Goal: Task Accomplishment & Management: Manage account settings

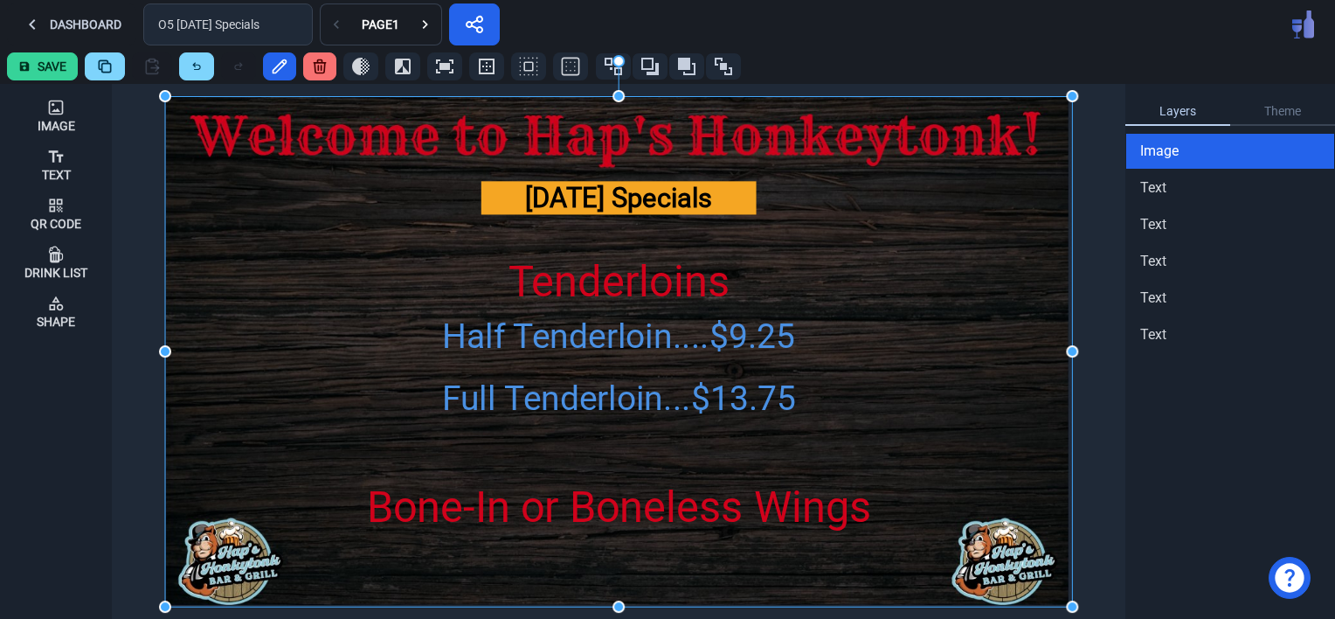
drag, startPoint x: 54, startPoint y: 21, endPoint x: 761, endPoint y: 47, distance: 707.2
click at [54, 21] on button "Dashboard" at bounding box center [71, 24] width 129 height 42
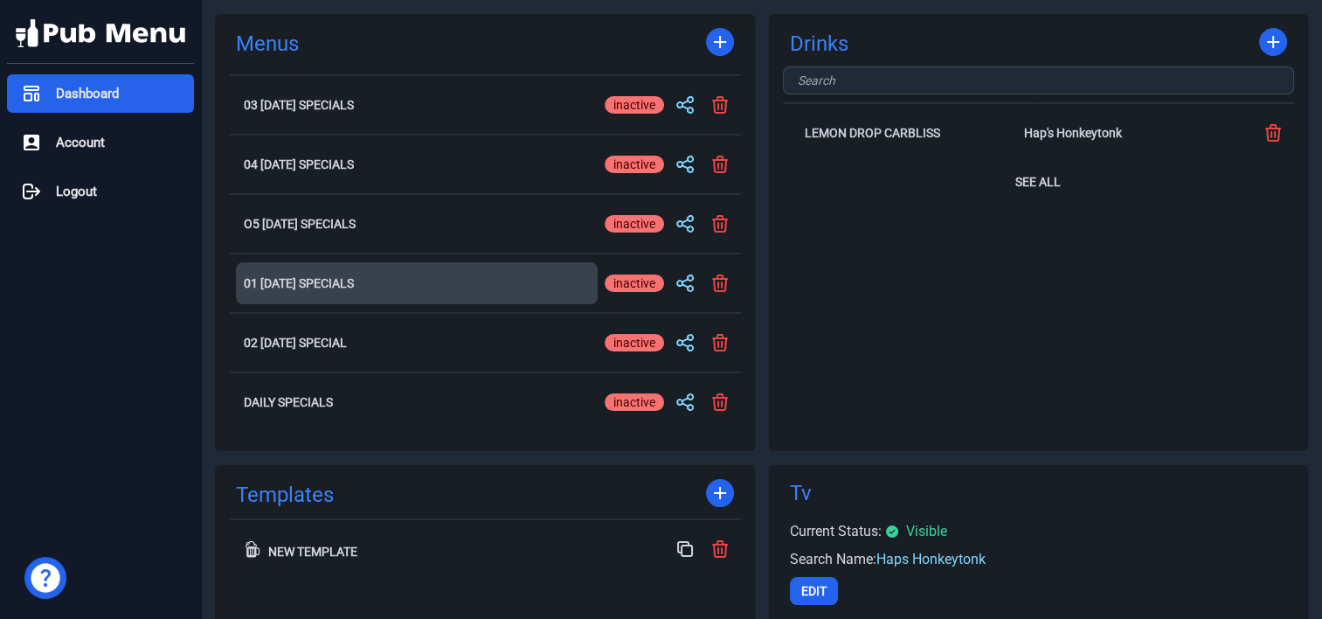
click at [308, 277] on h2 "01 [DATE] Specials" at bounding box center [417, 283] width 346 height 12
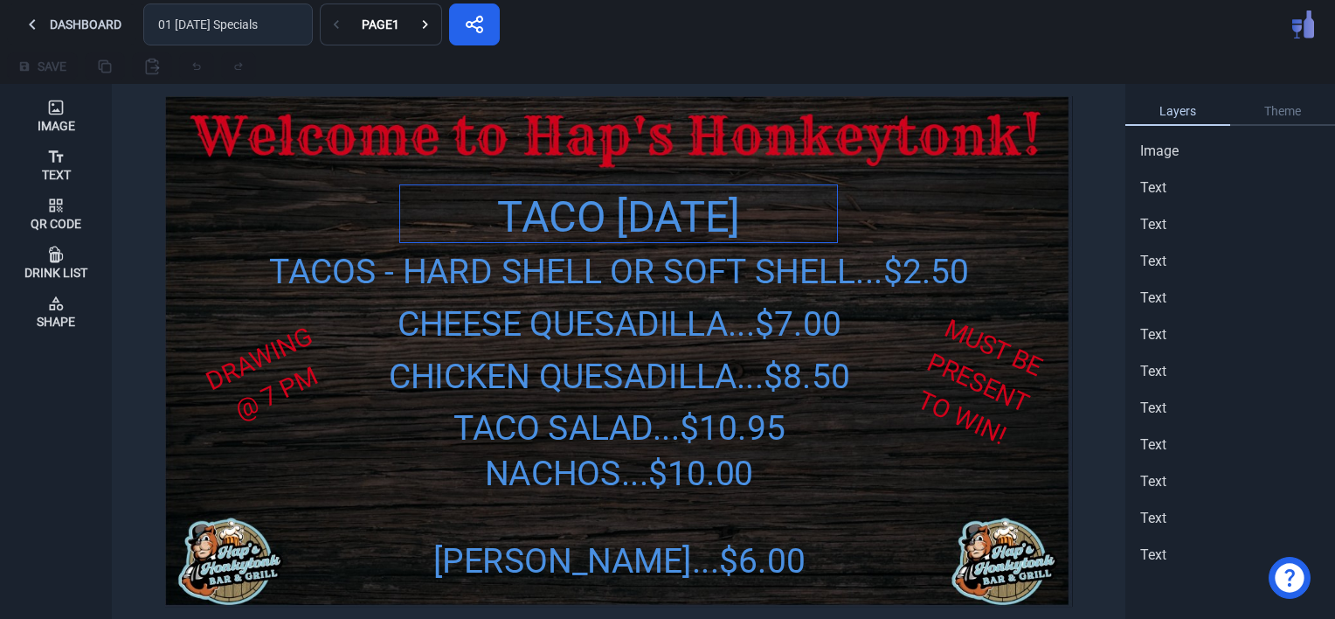
click at [576, 216] on div "TACO [DATE] SPECIALS" at bounding box center [618, 249] width 437 height 128
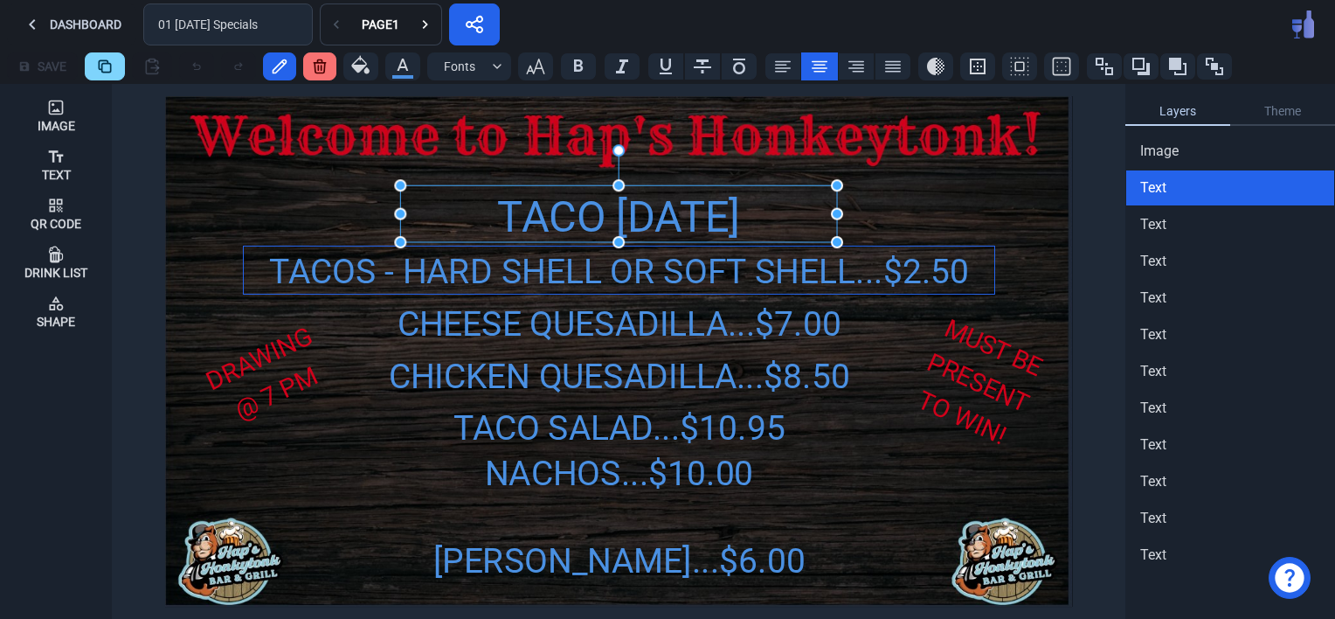
click at [335, 273] on div "TACOS - HARD SHELL OR SOFT SHELL...$2.50" at bounding box center [619, 271] width 750 height 51
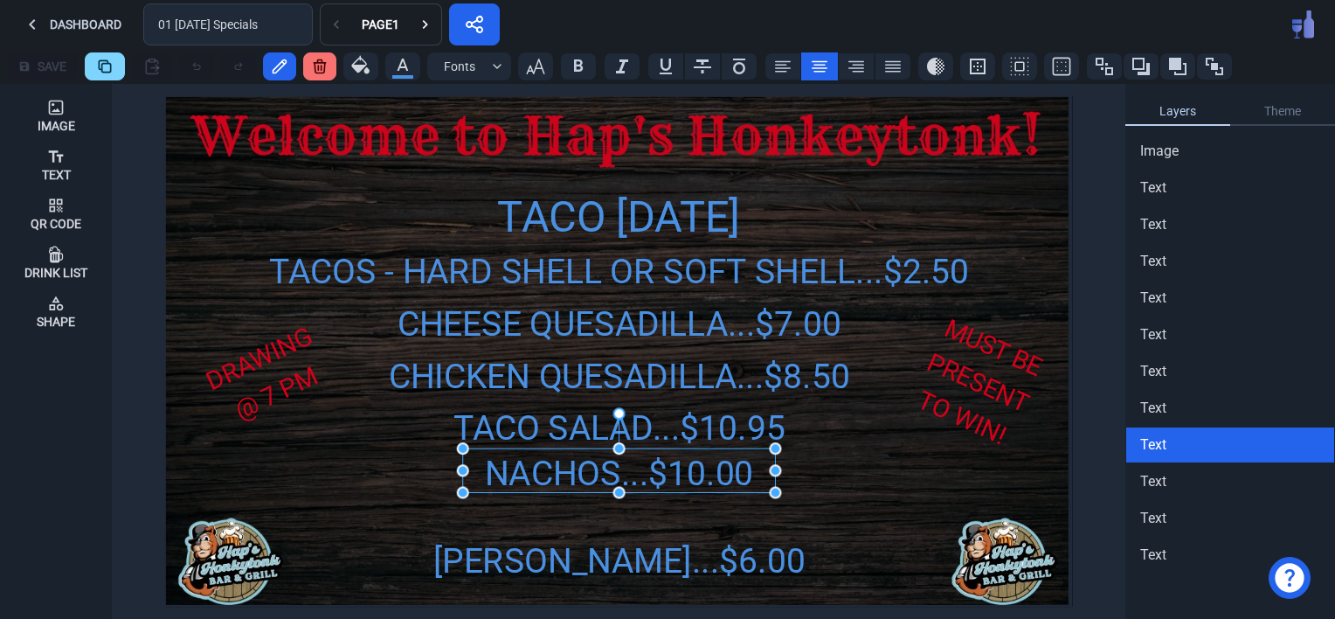
drag, startPoint x: 524, startPoint y: 486, endPoint x: 524, endPoint y: 504, distance: 18.3
click at [524, 504] on div "TACO [DATE] SPECIALS TACOS - HARD SHELL OR SOFT SHELL...$2.50 CHICKEN QUESADILL…" at bounding box center [618, 351] width 907 height 510
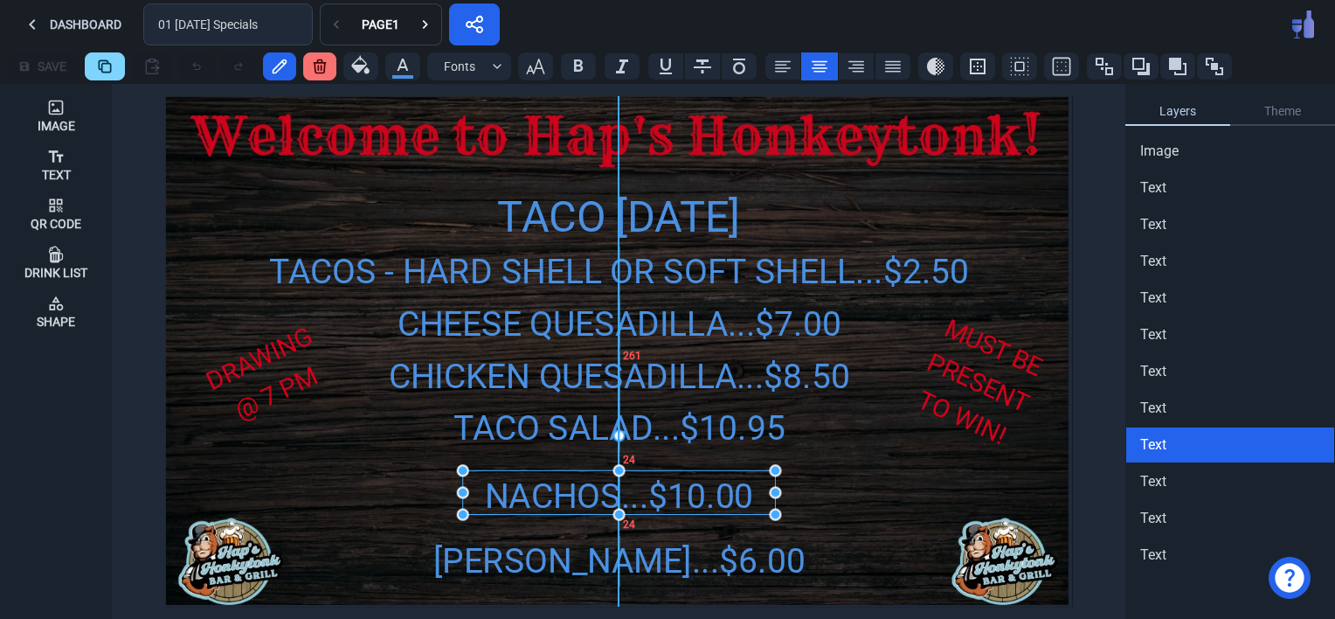
drag, startPoint x: 554, startPoint y: 465, endPoint x: 554, endPoint y: 486, distance: 21.0
click at [554, 486] on div "NACHOS...$10.00" at bounding box center [619, 495] width 313 height 51
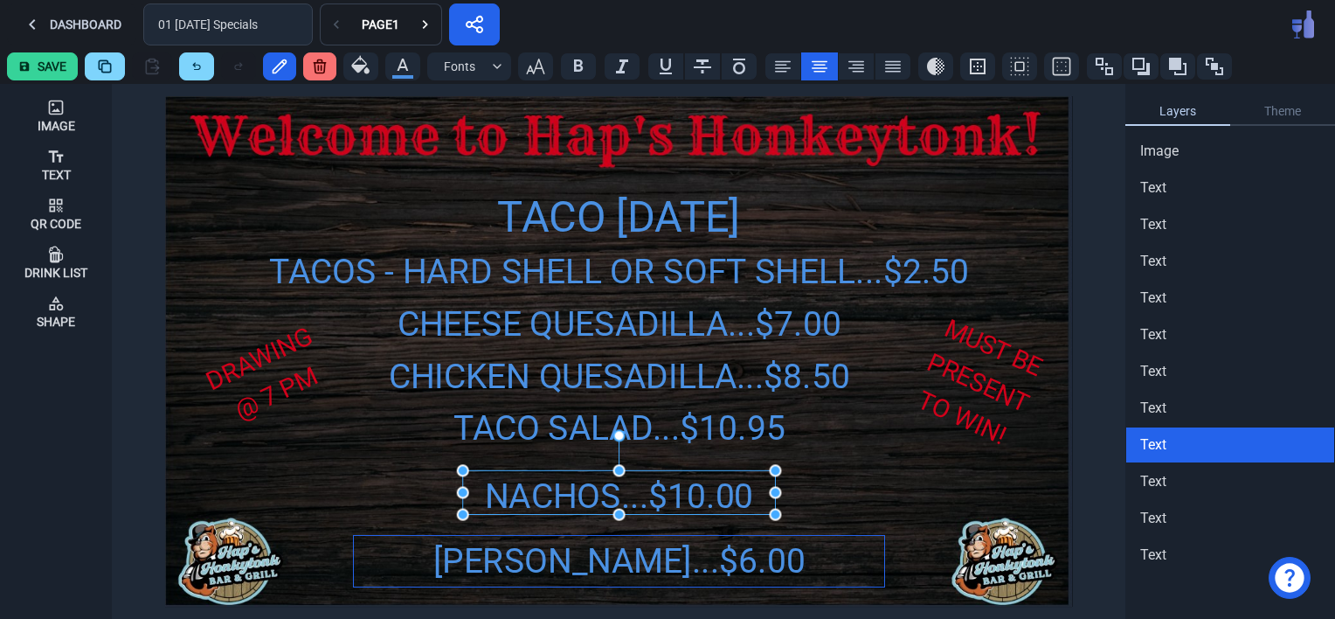
click at [551, 557] on div "[PERSON_NAME]...$6.00" at bounding box center [619, 561] width 531 height 51
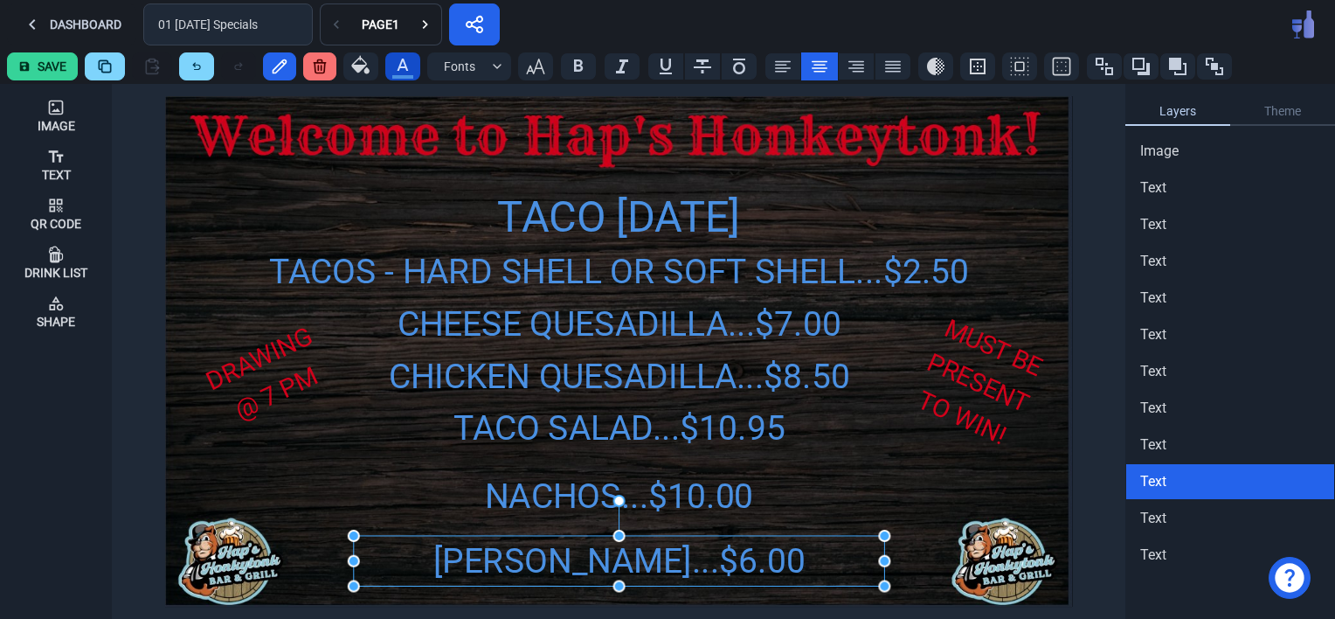
click at [398, 59] on icon "button" at bounding box center [402, 64] width 21 height 21
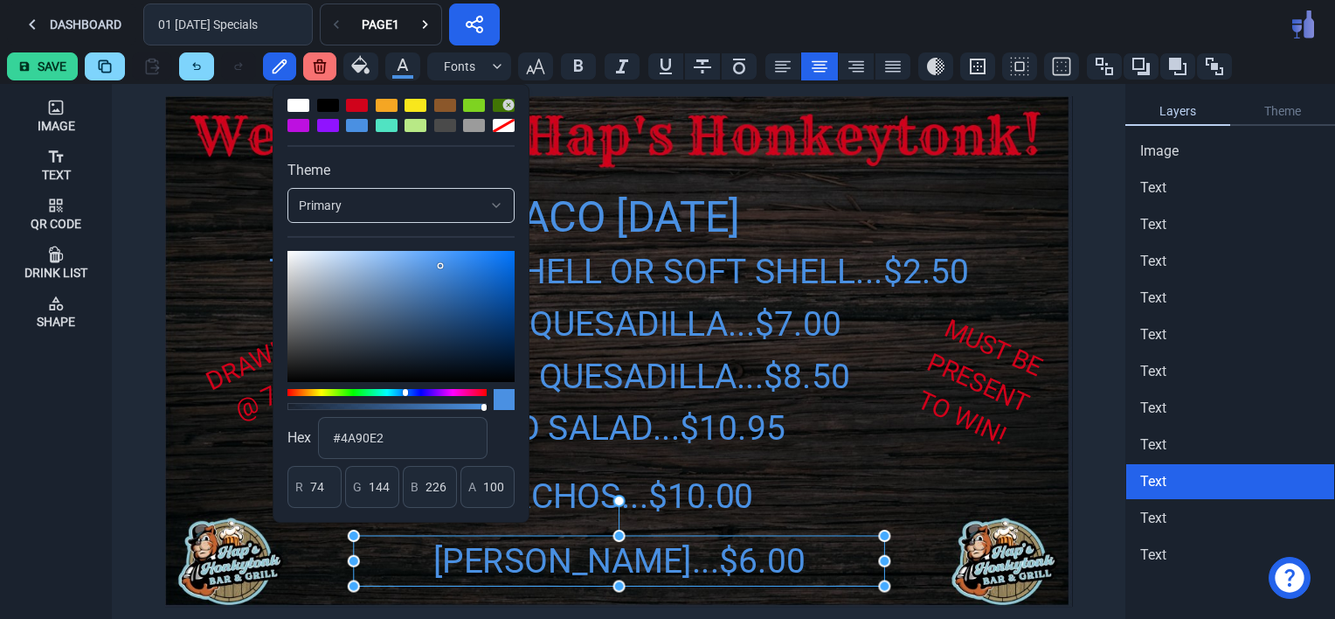
click at [413, 104] on div at bounding box center [415, 105] width 22 height 13
type input "248"
type input "231"
type input "28"
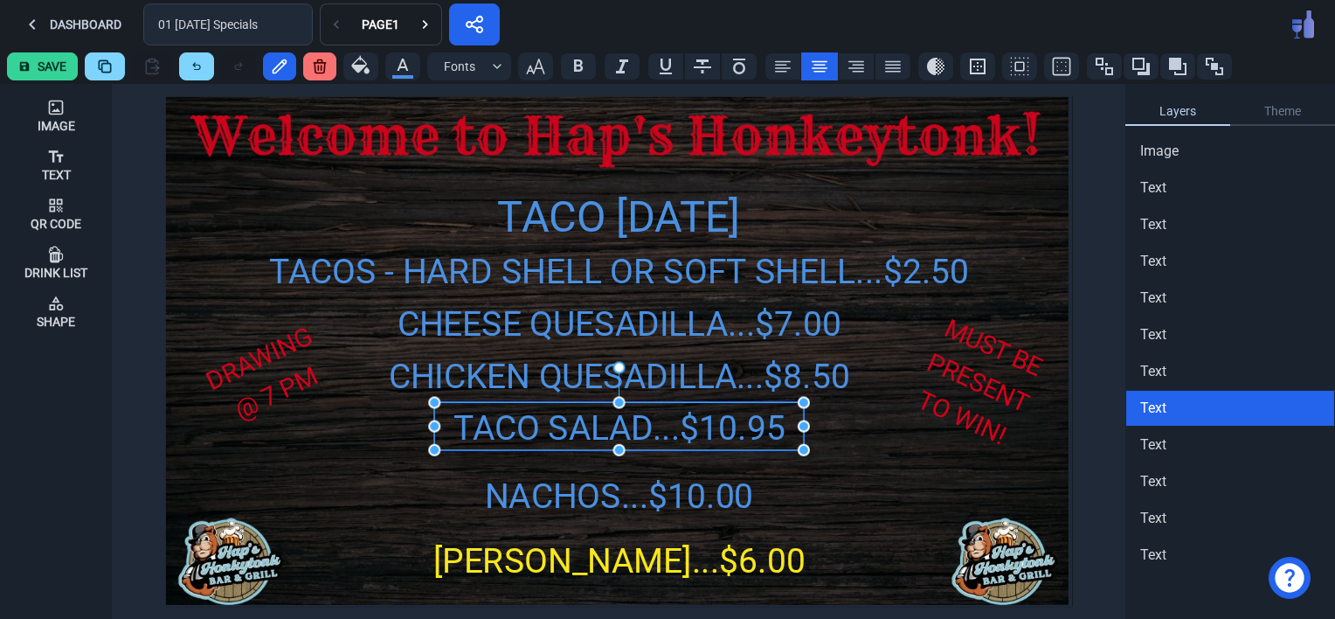
click at [685, 428] on div "TACO SALAD...$10.95" at bounding box center [619, 427] width 370 height 51
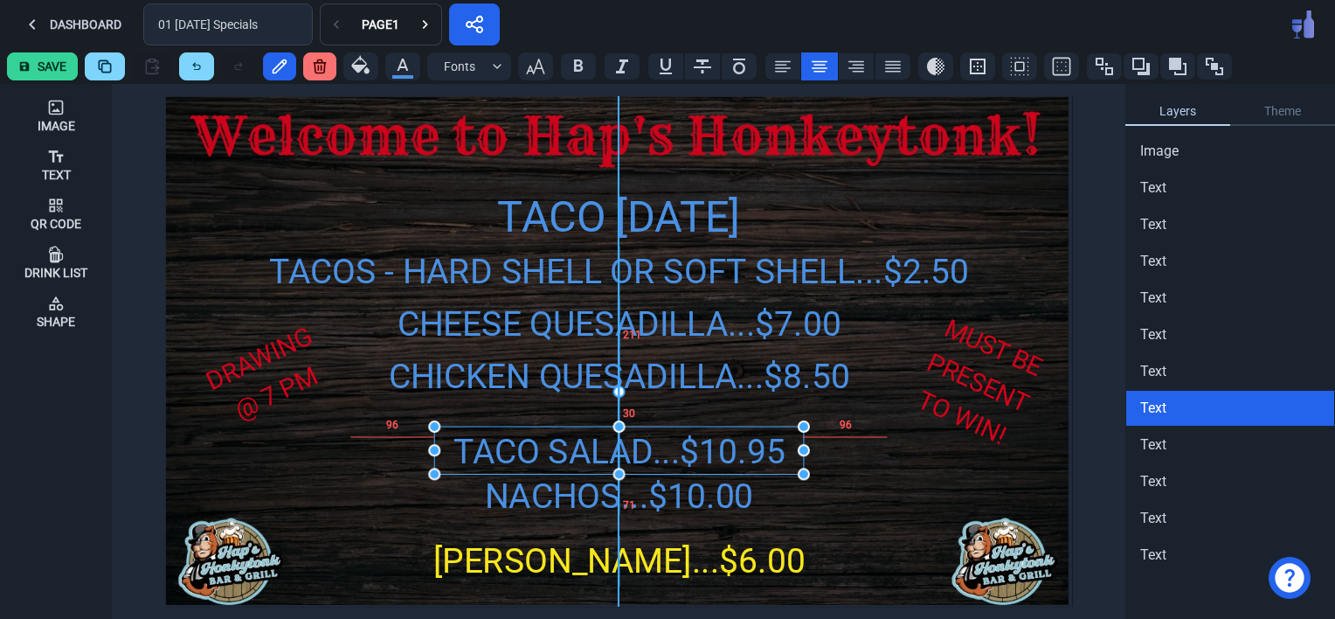
drag, startPoint x: 607, startPoint y: 426, endPoint x: 607, endPoint y: 450, distance: 23.6
click at [607, 450] on div "TACO SALAD...$10.95" at bounding box center [619, 451] width 370 height 51
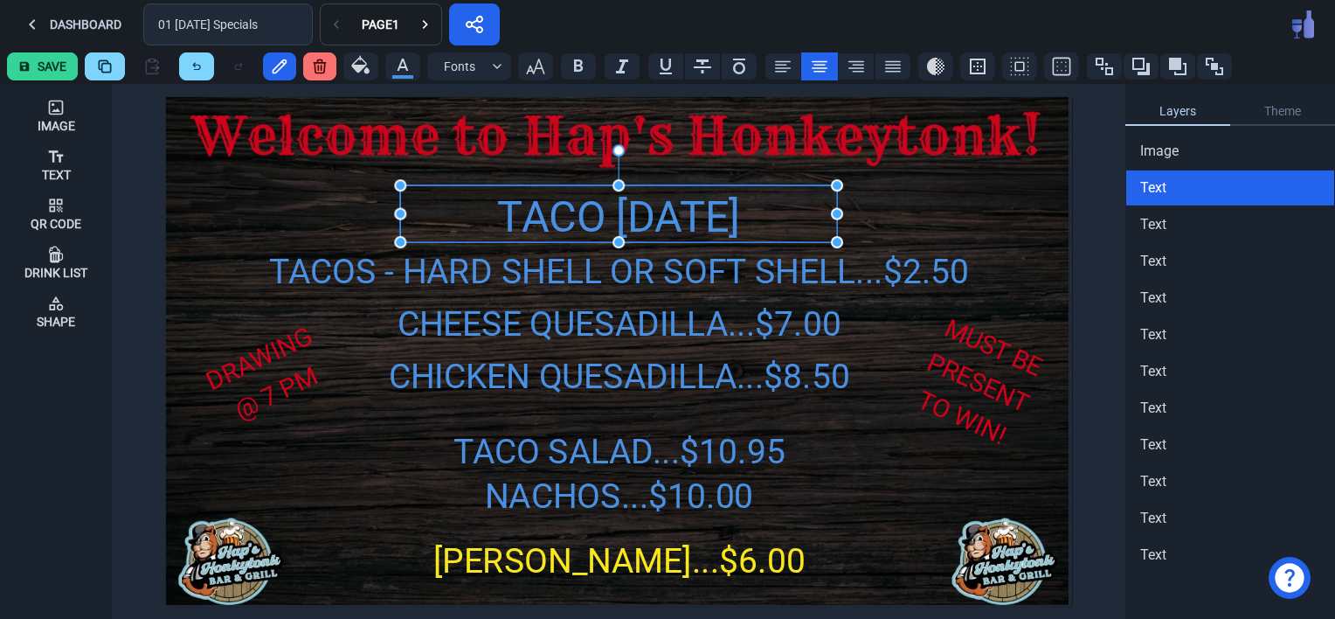
click at [538, 219] on div "TACO [DATE] SPECIALS" at bounding box center [618, 249] width 437 height 128
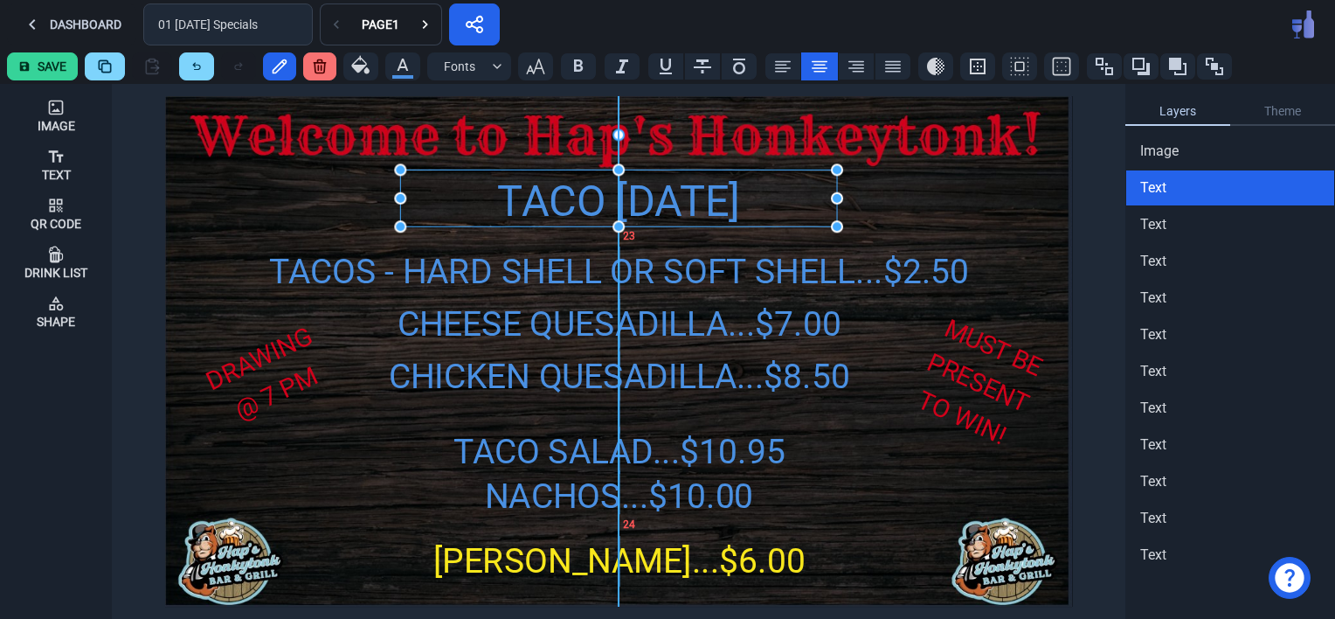
drag, startPoint x: 538, startPoint y: 219, endPoint x: 538, endPoint y: 204, distance: 15.7
click at [538, 204] on div "TACO [DATE] SPECIALS" at bounding box center [618, 233] width 437 height 128
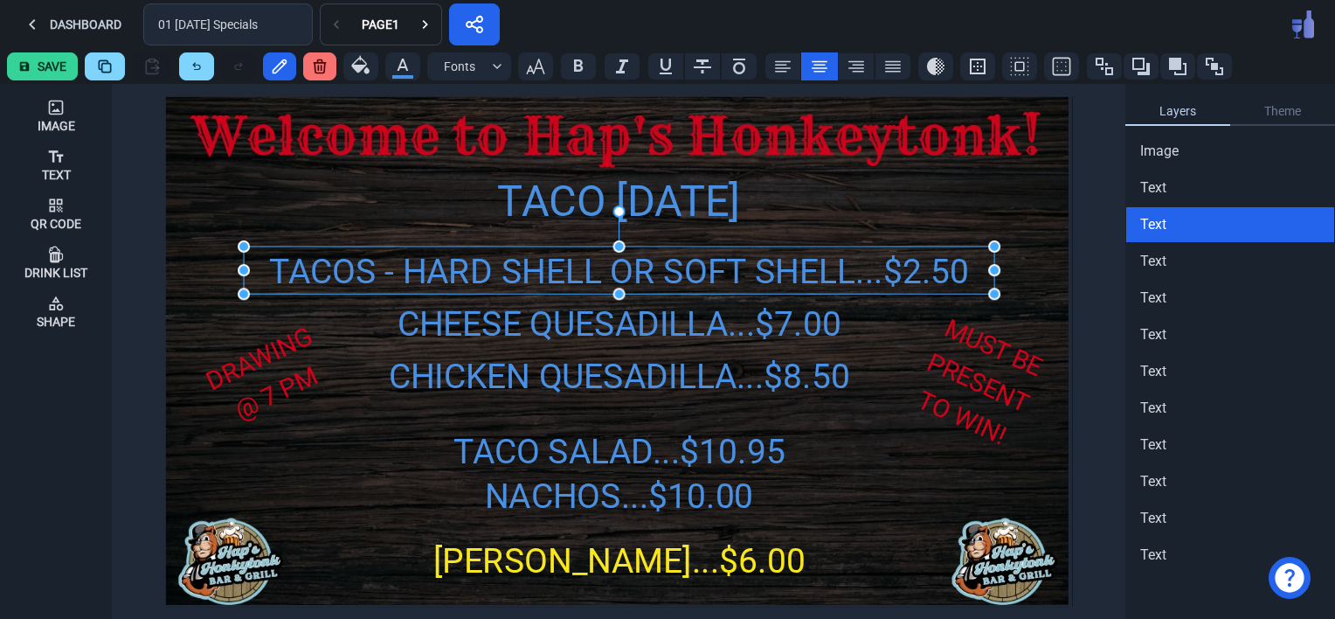
drag, startPoint x: 520, startPoint y: 277, endPoint x: 520, endPoint y: 245, distance: 31.4
click at [520, 245] on div "Image Text Qr Code Drink List Shape TACO [DATE] SPECIALS TACOS - HARD SHELL OR …" at bounding box center [667, 351] width 1335 height 535
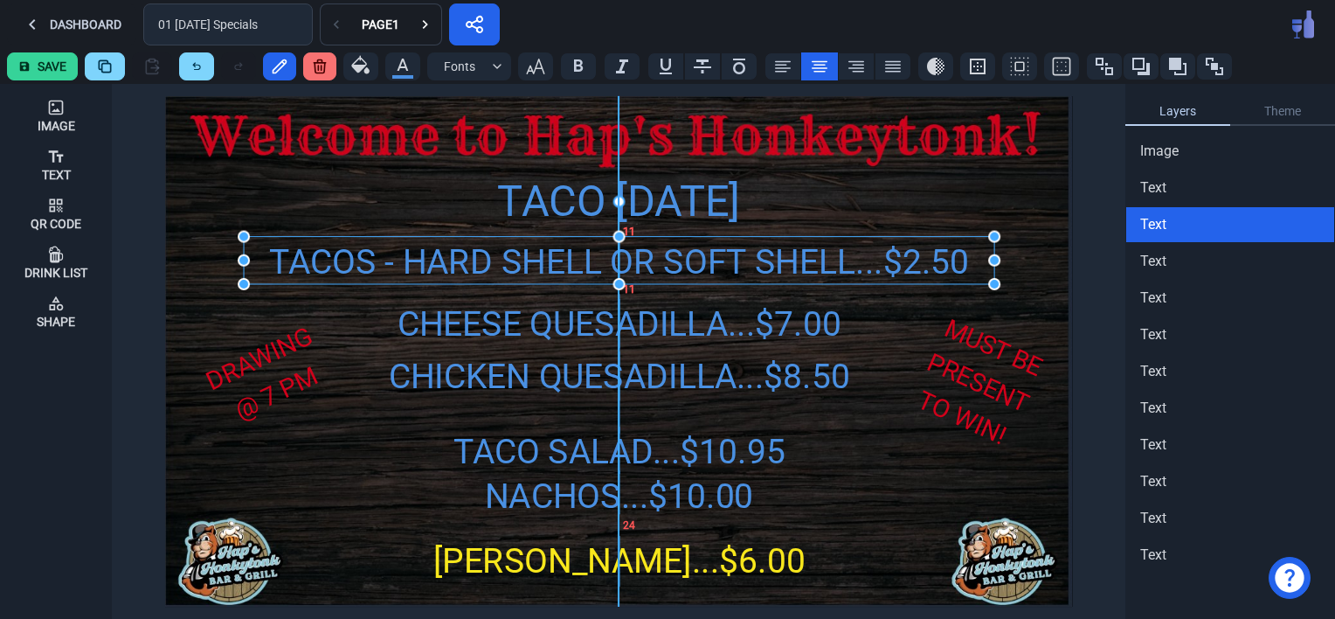
drag, startPoint x: 574, startPoint y: 269, endPoint x: 574, endPoint y: 259, distance: 9.6
click at [574, 259] on div "TACOS - HARD SHELL OR SOFT SHELL...$2.50" at bounding box center [619, 262] width 750 height 51
click at [554, 332] on div "CHEESE QUESADILLA...$7.00" at bounding box center [618, 324] width 482 height 51
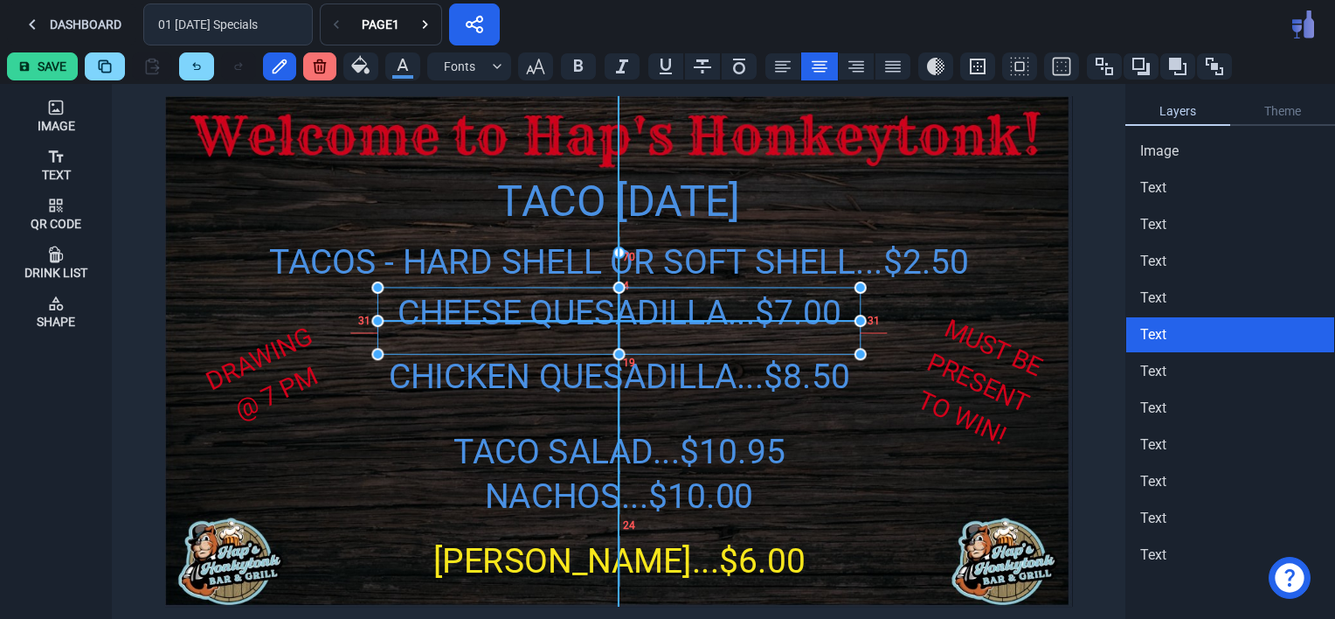
drag, startPoint x: 554, startPoint y: 332, endPoint x: 554, endPoint y: 321, distance: 10.5
click at [554, 321] on div "CHEESE QUESADILLA...$7.00" at bounding box center [618, 312] width 482 height 51
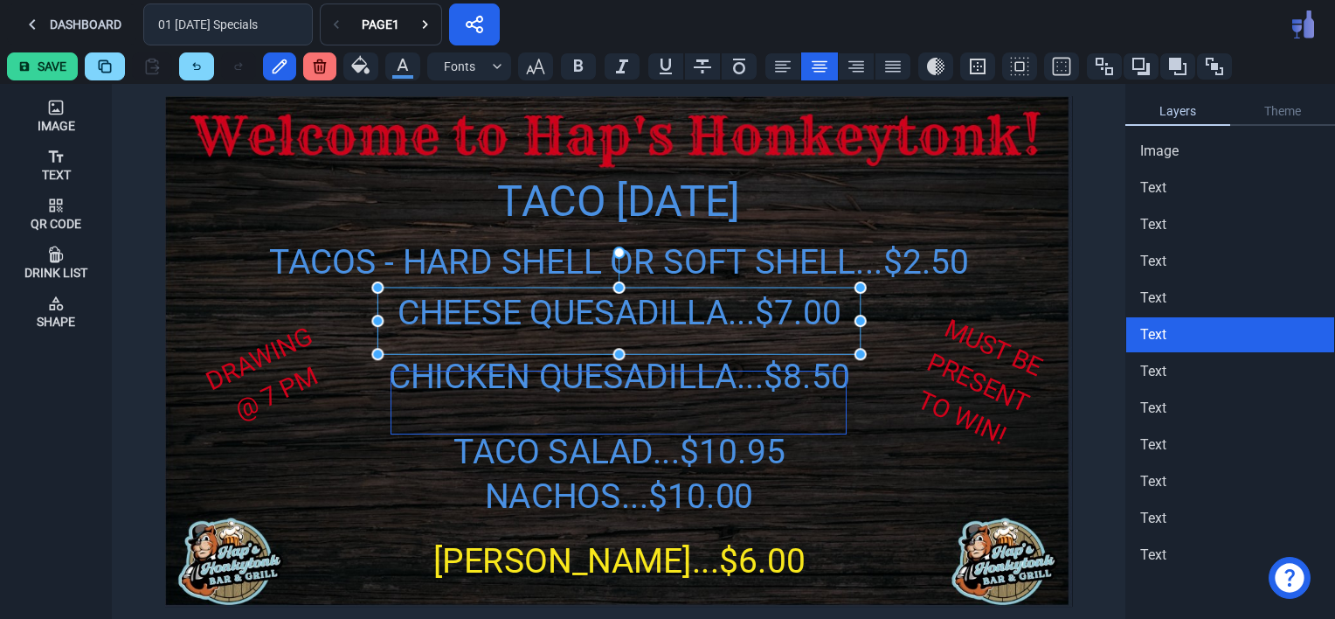
click at [563, 384] on div at bounding box center [618, 402] width 454 height 62
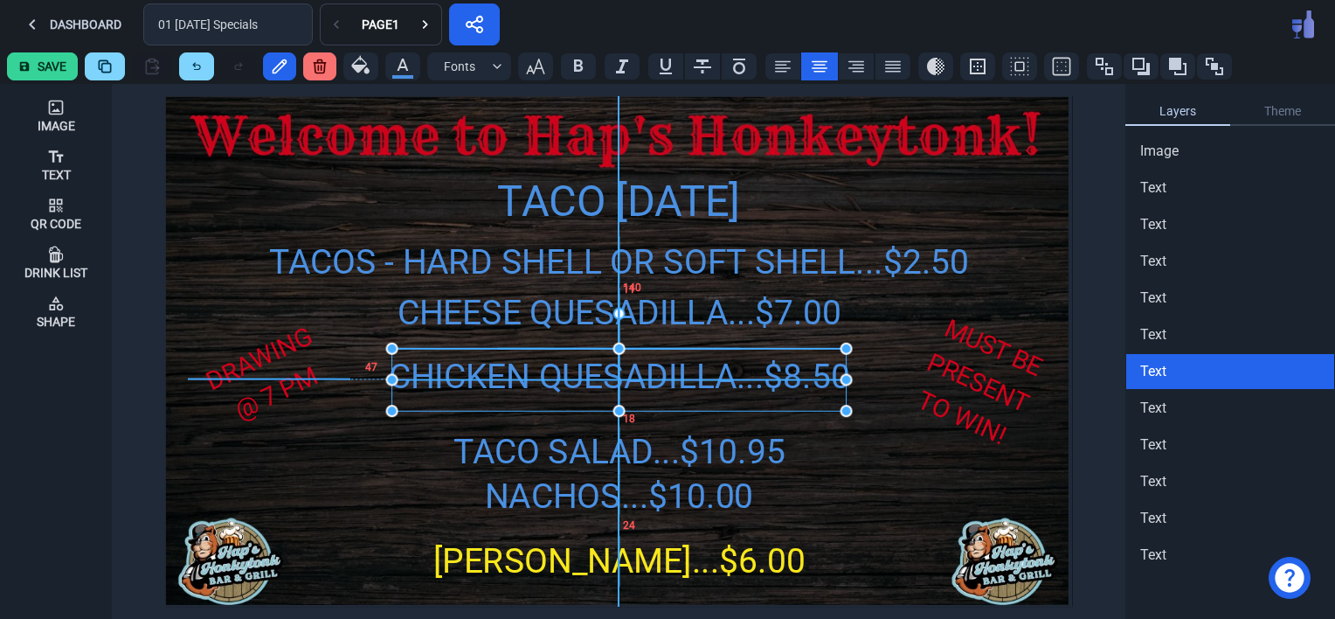
drag, startPoint x: 547, startPoint y: 381, endPoint x: 547, endPoint y: 358, distance: 22.7
click at [547, 358] on div at bounding box center [618, 380] width 454 height 62
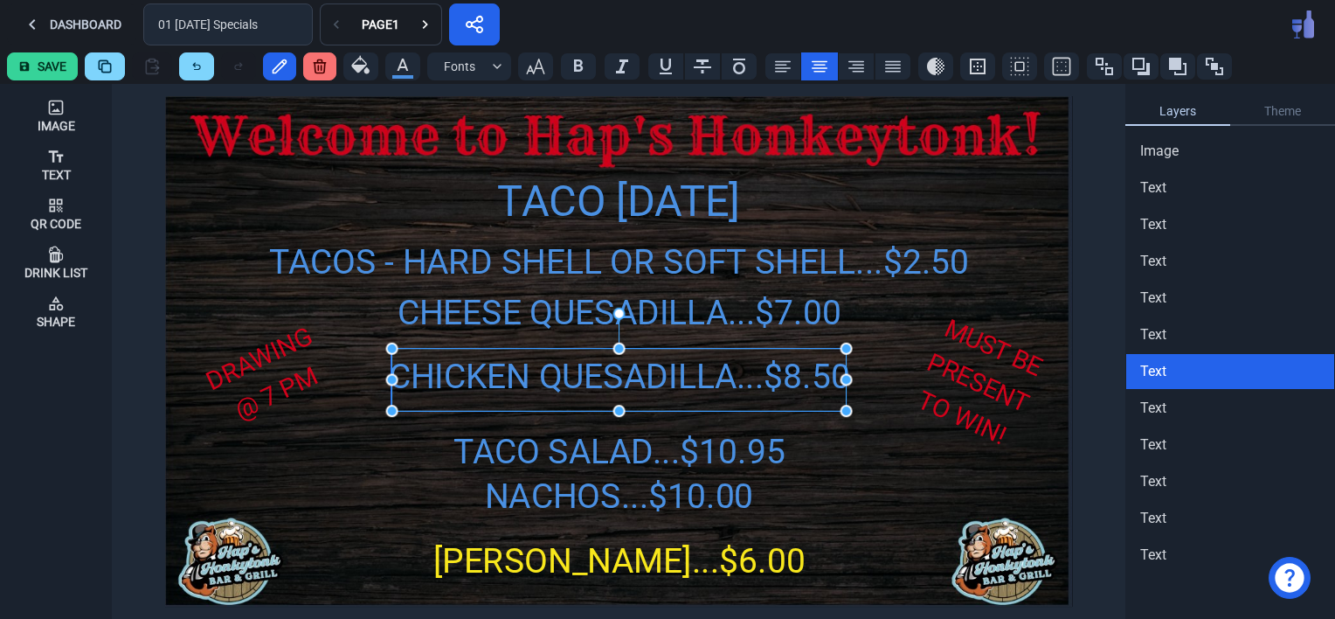
click at [547, 383] on div at bounding box center [618, 380] width 454 height 62
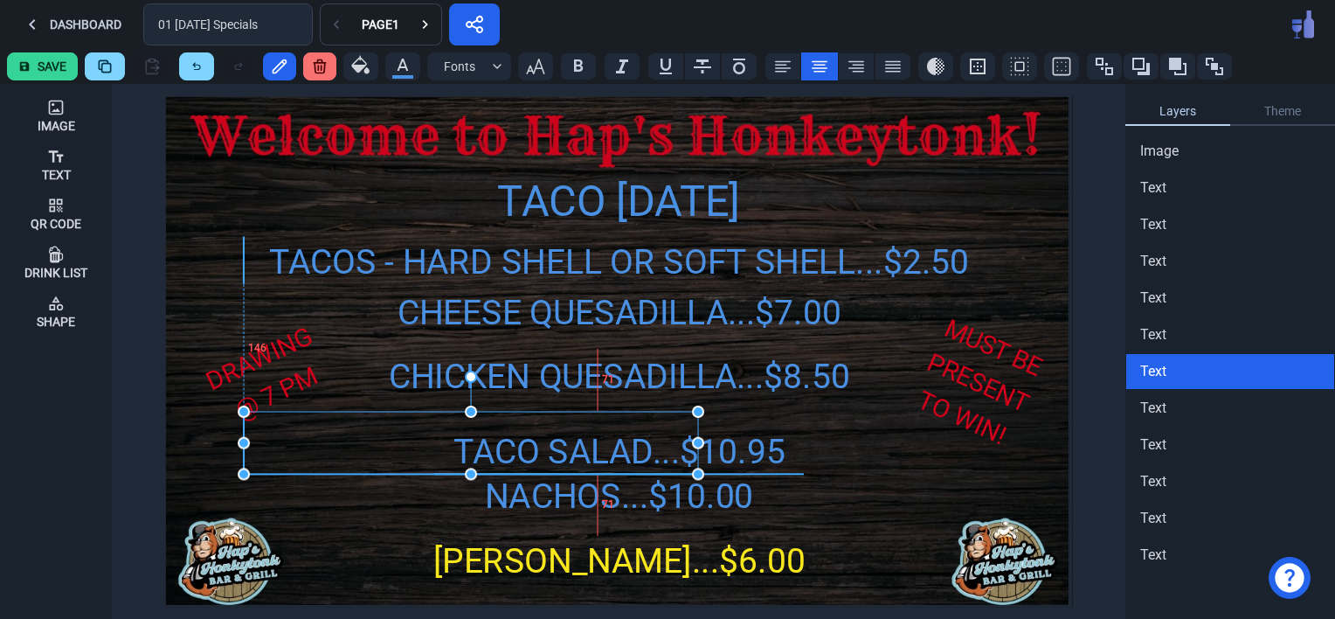
drag, startPoint x: 550, startPoint y: 381, endPoint x: 402, endPoint y: 444, distance: 161.3
click at [402, 444] on div at bounding box center [471, 442] width 454 height 62
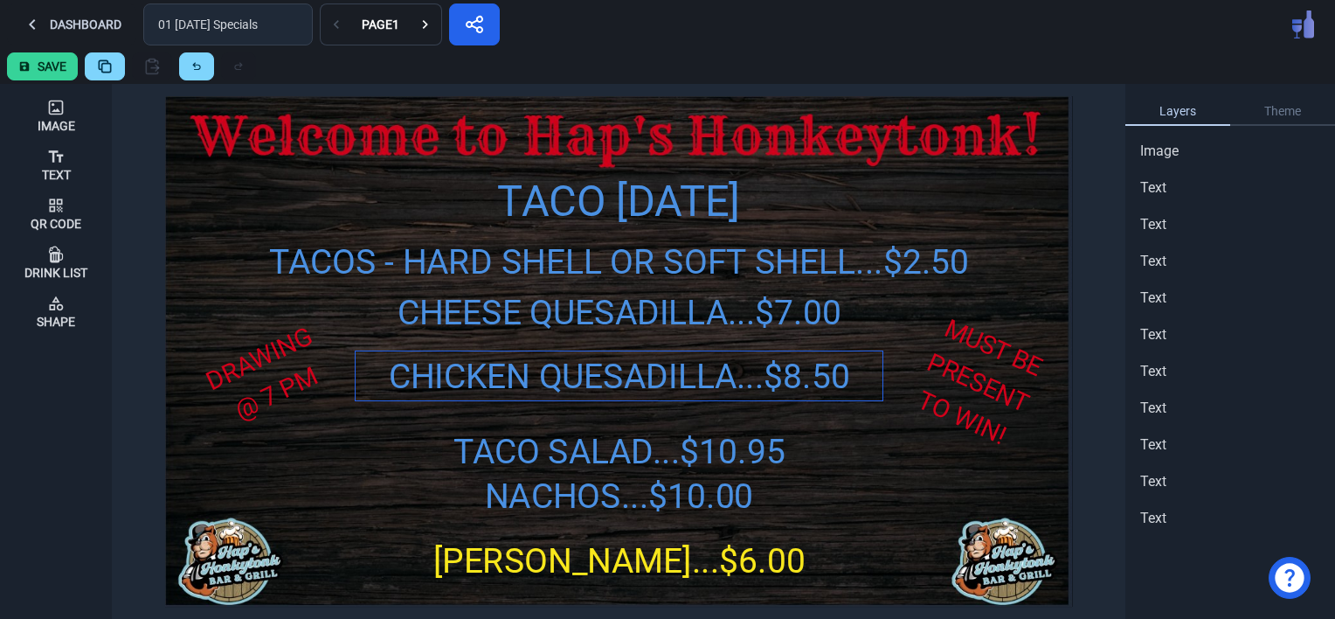
click at [561, 374] on div "CHICKEN QUESADILLA...$8.50" at bounding box center [619, 376] width 527 height 51
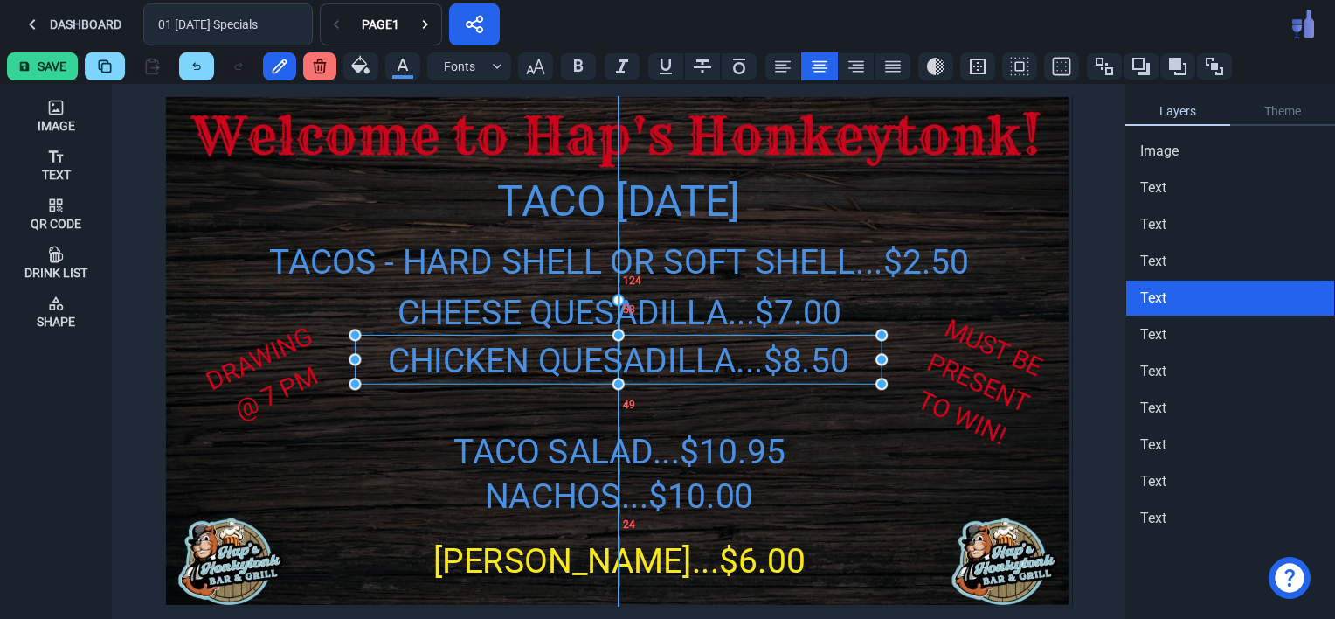
drag, startPoint x: 561, startPoint y: 374, endPoint x: 560, endPoint y: 357, distance: 16.6
click at [560, 357] on div "CHICKEN QUESADILLA...$8.50" at bounding box center [618, 360] width 527 height 51
click at [529, 52] on button "button" at bounding box center [535, 66] width 35 height 28
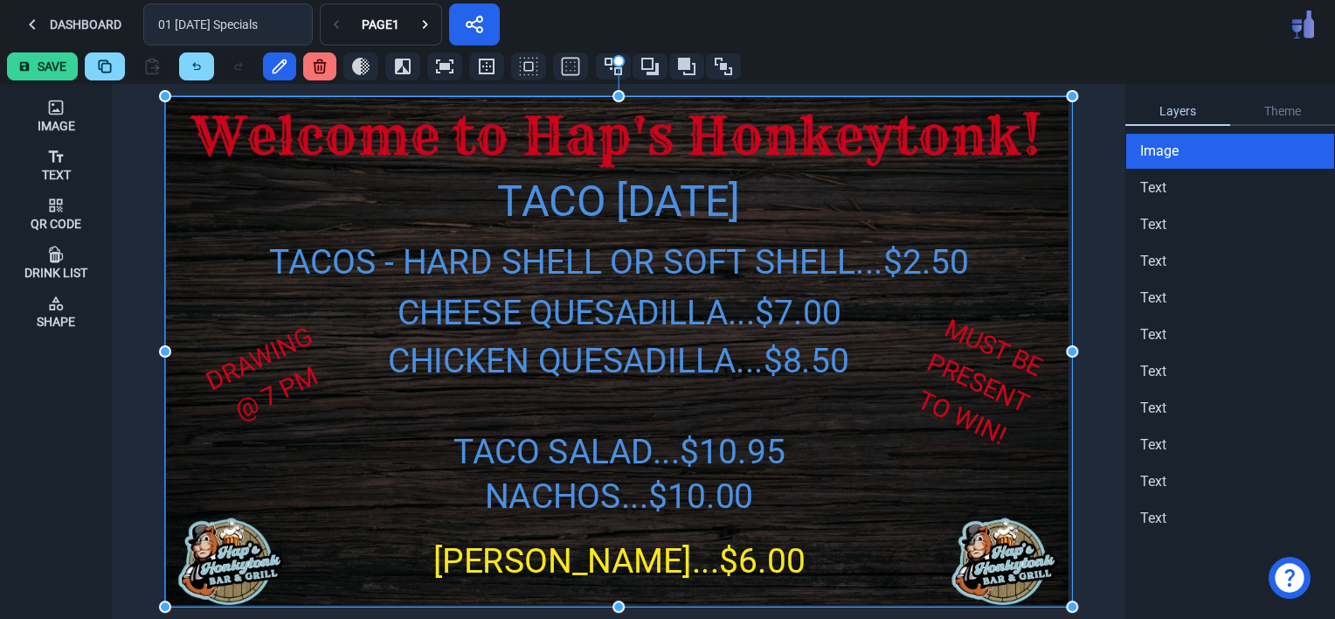
click at [535, 399] on img at bounding box center [618, 351] width 907 height 510
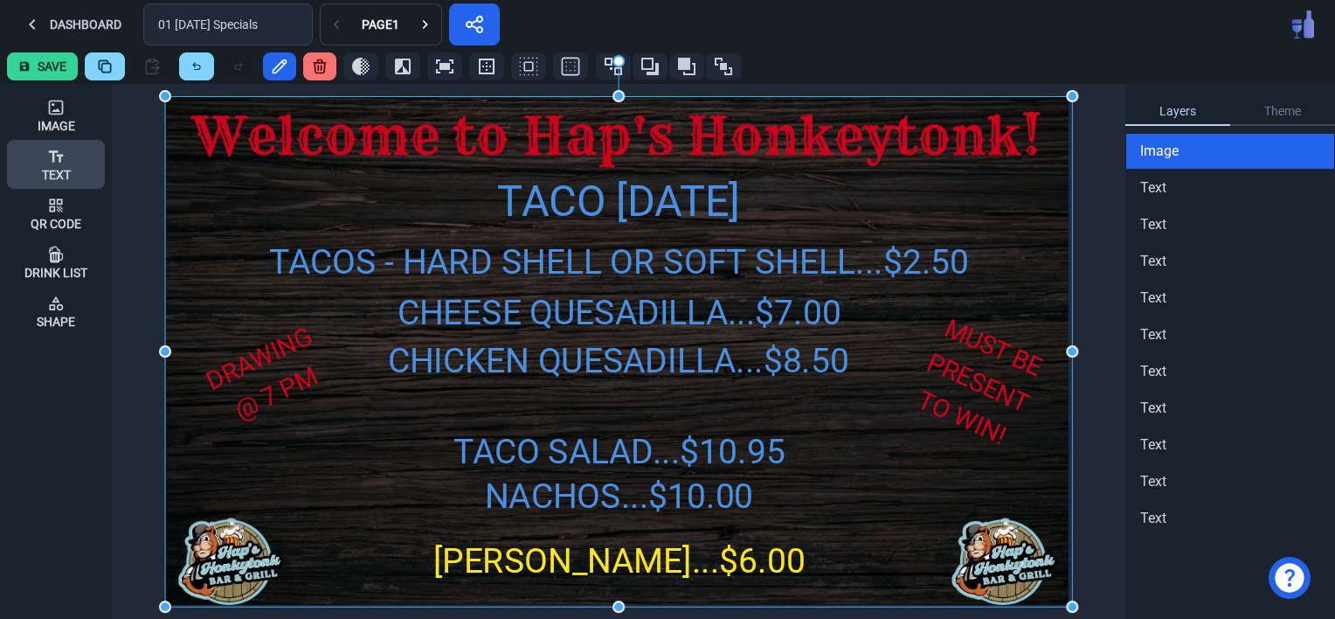
click at [56, 166] on div "Text" at bounding box center [56, 164] width 29 height 47
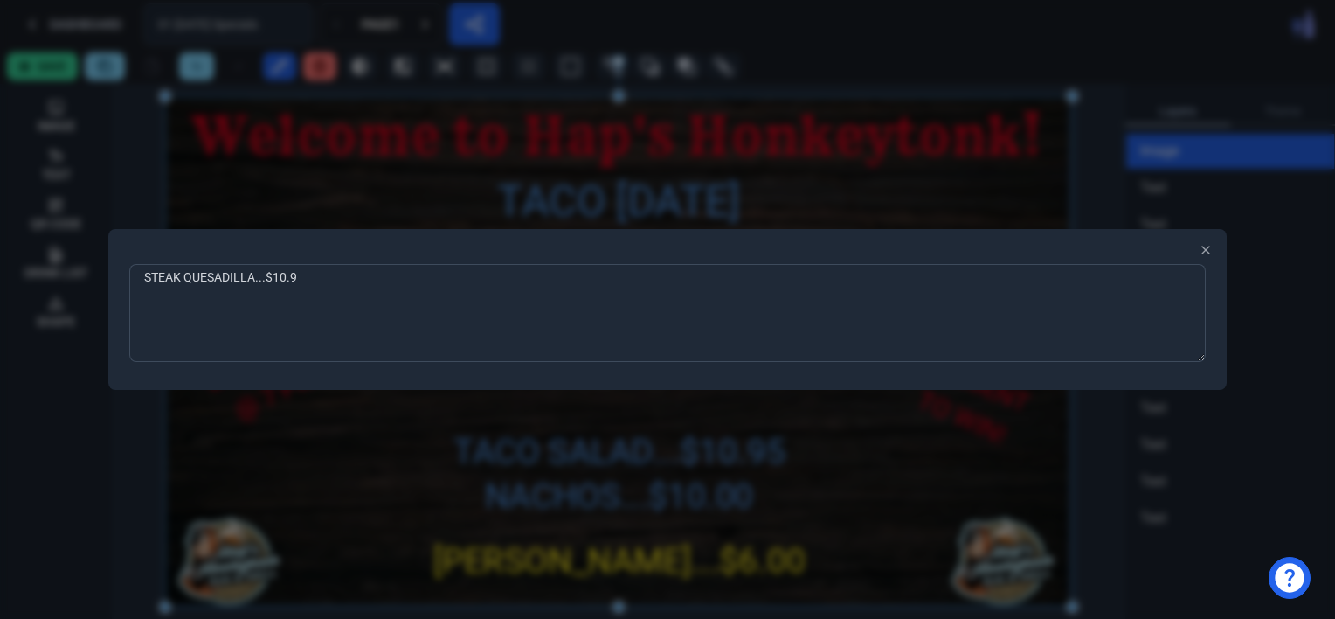
type textarea "STEAK QUESADILLA...$10.95"
click at [290, 434] on div at bounding box center [667, 309] width 1335 height 619
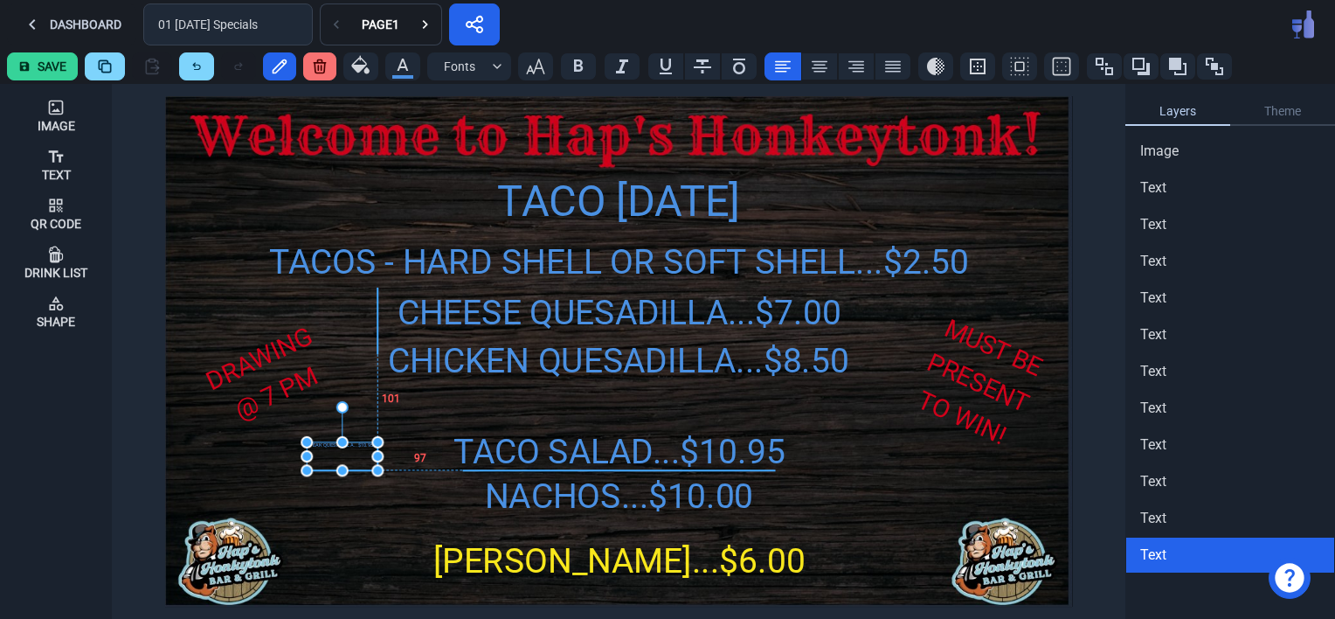
drag, startPoint x: 178, startPoint y: 101, endPoint x: 319, endPoint y: 445, distance: 371.0
click at [319, 445] on div "STEAK QUESADILLA...$10.95" at bounding box center [342, 456] width 71 height 28
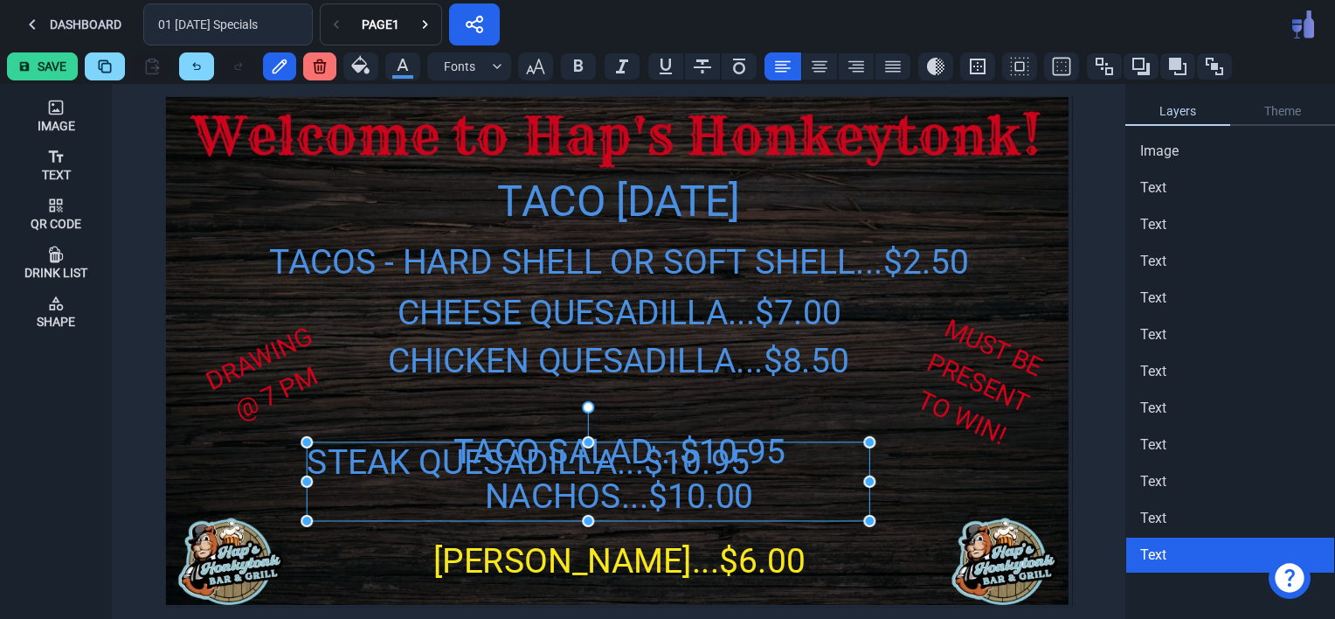
drag, startPoint x: 371, startPoint y: 470, endPoint x: 863, endPoint y: 522, distance: 494.5
click at [536, 59] on icon "button" at bounding box center [535, 67] width 18 height 16
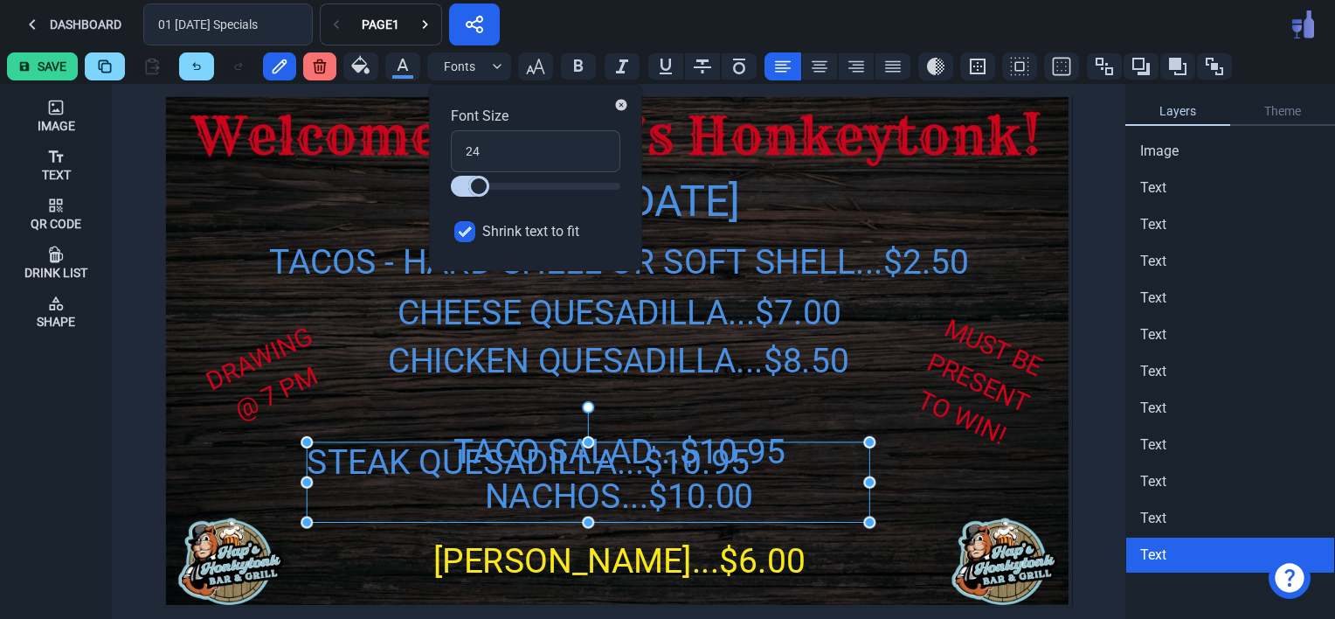
click at [467, 226] on input "Shrink text to fit" at bounding box center [464, 231] width 21 height 21
checkbox input "false"
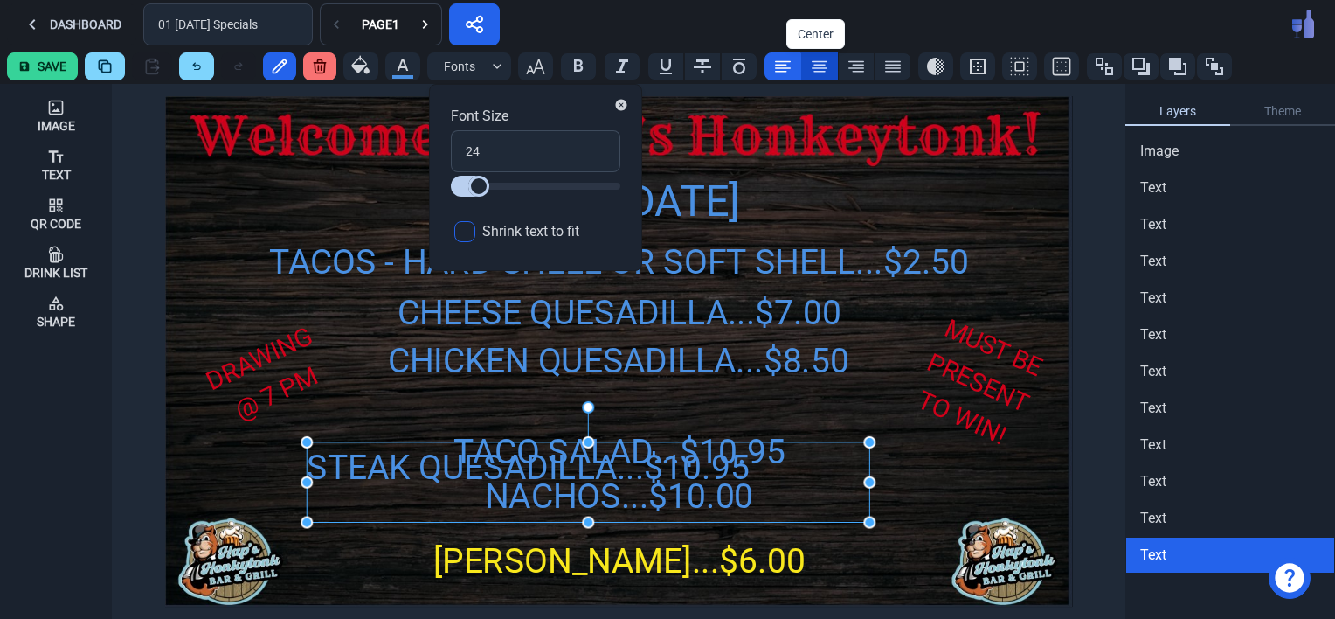
click at [819, 63] on icon at bounding box center [819, 66] width 21 height 21
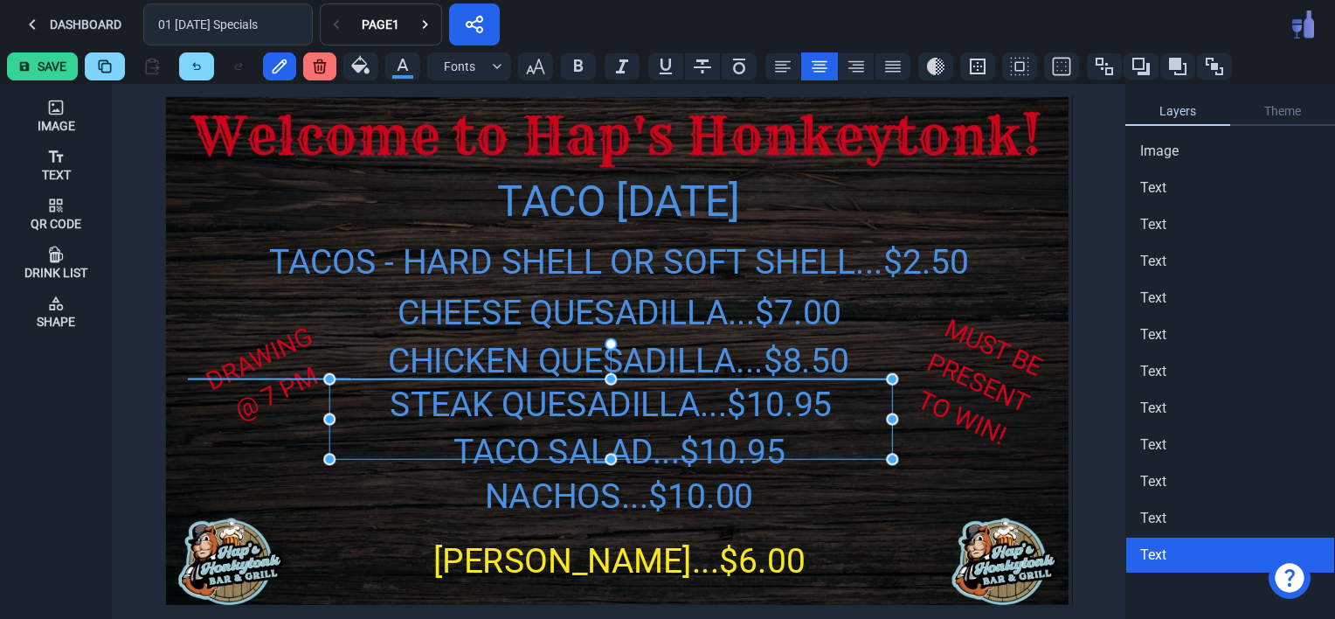
drag, startPoint x: 380, startPoint y: 467, endPoint x: 403, endPoint y: 402, distance: 69.3
click at [403, 402] on div "STEAK QUESADILLA...$10.95" at bounding box center [610, 404] width 563 height 51
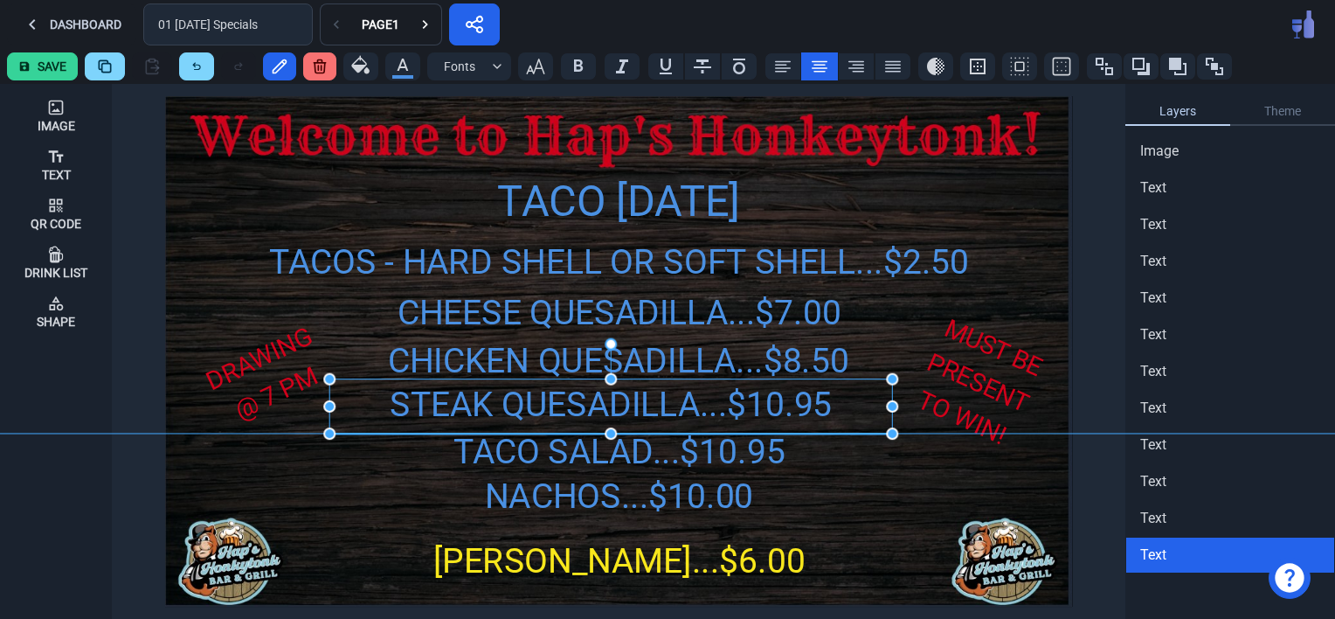
drag, startPoint x: 611, startPoint y: 458, endPoint x: 611, endPoint y: 433, distance: 24.5
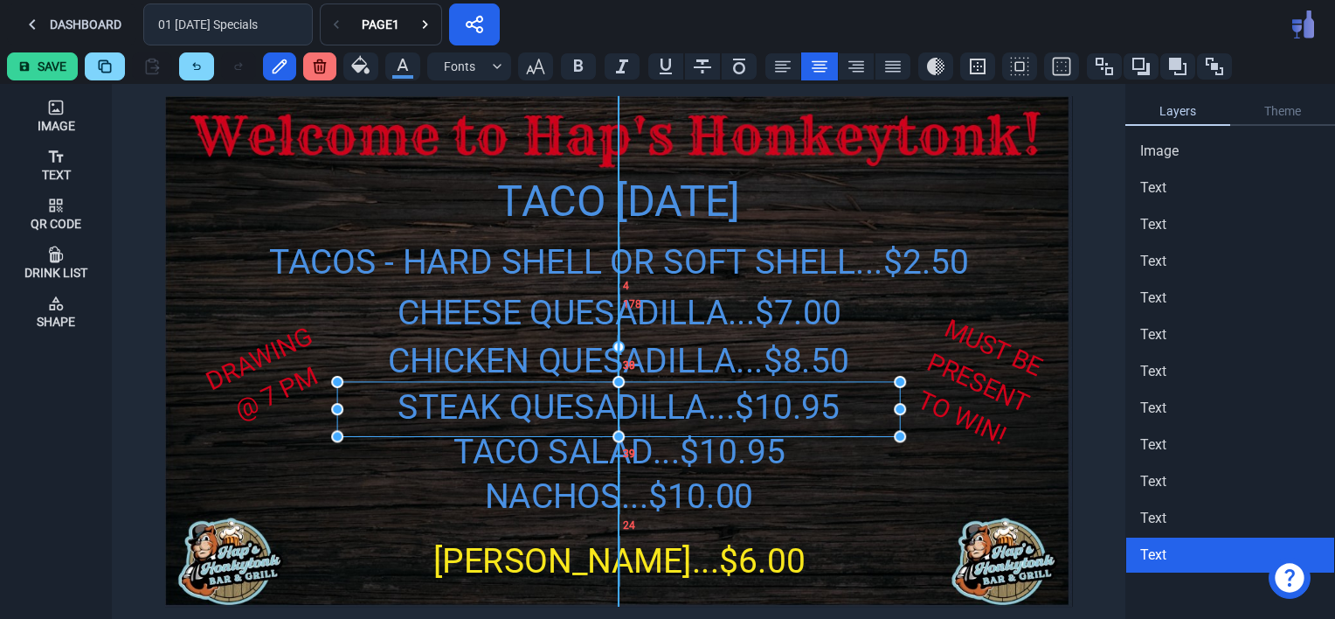
click at [507, 398] on div "STEAK QUESADILLA...$10.95" at bounding box center [618, 407] width 563 height 51
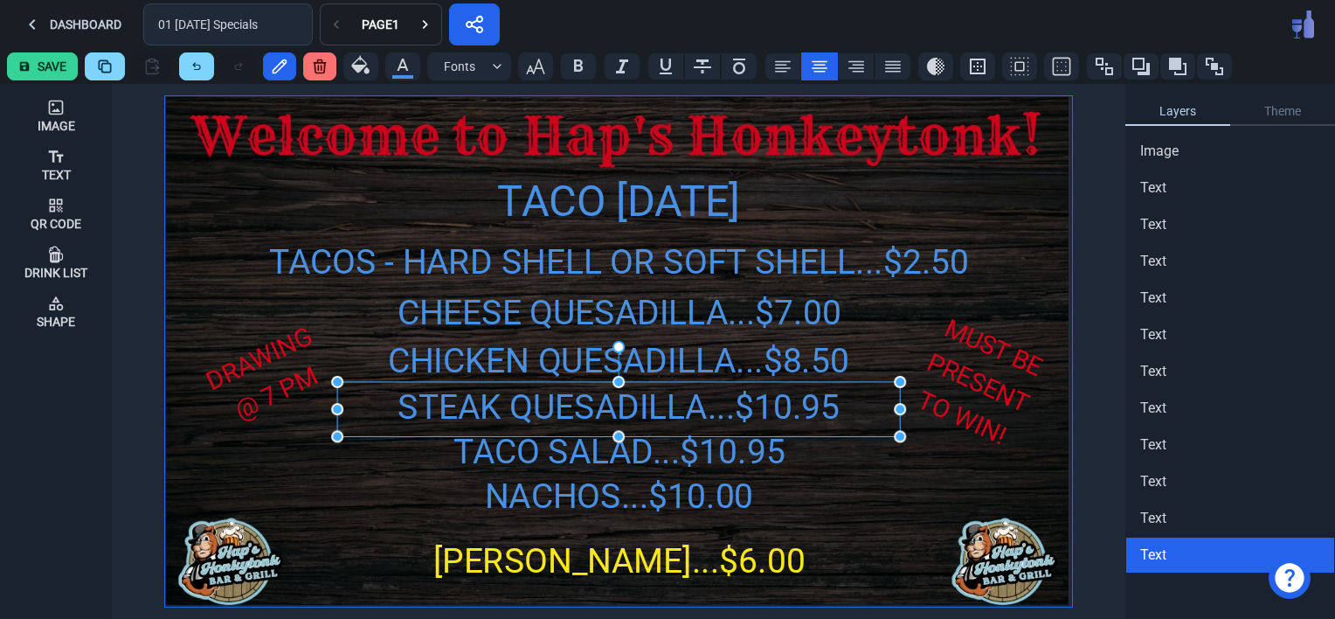
click at [283, 524] on img at bounding box center [618, 351] width 907 height 510
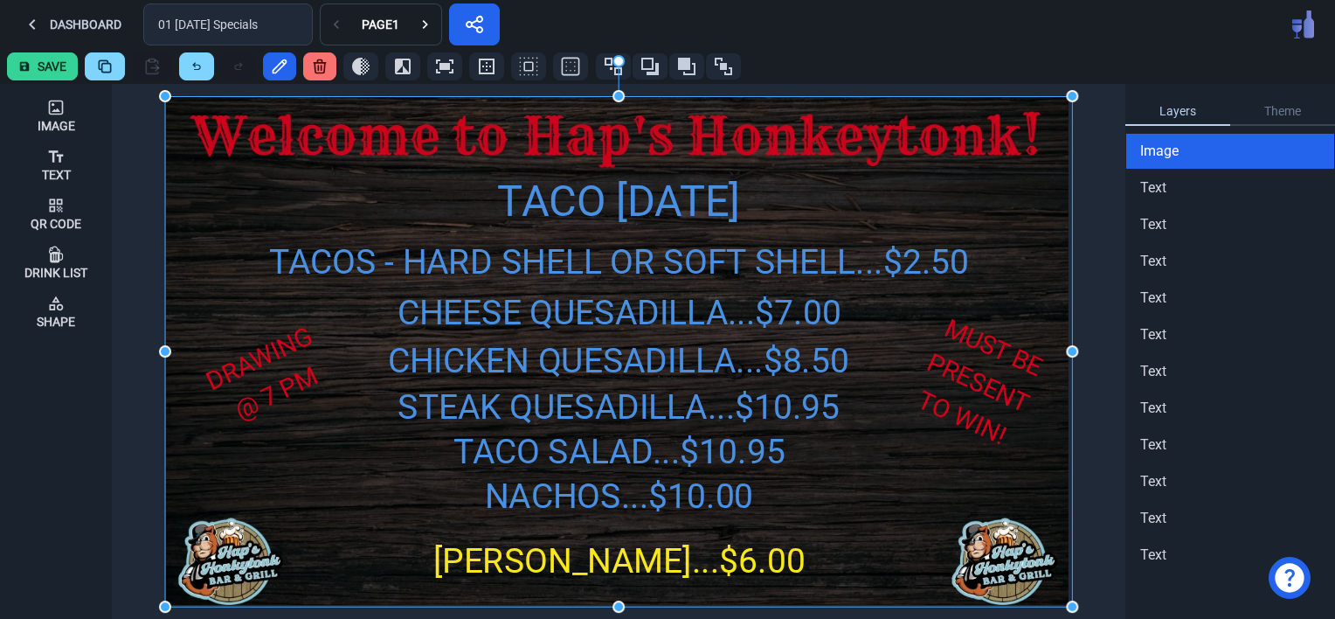
click at [40, 59] on button "Save" at bounding box center [42, 66] width 71 height 28
drag, startPoint x: 428, startPoint y: 33, endPoint x: 478, endPoint y: 84, distance: 71.0
click at [478, 84] on div "Dashboard 01 [DATE] Specials Page 1 Save Image Text Qr Code Drink List Shape TA…" at bounding box center [667, 309] width 1335 height 619
click at [420, 30] on icon at bounding box center [425, 24] width 17 height 17
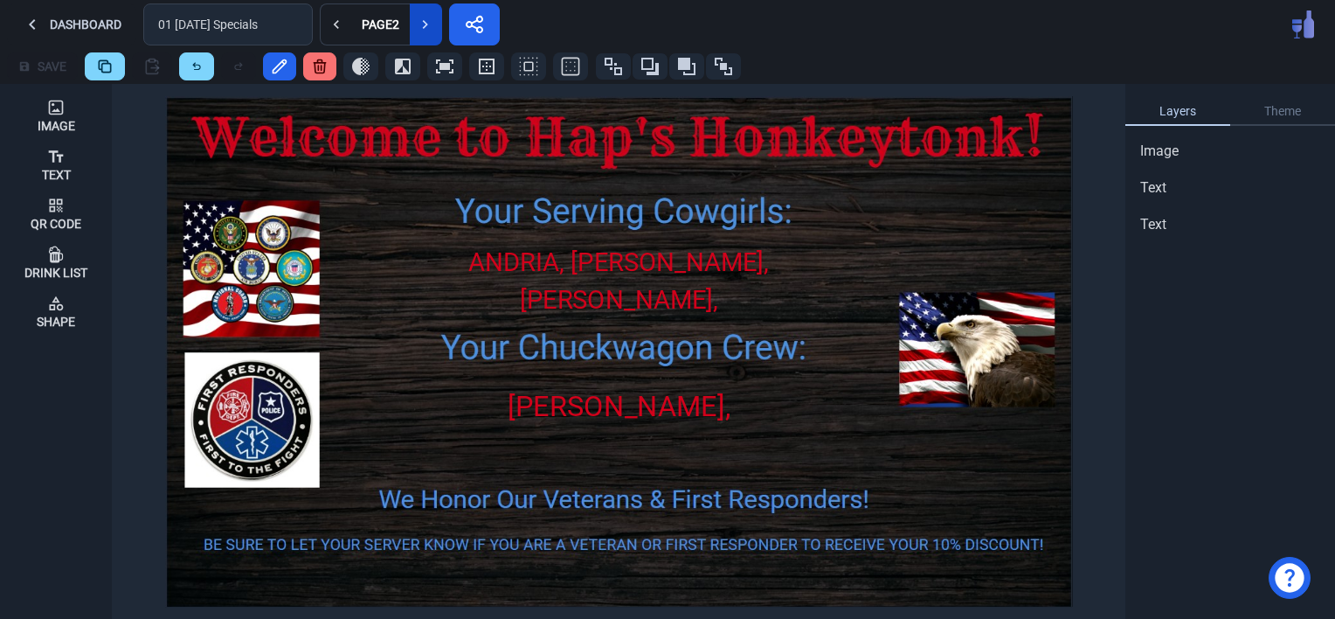
click at [420, 30] on icon at bounding box center [425, 24] width 17 height 17
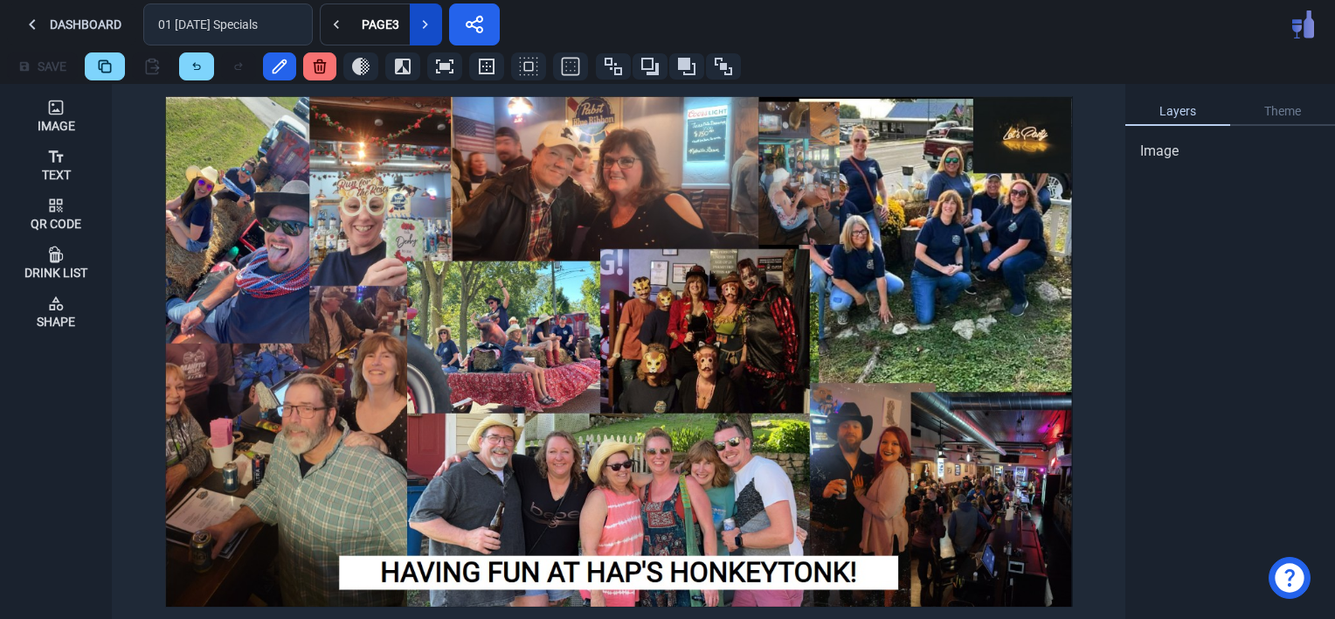
click at [420, 30] on icon at bounding box center [425, 24] width 17 height 17
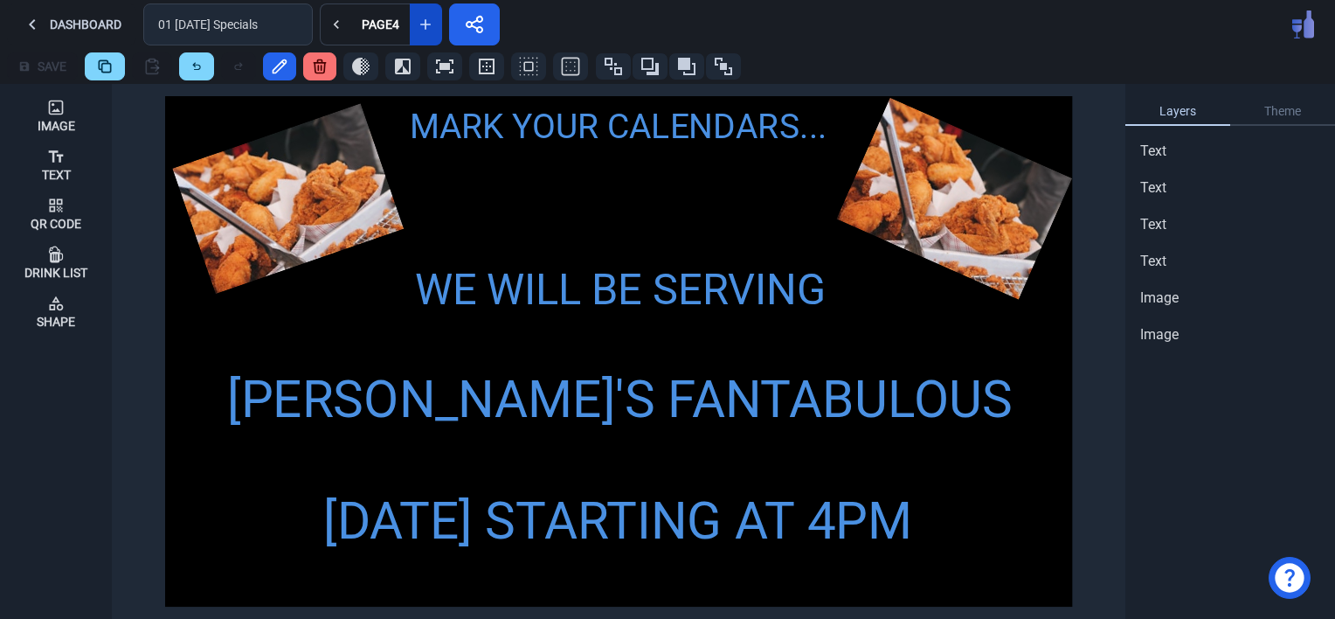
click at [420, 30] on icon at bounding box center [425, 24] width 17 height 17
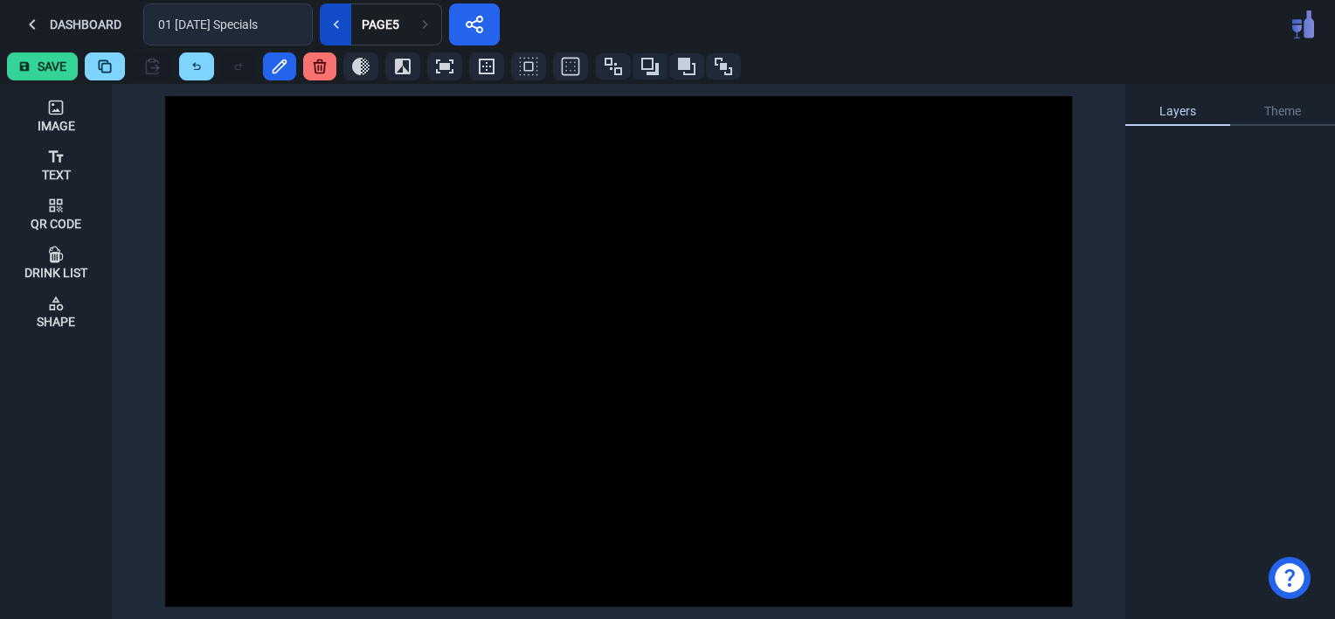
click at [334, 18] on icon at bounding box center [336, 24] width 17 height 17
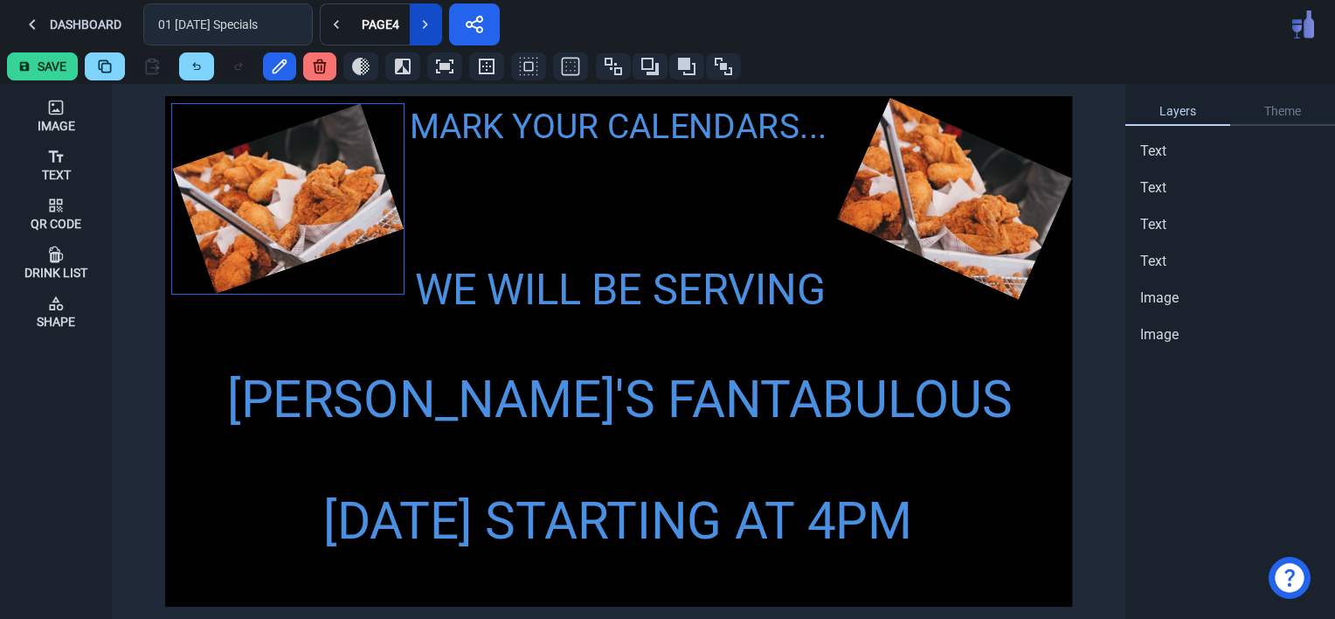
click at [314, 210] on img at bounding box center [288, 199] width 232 height 190
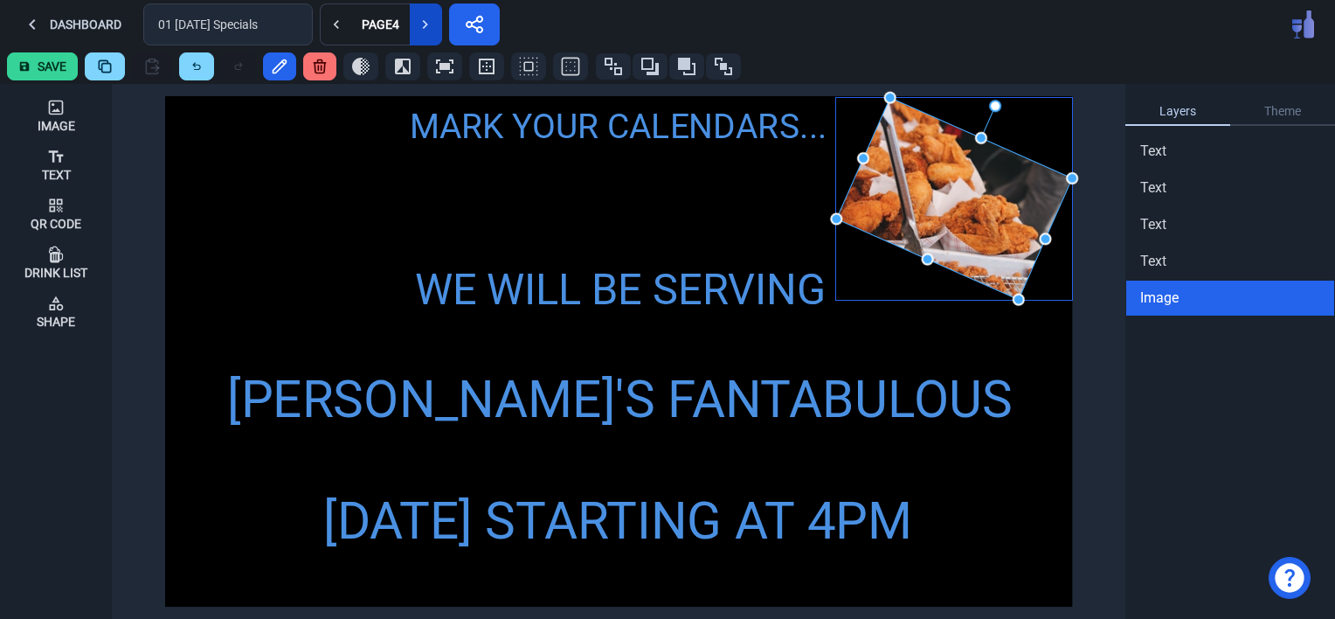
click at [949, 185] on img at bounding box center [954, 199] width 236 height 202
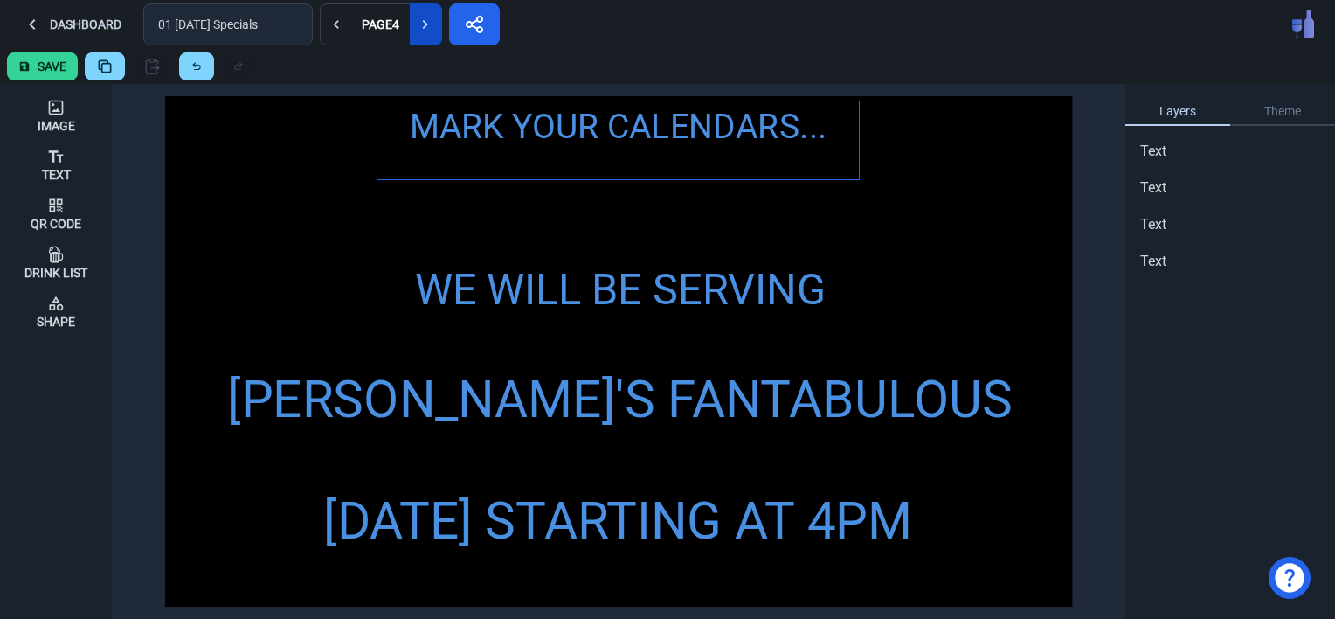
click at [617, 138] on div "MARK YOUR CALENDARS..." at bounding box center [617, 126] width 481 height 51
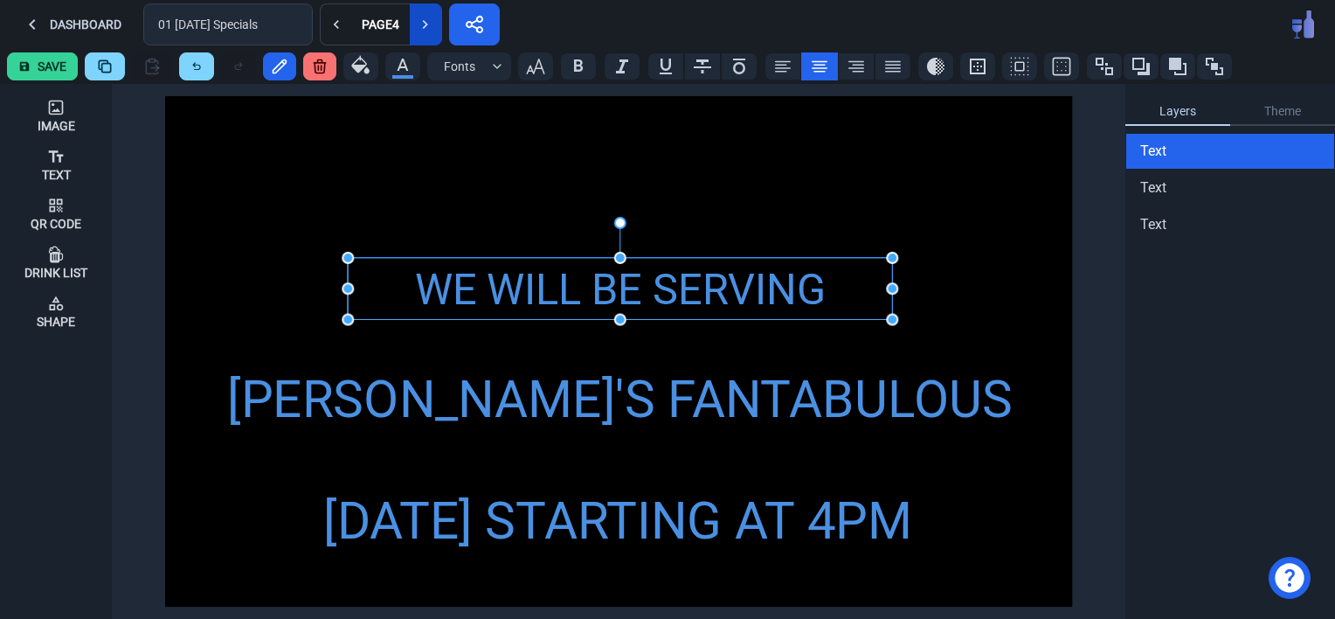
click at [603, 273] on div "WE WILL BE SERVING" at bounding box center [620, 290] width 544 height 64
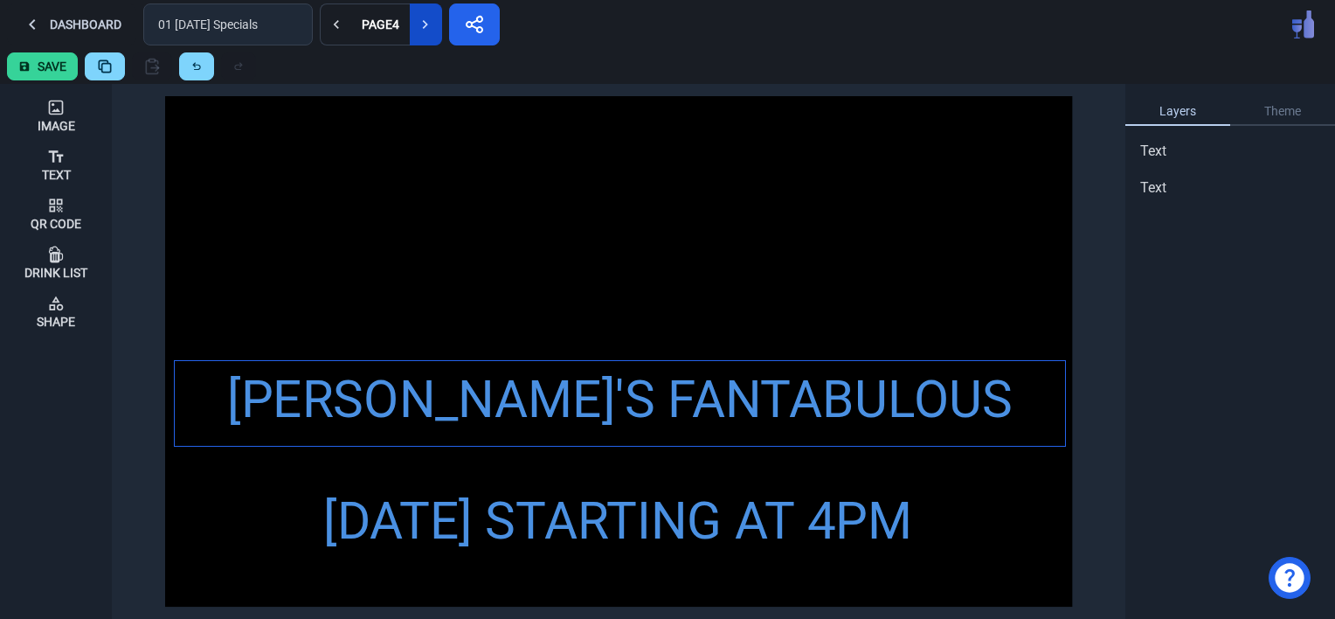
click at [599, 391] on div "[PERSON_NAME]'S FANTABULOUS FRIED CHICKEN" at bounding box center [620, 437] width 890 height 153
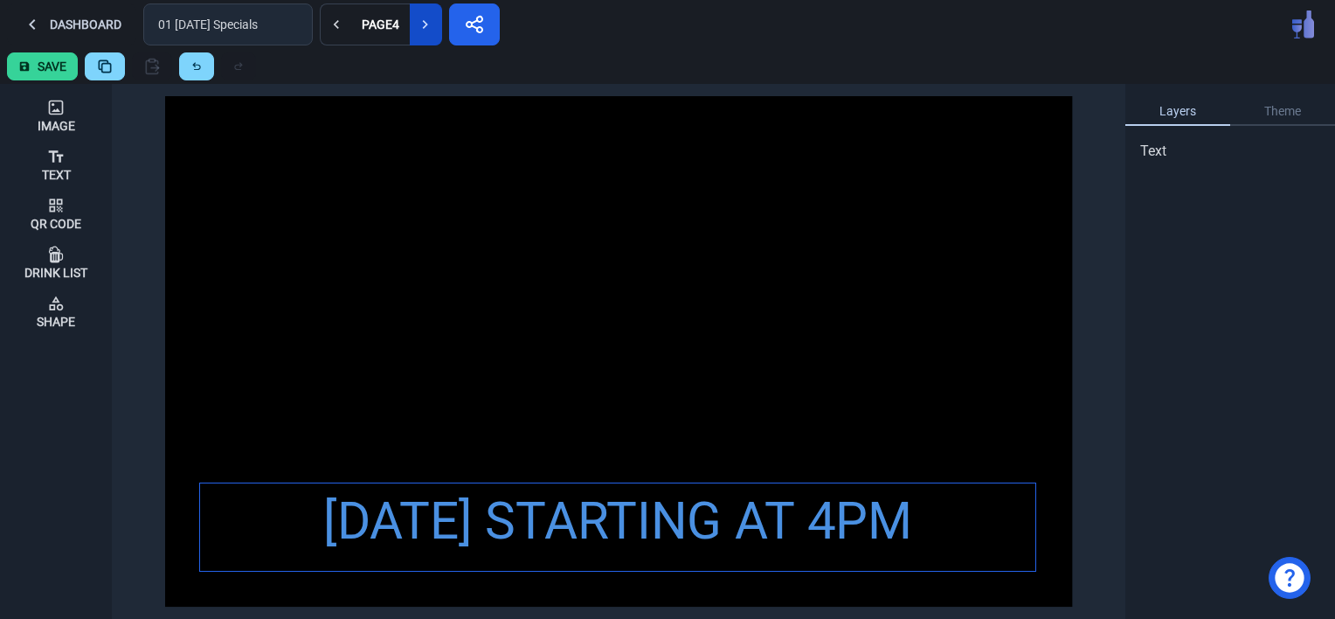
click at [570, 524] on div "[DATE] STARTING AT 4PM" at bounding box center [617, 521] width 835 height 77
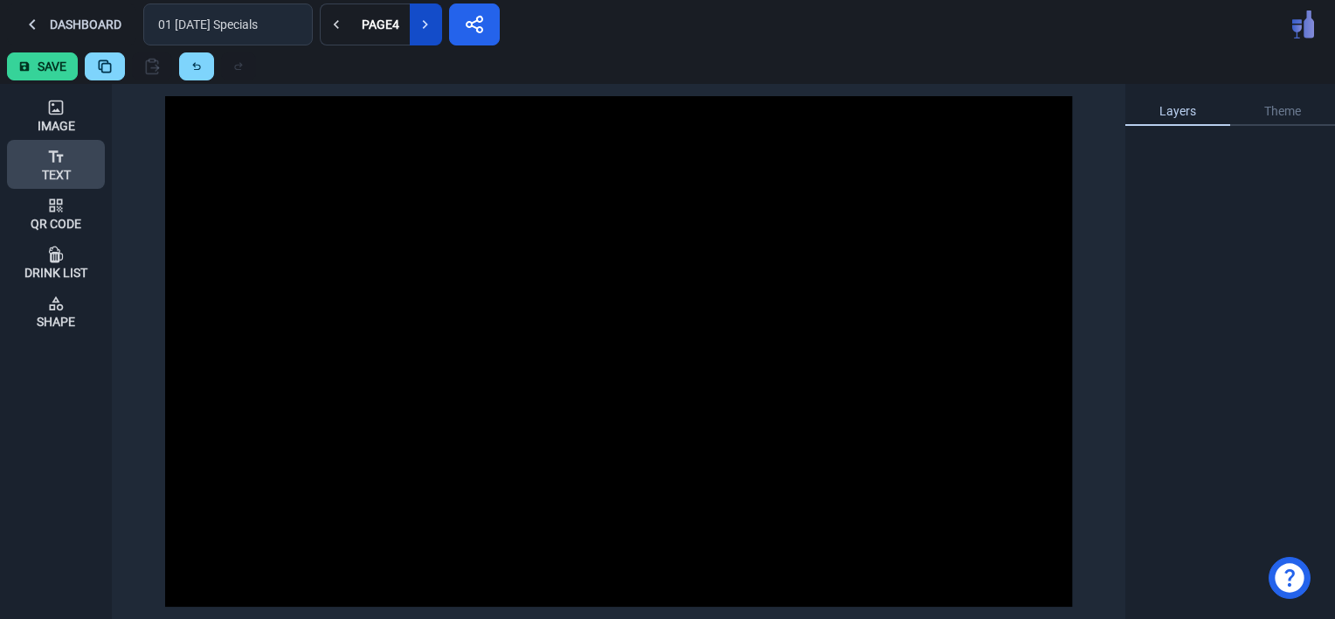
click at [52, 171] on div "Text" at bounding box center [56, 175] width 29 height 12
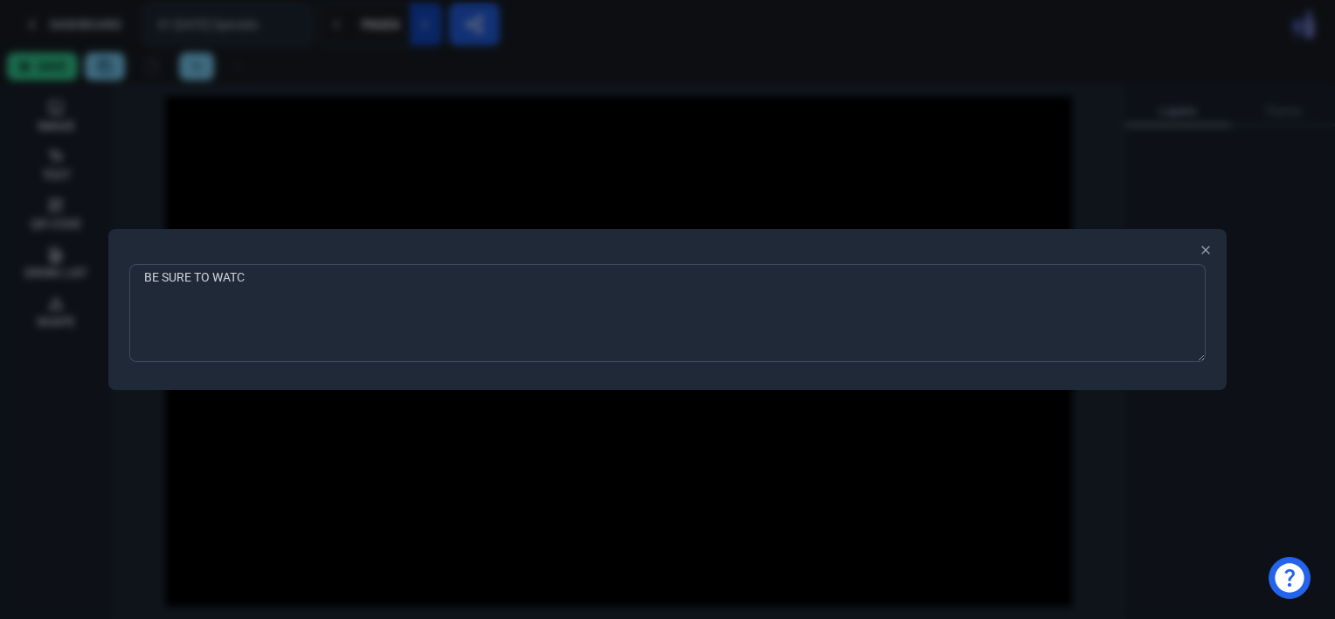
type textarea "BE SURE TO WATCH"
click at [247, 472] on div at bounding box center [667, 309] width 1335 height 619
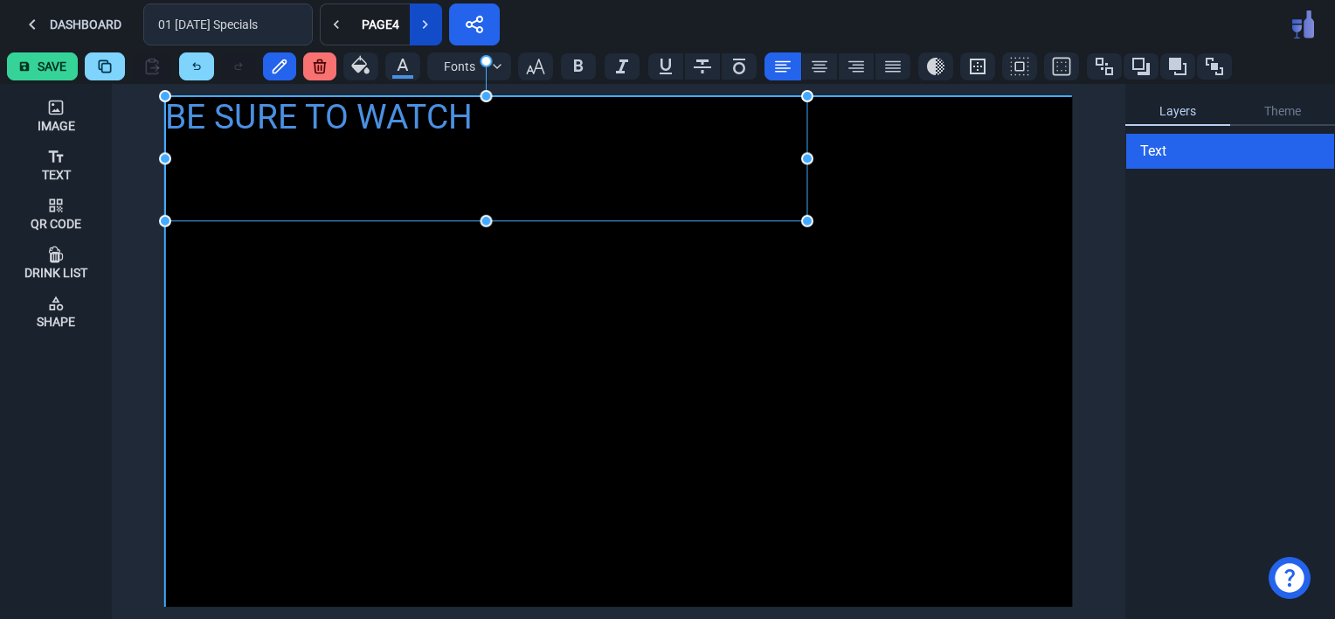
drag, startPoint x: 232, startPoint y: 127, endPoint x: 804, endPoint y: 224, distance: 579.5
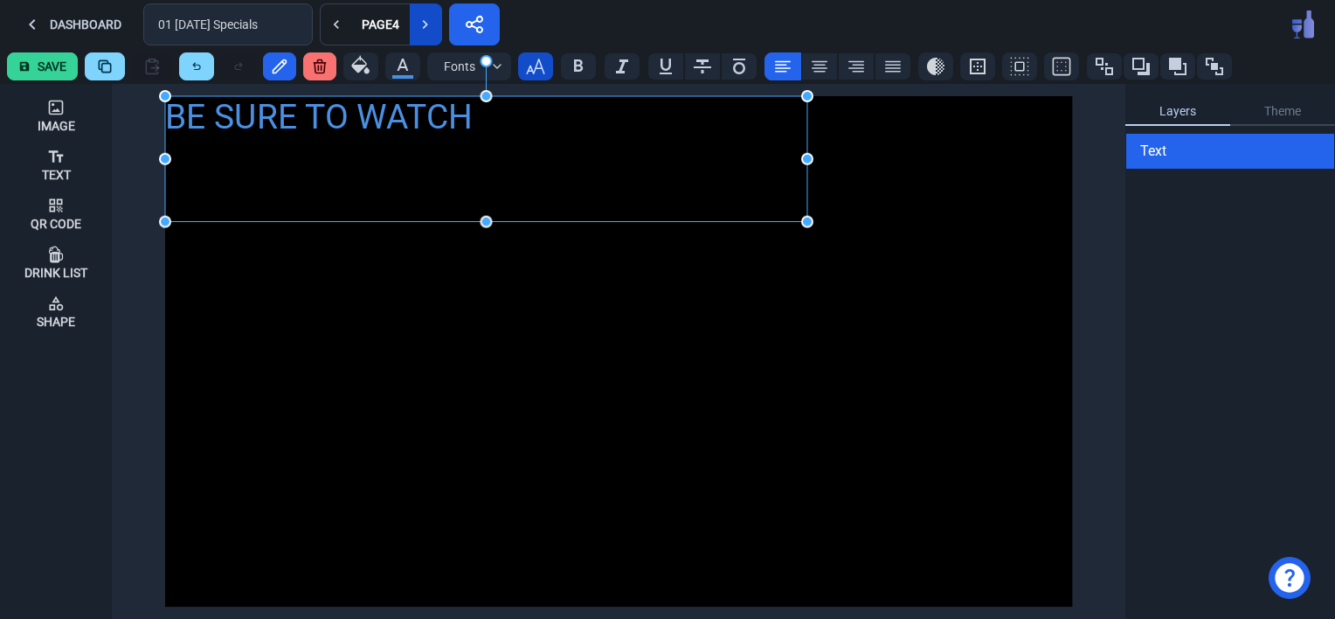
click at [528, 59] on icon "button" at bounding box center [535, 66] width 21 height 21
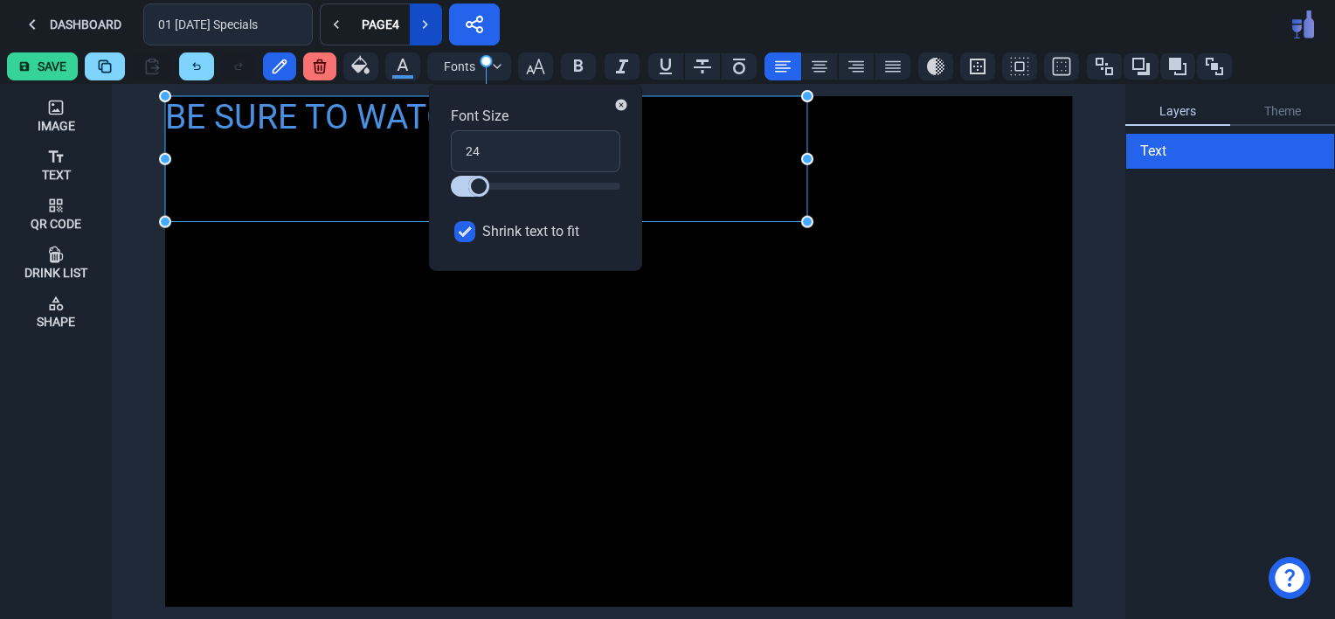
click at [462, 245] on label "Shrink text to fit" at bounding box center [535, 231] width 169 height 35
click at [462, 242] on input "Shrink text to fit" at bounding box center [464, 231] width 21 height 21
checkbox input "false"
drag, startPoint x: 501, startPoint y: 155, endPoint x: 465, endPoint y: 166, distance: 38.4
click at [465, 166] on input "24" at bounding box center [535, 151] width 169 height 42
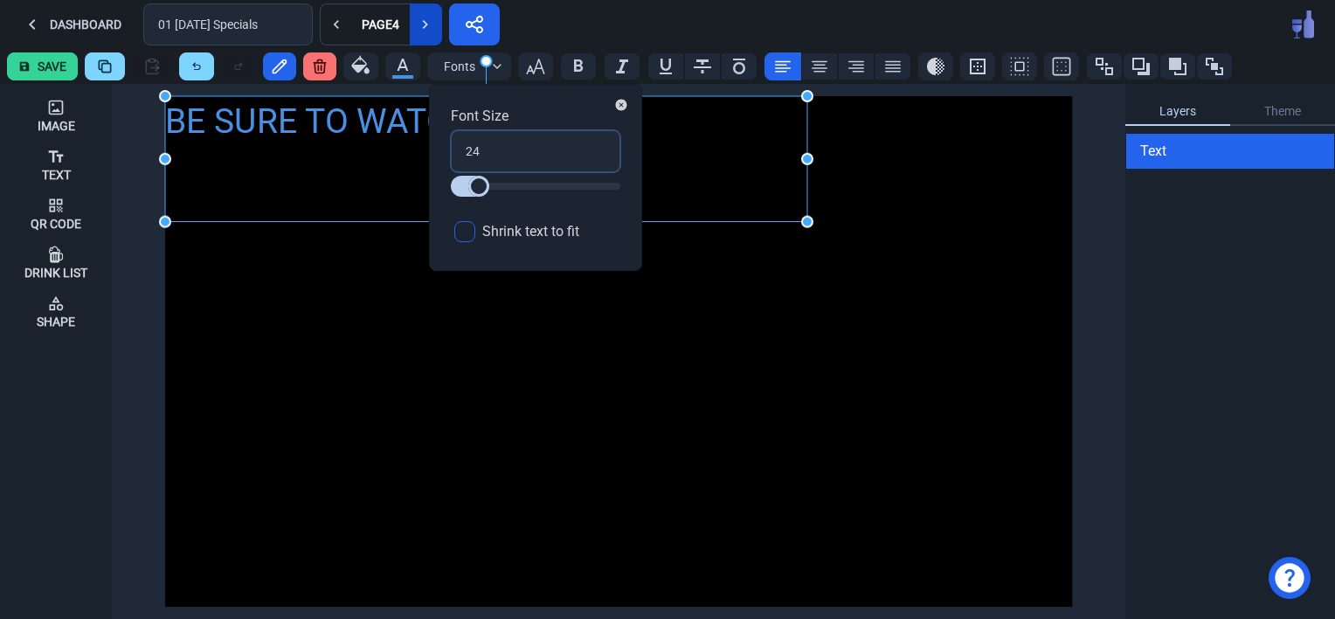
type input "3"
type input "36"
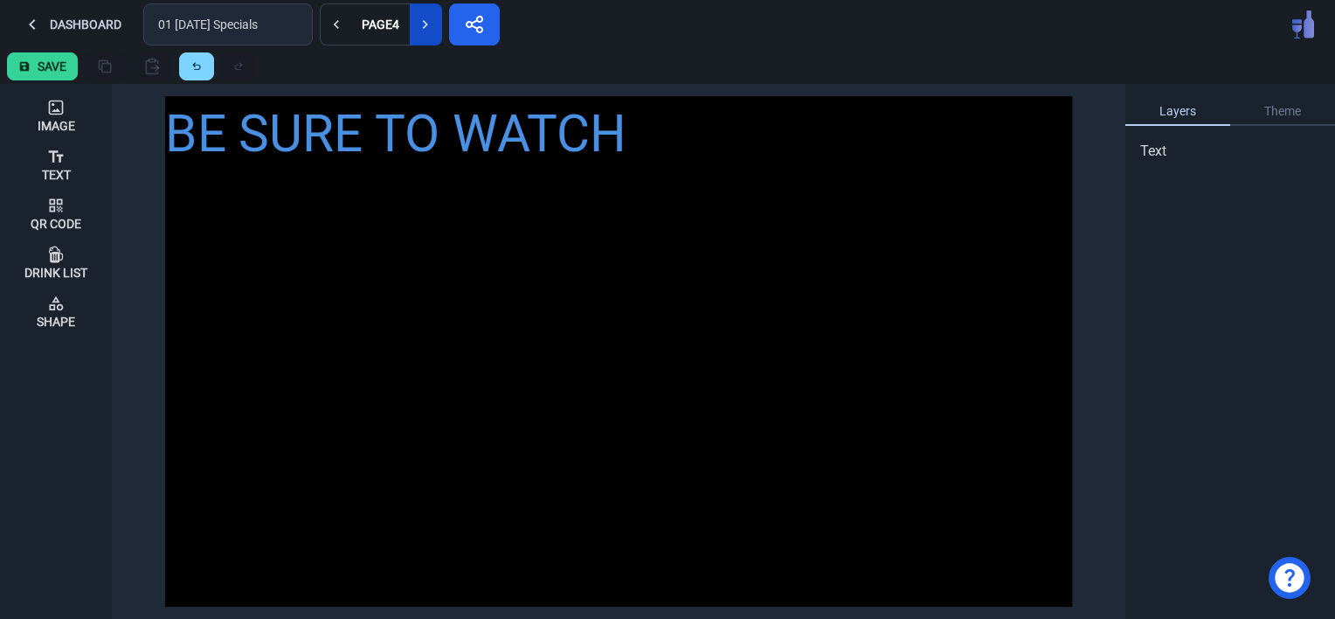
click at [296, 391] on div "BE SURE TO WATCH" at bounding box center [618, 351] width 907 height 510
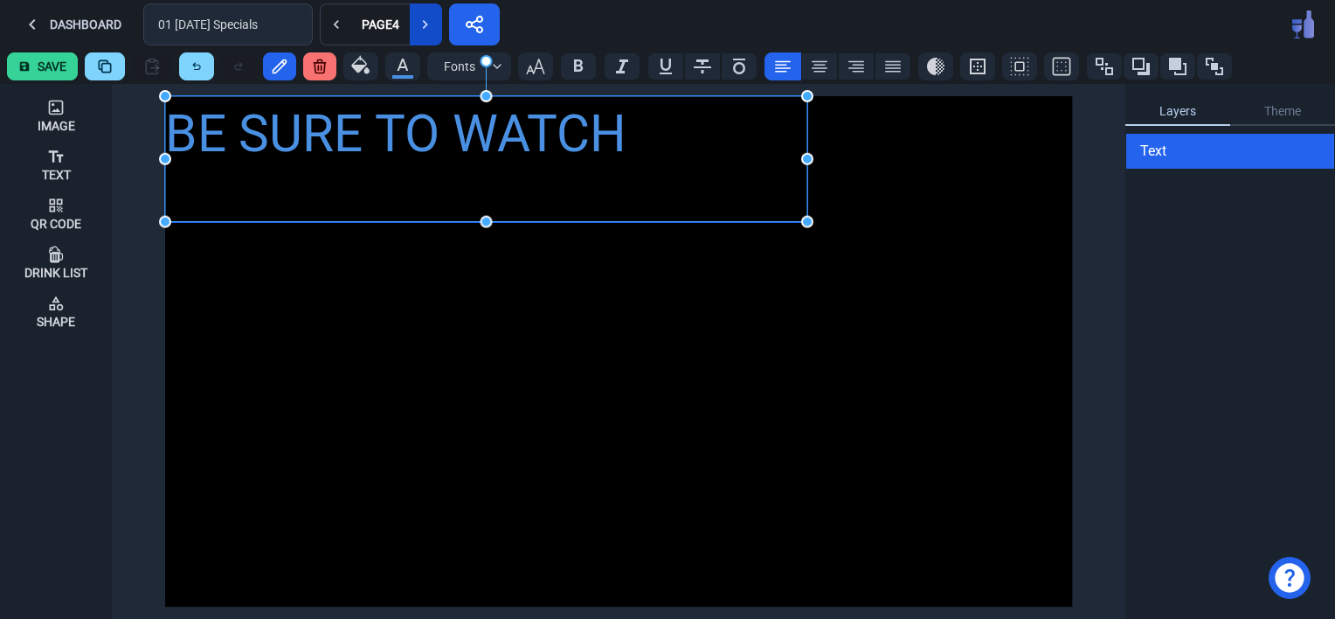
click at [349, 164] on div "BE SURE TO WATCH" at bounding box center [486, 134] width 642 height 77
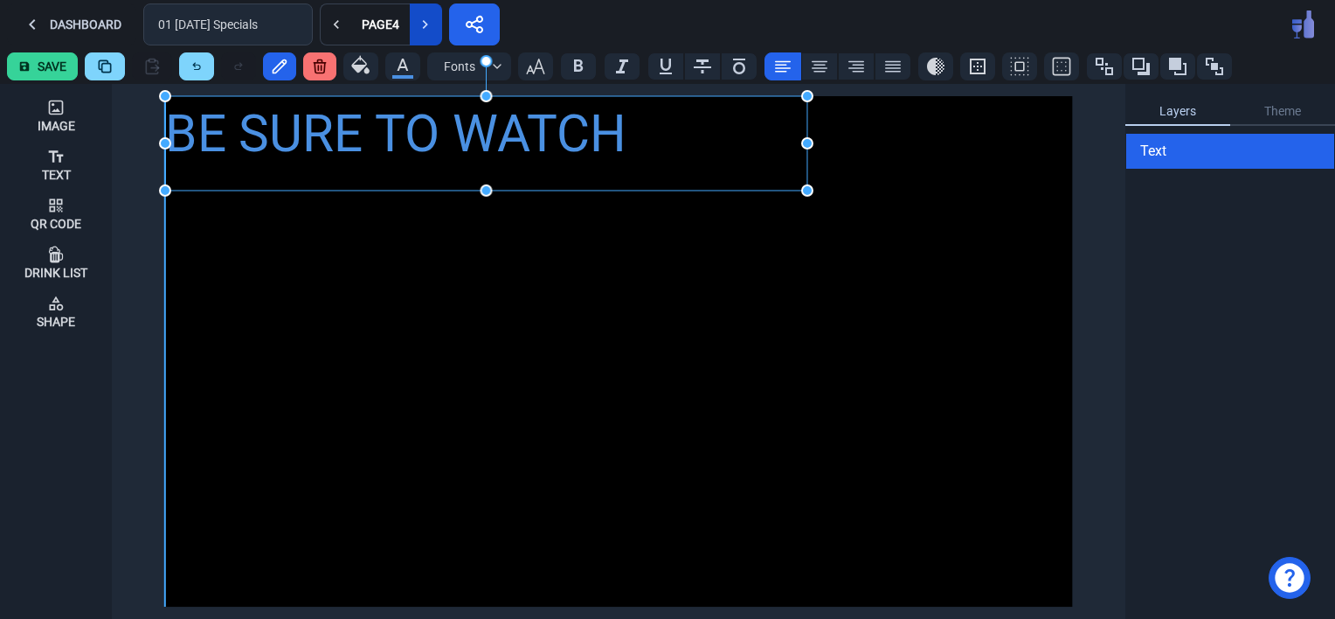
drag, startPoint x: 486, startPoint y: 224, endPoint x: 474, endPoint y: 192, distance: 33.4
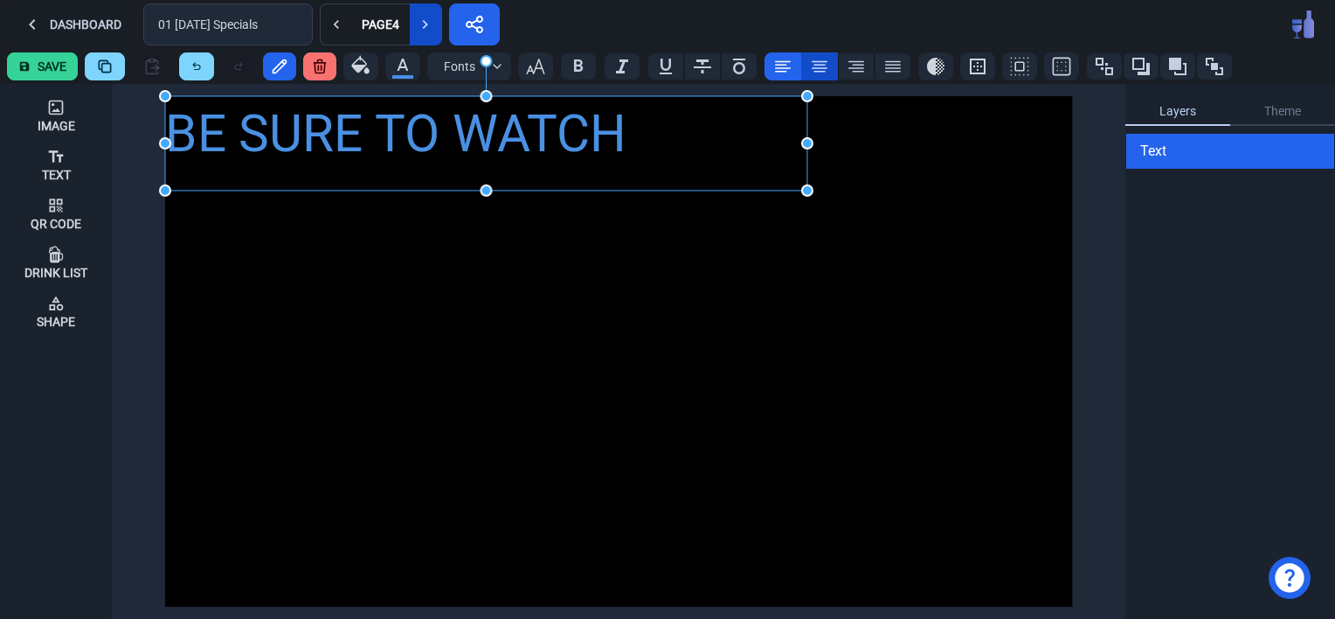
click at [809, 63] on icon at bounding box center [819, 66] width 21 height 21
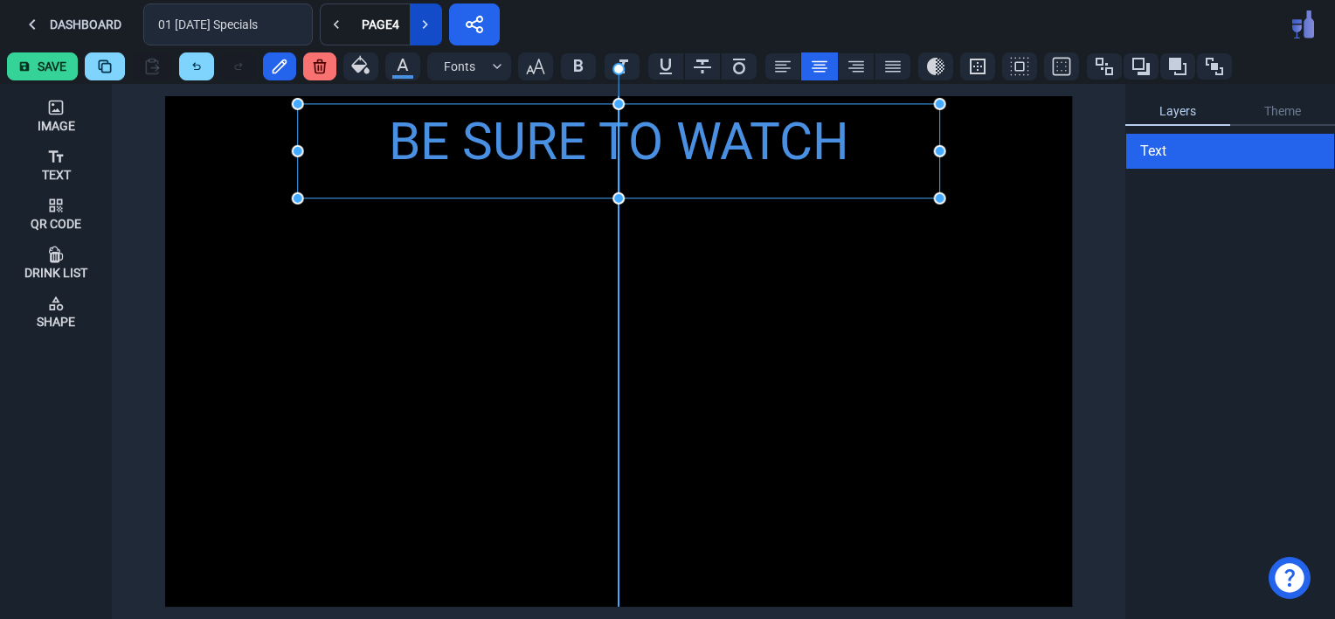
drag, startPoint x: 458, startPoint y: 138, endPoint x: 587, endPoint y: 146, distance: 129.5
click at [587, 146] on div "BE SURE TO WATCH" at bounding box center [619, 142] width 642 height 77
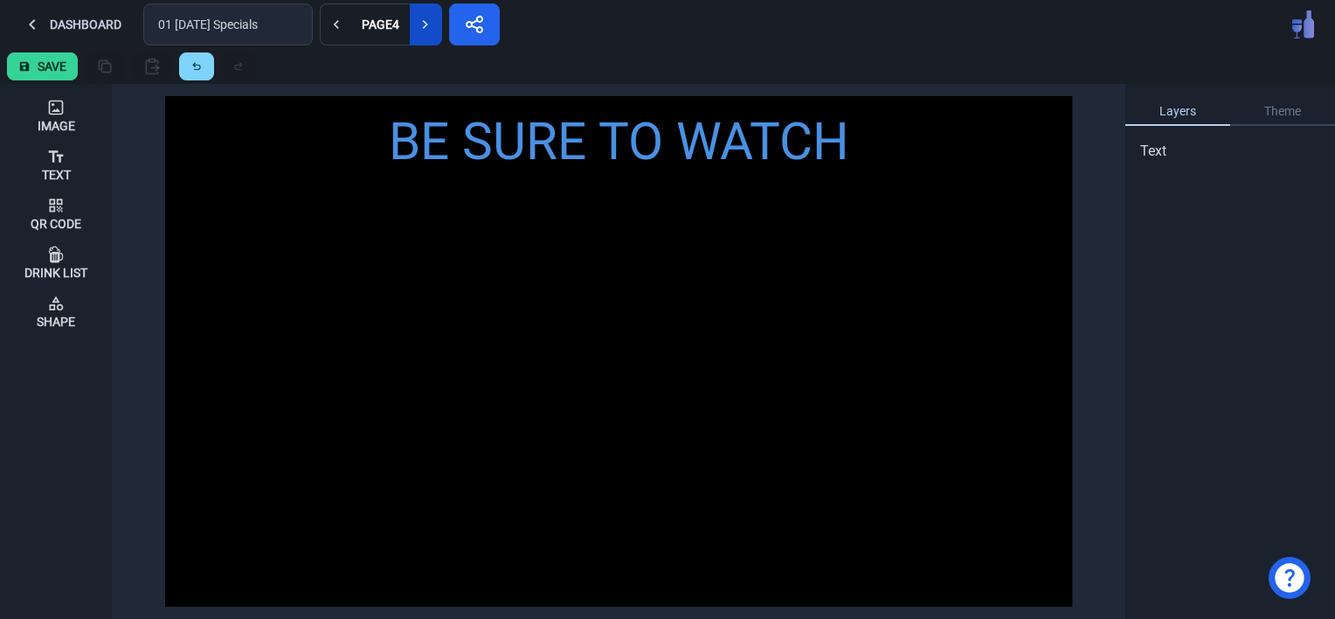
click at [514, 335] on div "BE SURE TO WATCH" at bounding box center [618, 351] width 907 height 510
click at [55, 163] on icon at bounding box center [55, 156] width 17 height 17
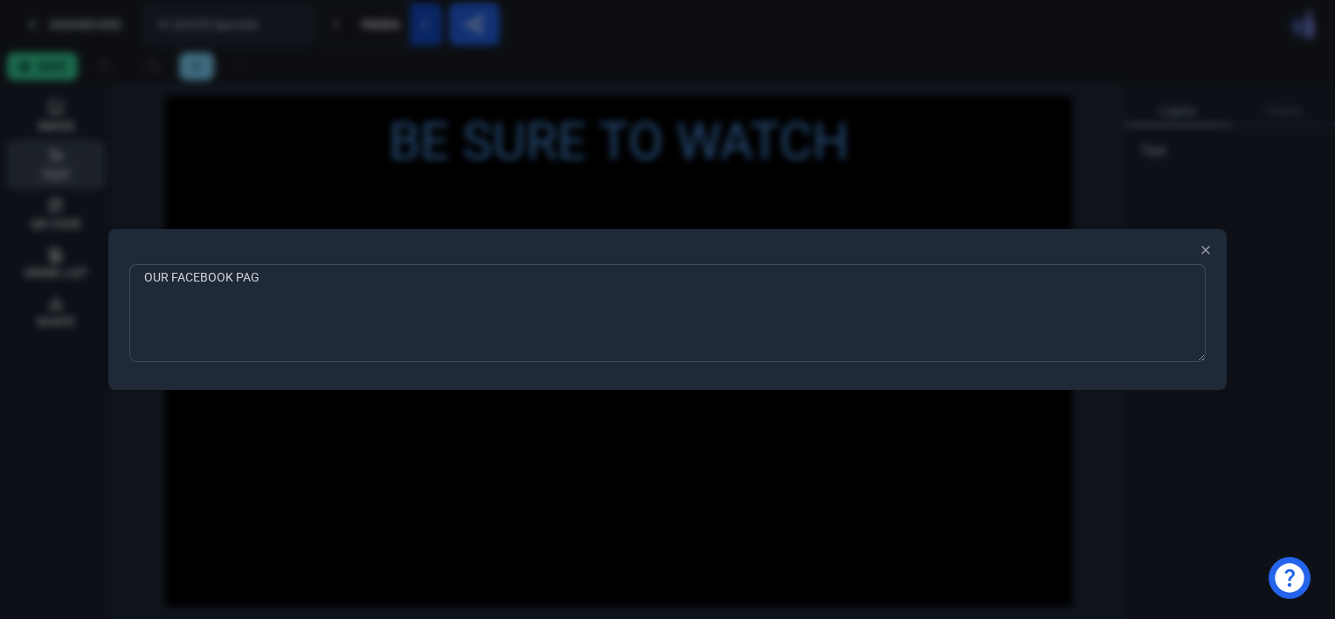
type textarea "OUR FACEBOOK PAGE"
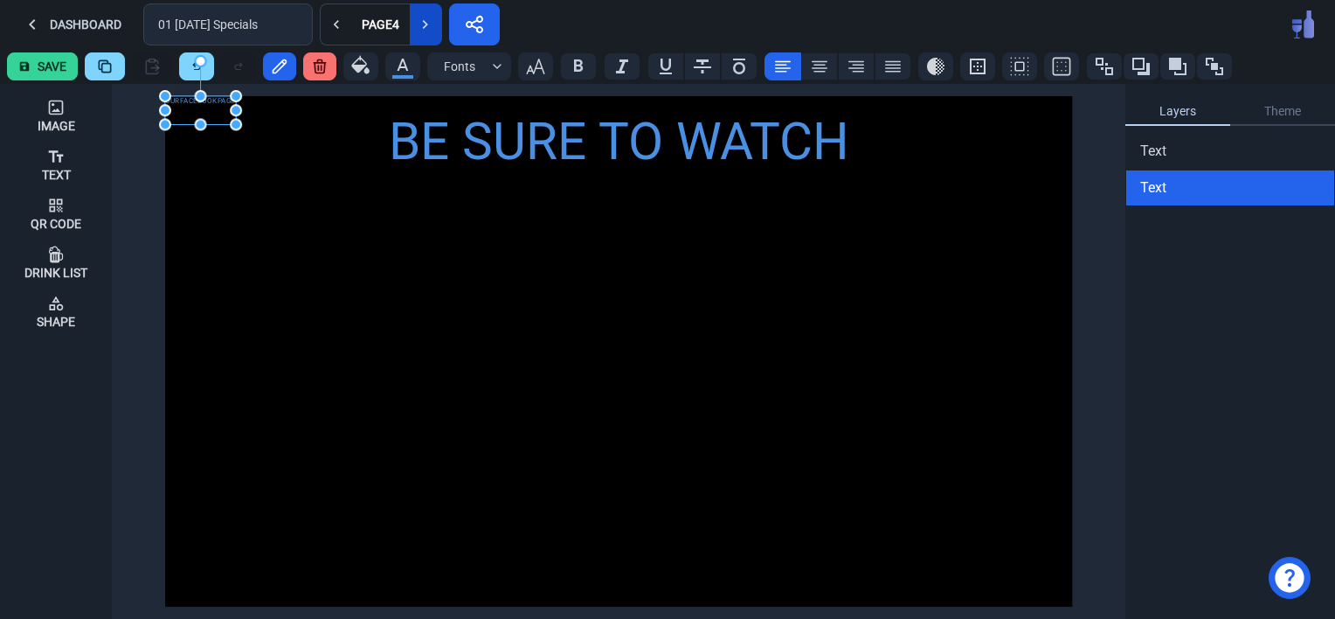
click at [178, 115] on div "OUR FACEBOOK PAGE" at bounding box center [200, 110] width 71 height 28
drag, startPoint x: 187, startPoint y: 101, endPoint x: 579, endPoint y: 383, distance: 482.7
click at [579, 383] on div "OUR FACEBOOK PAGE" at bounding box center [587, 389] width 71 height 28
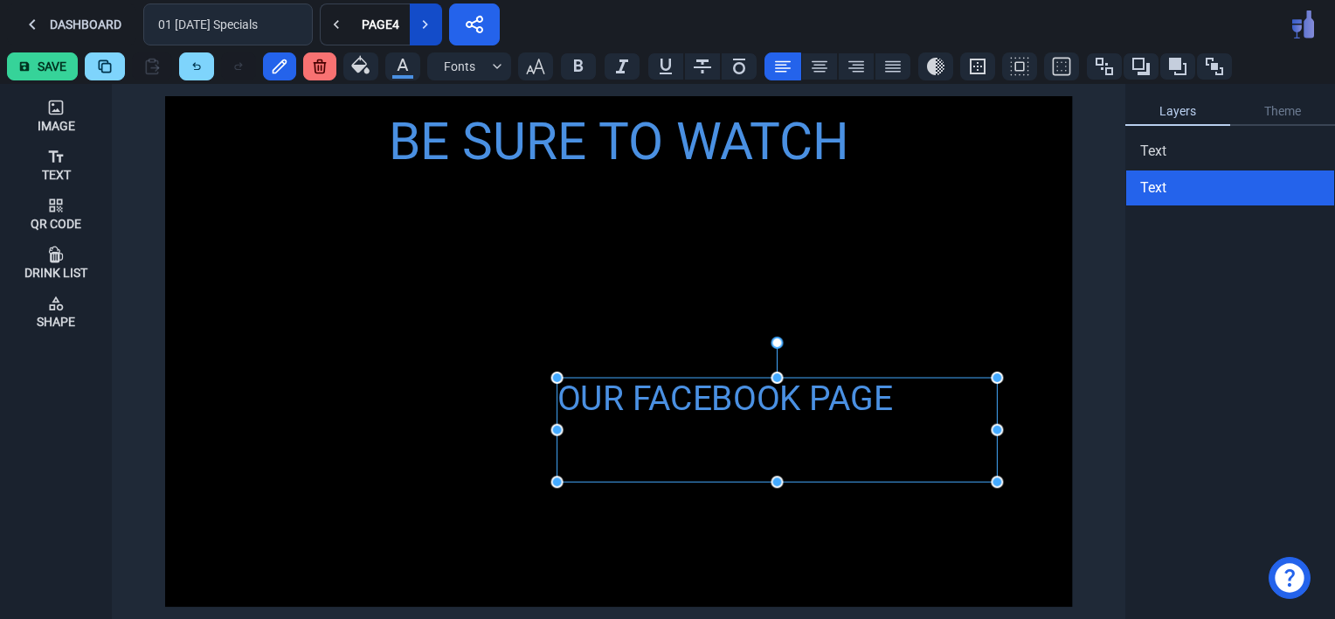
drag, startPoint x: 626, startPoint y: 404, endPoint x: 996, endPoint y: 480, distance: 377.3
click at [528, 63] on icon "button" at bounding box center [535, 66] width 21 height 21
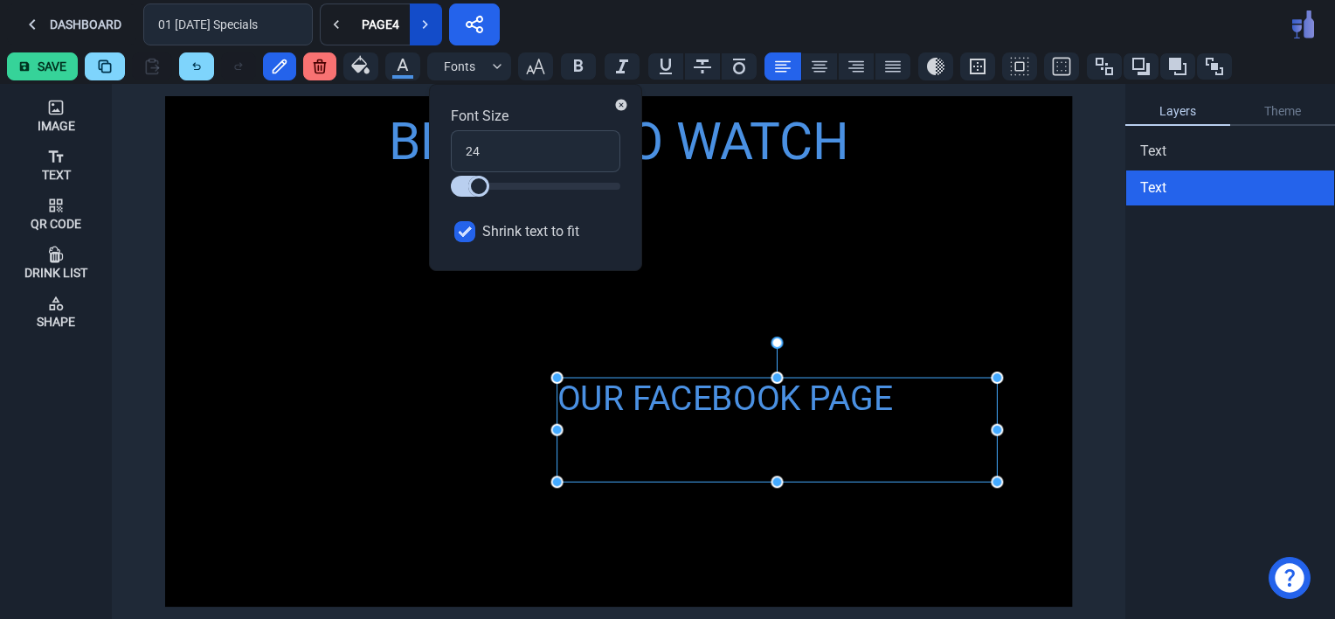
drag, startPoint x: 461, startPoint y: 226, endPoint x: 460, endPoint y: 239, distance: 13.1
click at [460, 239] on input "Shrink text to fit" at bounding box center [464, 231] width 21 height 21
checkbox input "false"
drag, startPoint x: 486, startPoint y: 154, endPoint x: 460, endPoint y: 151, distance: 26.3
click at [460, 151] on input "24" at bounding box center [535, 151] width 169 height 42
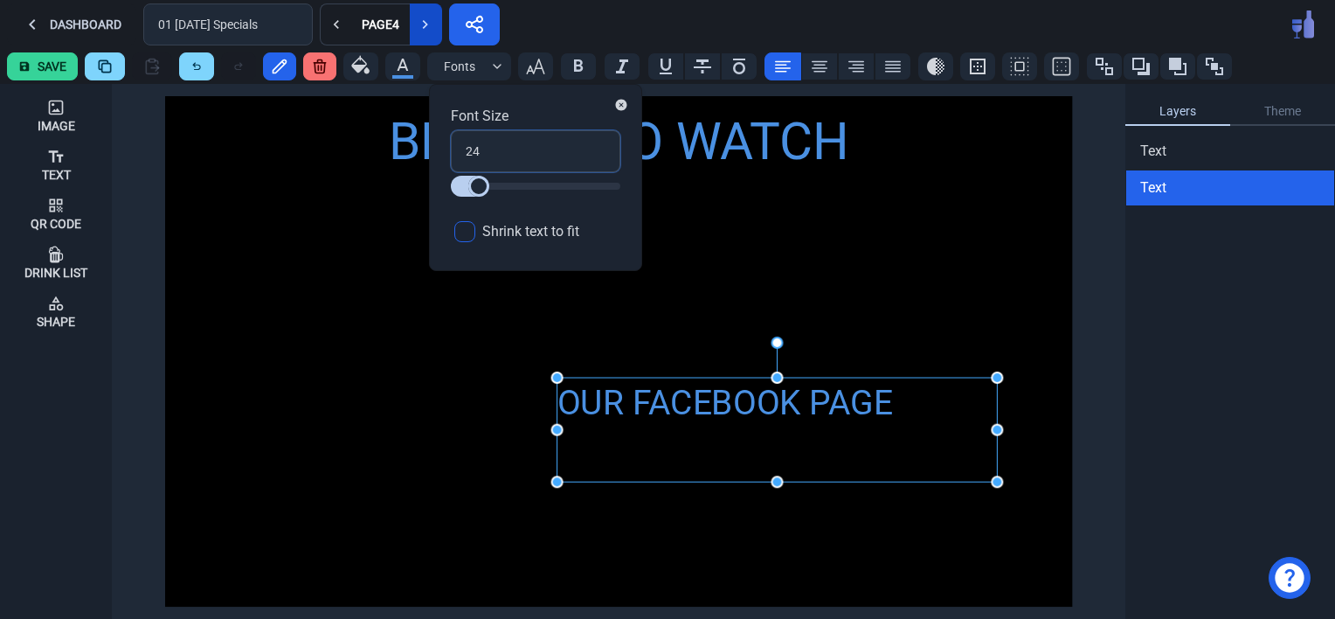
type input "3"
type input "36"
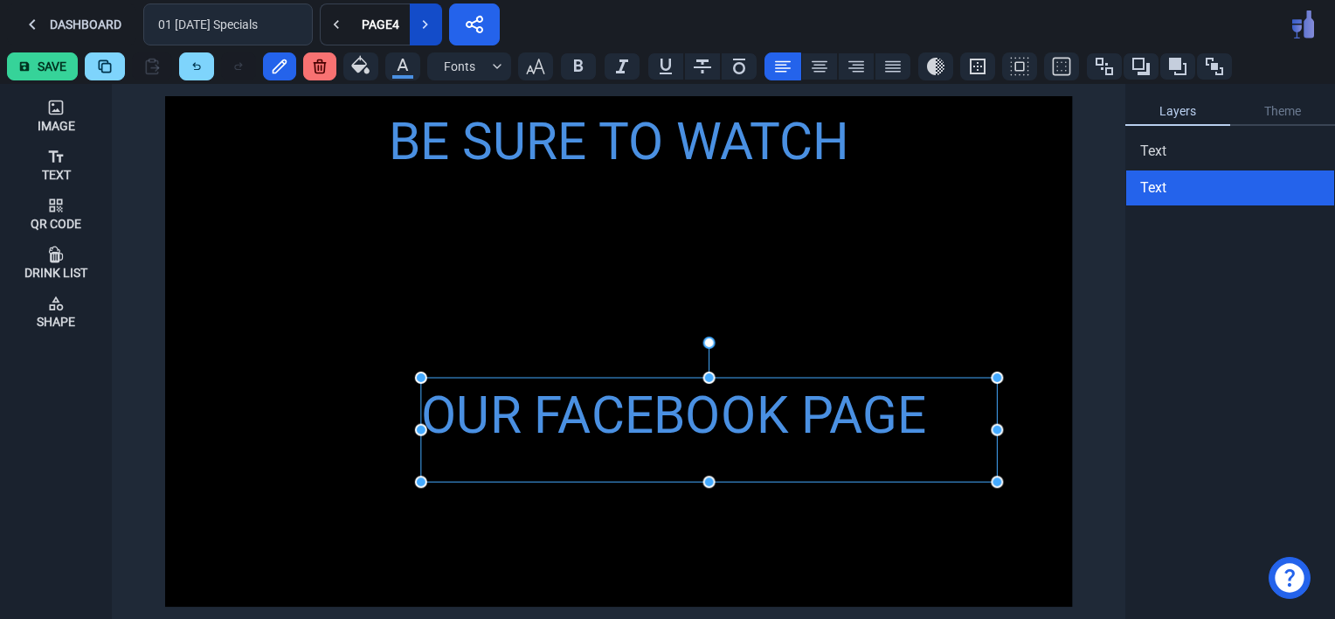
drag, startPoint x: 557, startPoint y: 433, endPoint x: 420, endPoint y: 446, distance: 137.8
click at [815, 65] on icon at bounding box center [820, 66] width 16 height 11
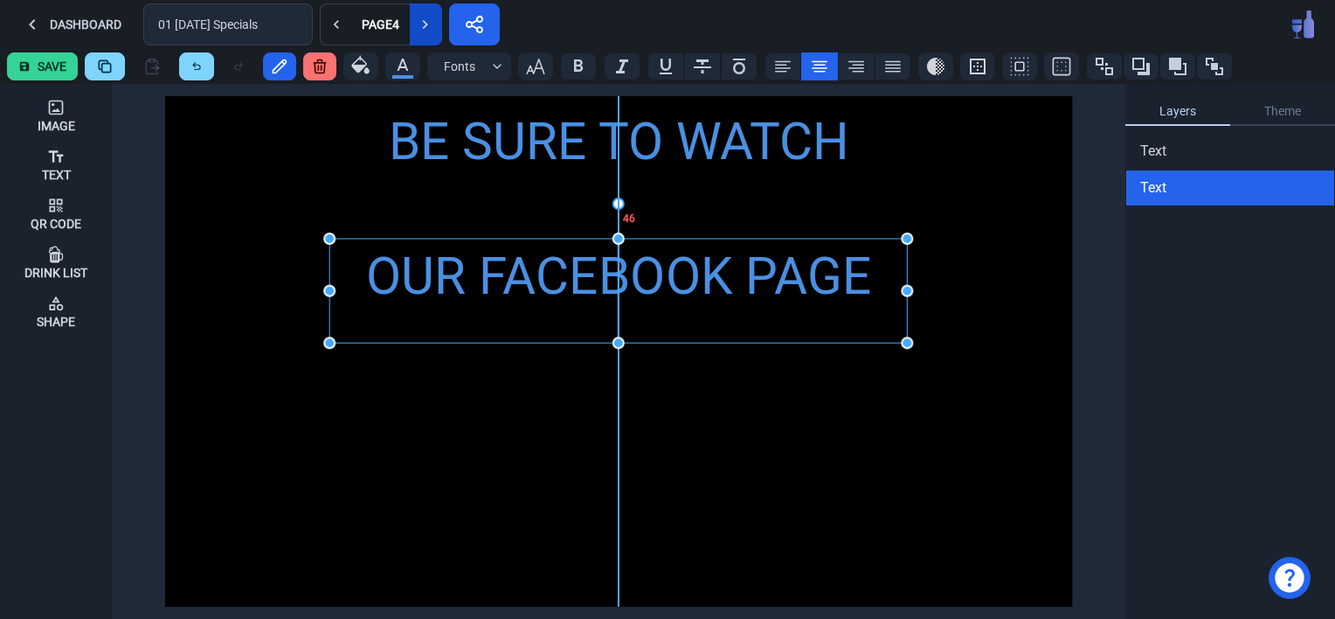
drag, startPoint x: 763, startPoint y: 426, endPoint x: 671, endPoint y: 287, distance: 167.2
click at [671, 287] on div "OUR FACEBOOK PAGE" at bounding box center [617, 276] width 577 height 77
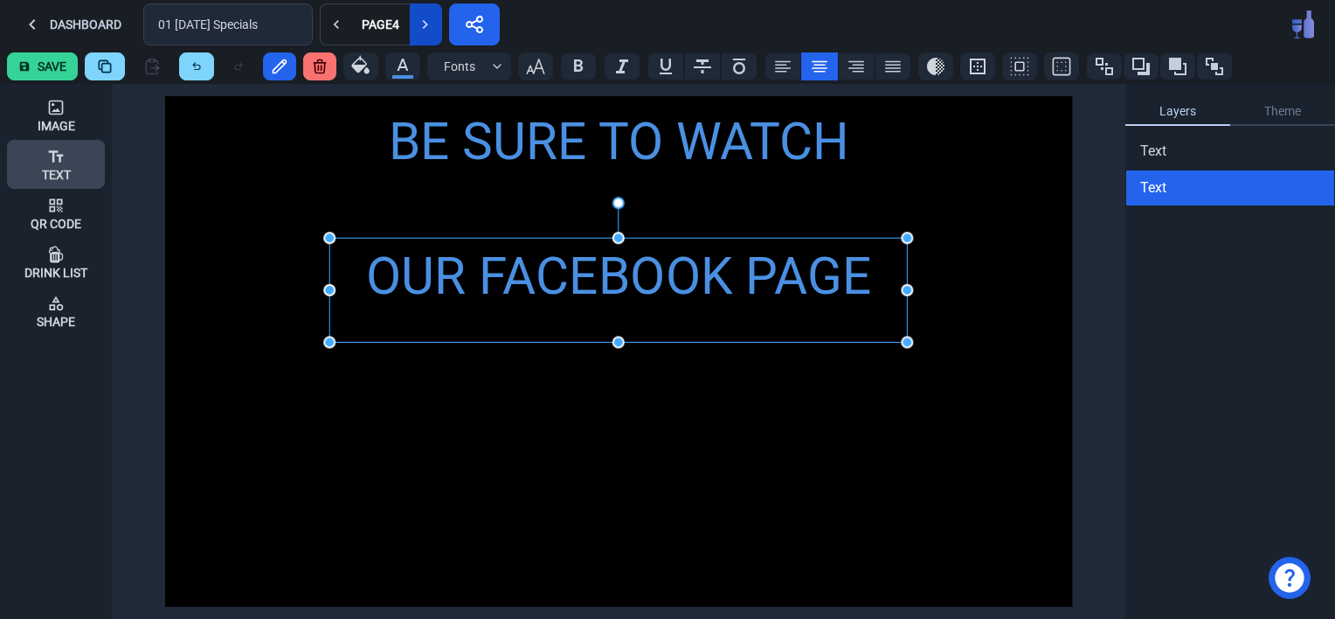
click at [45, 157] on div "Text" at bounding box center [56, 164] width 29 height 47
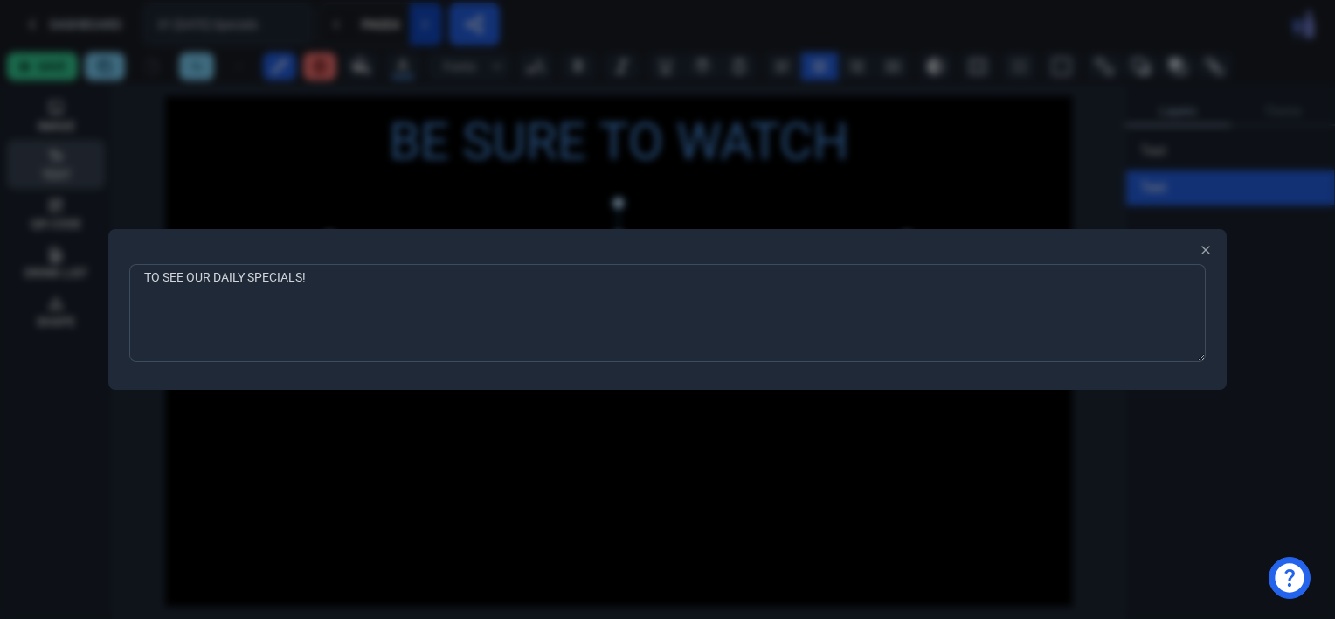
type textarea "TO SEE OUR DAILY SPECIALS!!"
click at [356, 557] on div at bounding box center [667, 309] width 1335 height 619
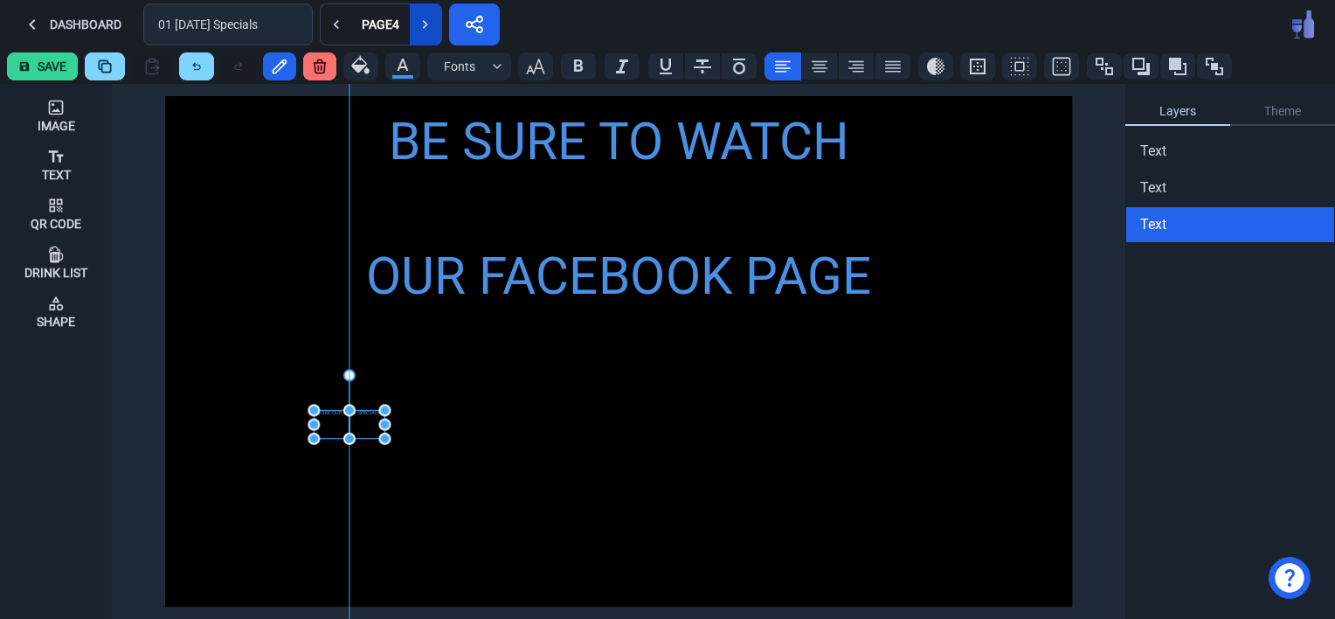
drag, startPoint x: 196, startPoint y: 107, endPoint x: 342, endPoint y: 422, distance: 346.7
click at [342, 422] on div "TO SEE OUR DAILY SPECIALS!!" at bounding box center [349, 424] width 71 height 28
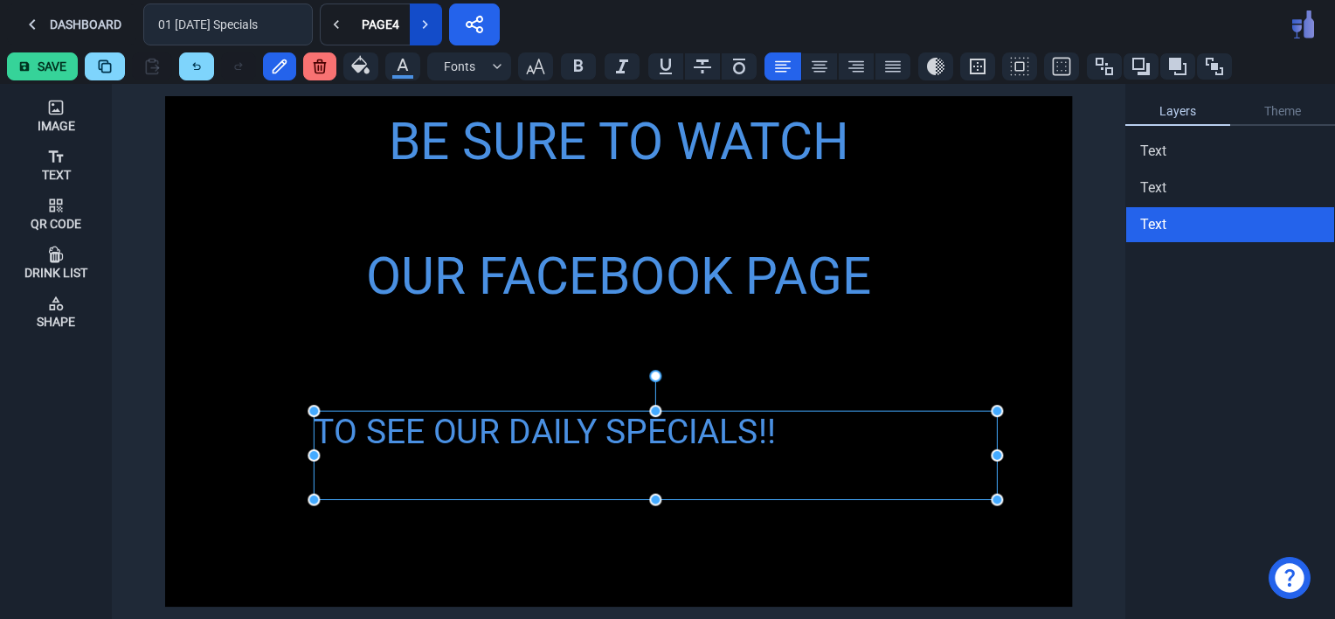
drag, startPoint x: 380, startPoint y: 437, endPoint x: 992, endPoint y: 497, distance: 615.4
click at [528, 65] on icon "button" at bounding box center [535, 66] width 21 height 21
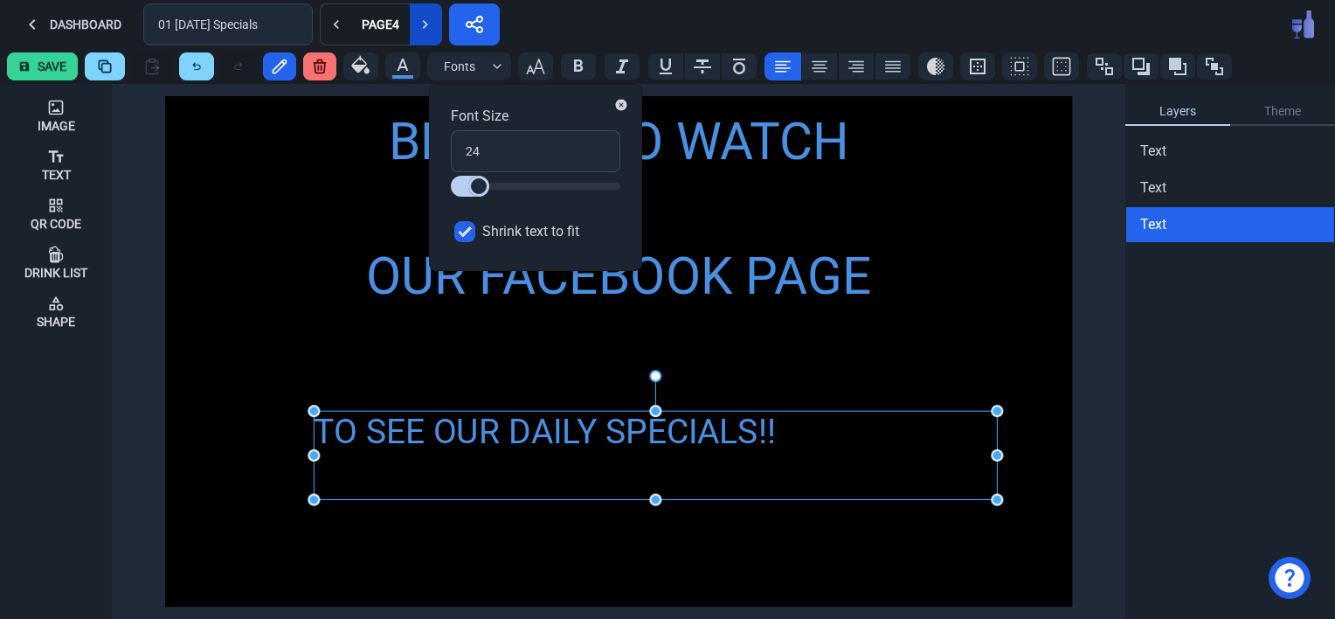
click at [464, 232] on input "Shrink text to fit" at bounding box center [464, 231] width 21 height 21
checkbox input "false"
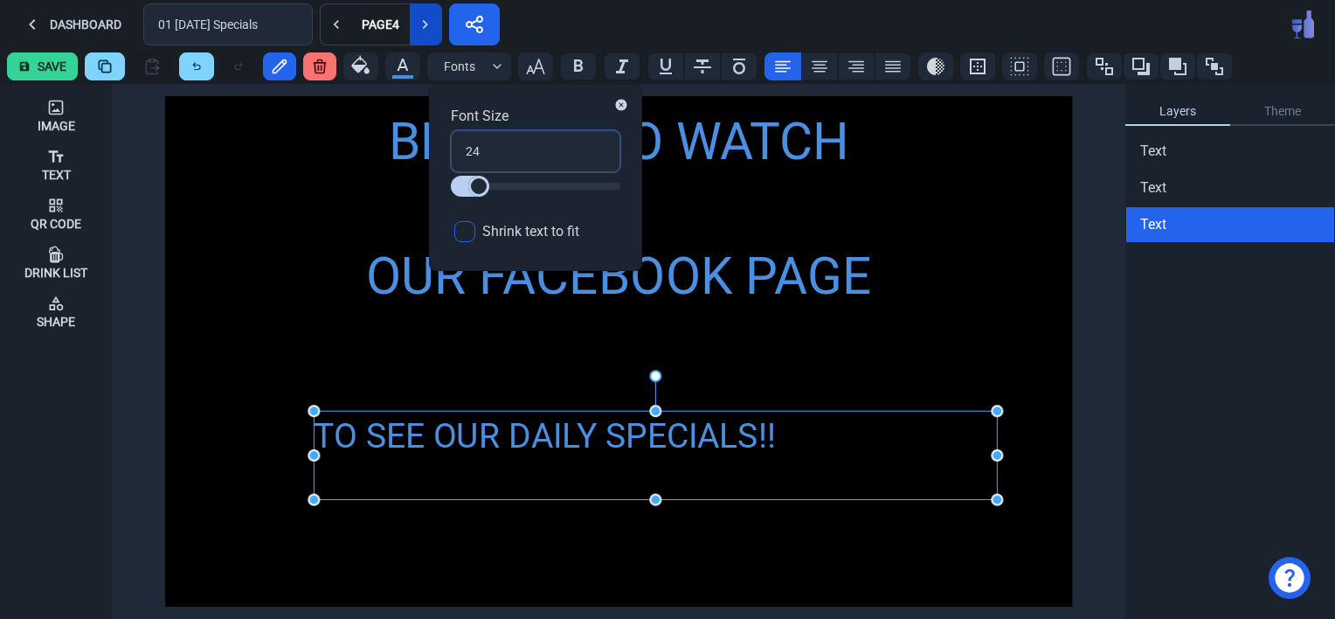
drag, startPoint x: 494, startPoint y: 152, endPoint x: 447, endPoint y: 146, distance: 46.7
click at [447, 146] on div "Font Size 24 Shrink text to fit" at bounding box center [535, 177] width 213 height 187
type input "3"
type input "36"
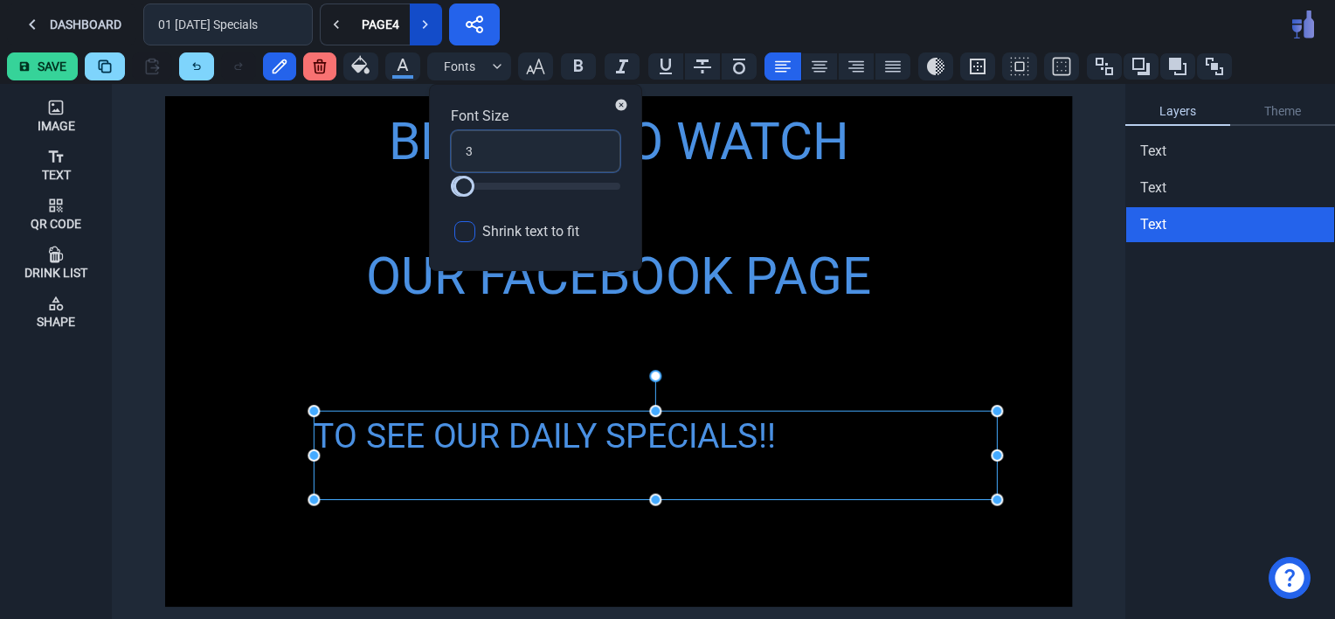
type input "36"
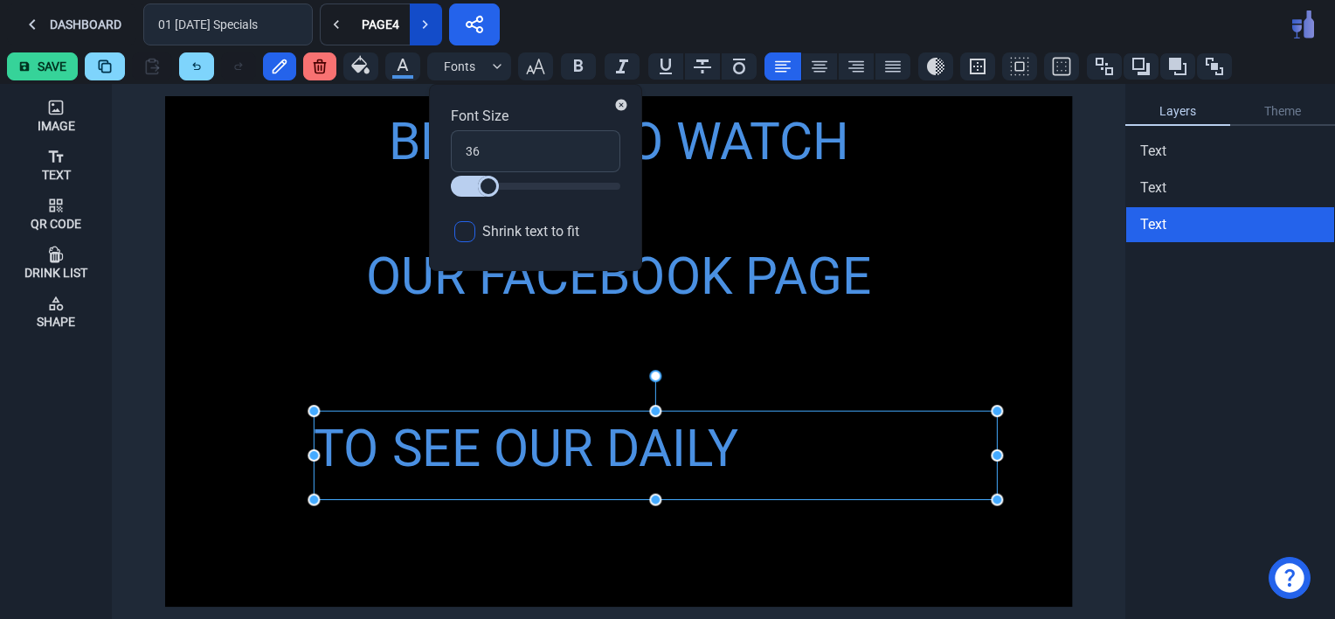
click at [194, 343] on div "BE SURE TO WATCH OUR FACEBOOK PAGE TO SEE OUR DAILY SPECIALS!!" at bounding box center [618, 351] width 907 height 510
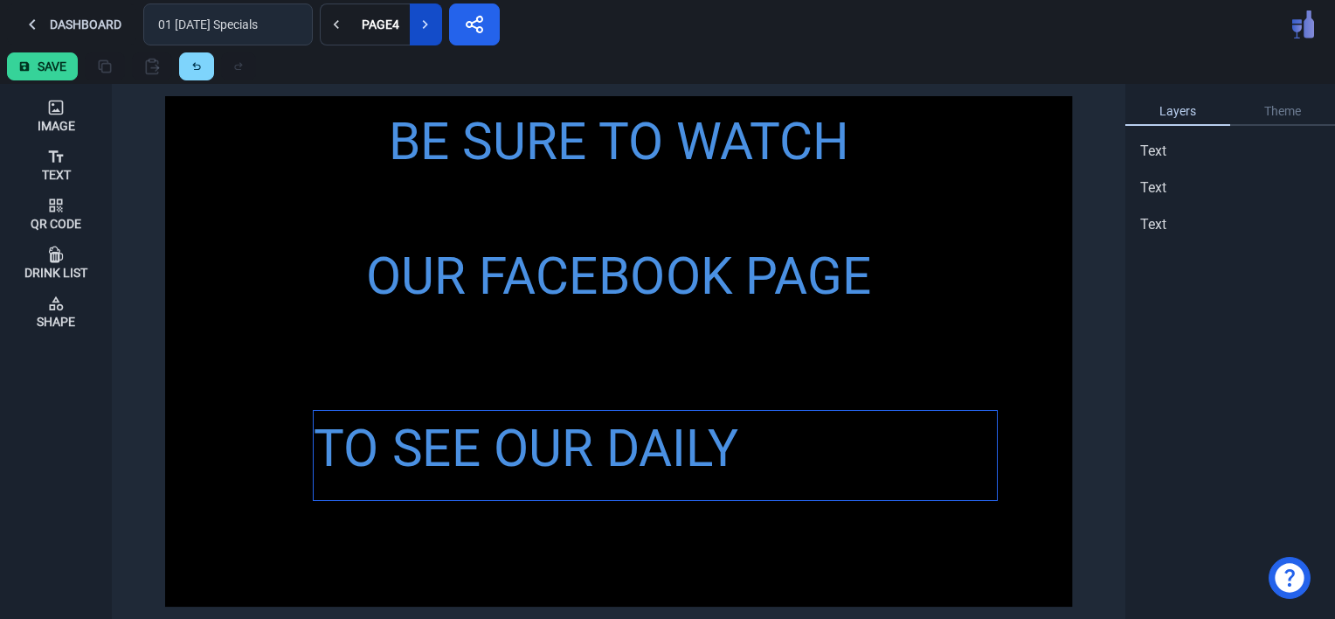
click at [610, 457] on div "TO SEE OUR DAILY SPECIALS!!" at bounding box center [655, 487] width 683 height 153
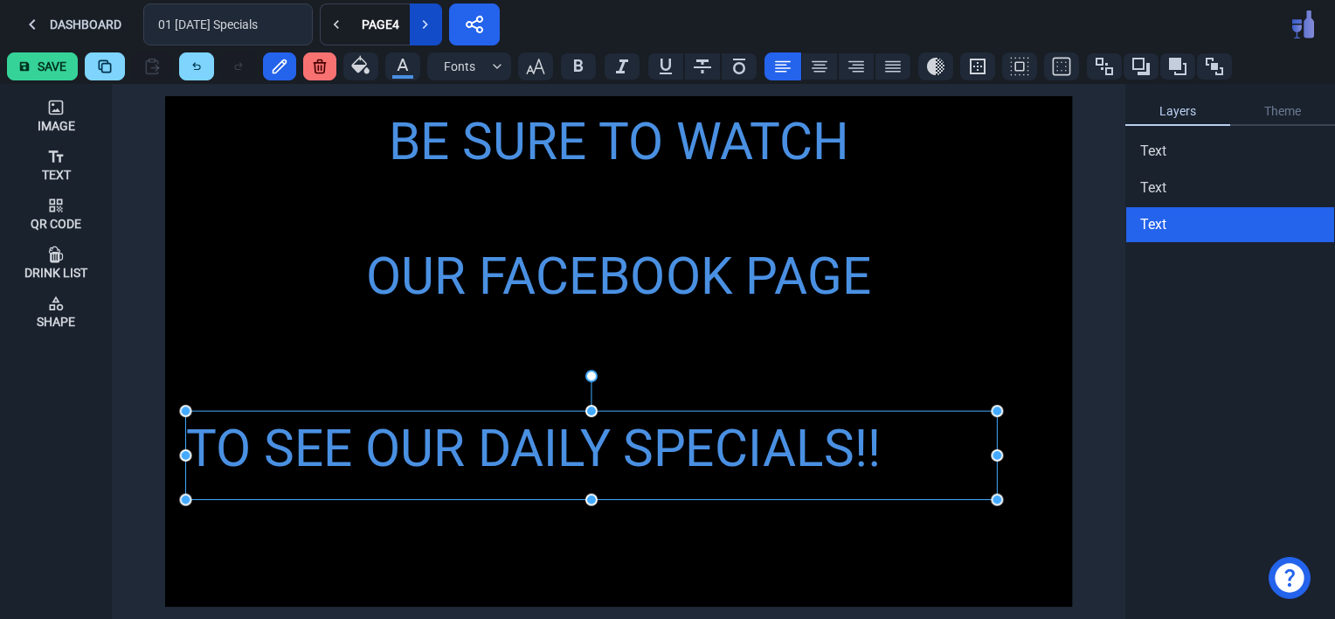
drag, startPoint x: 312, startPoint y: 455, endPoint x: 183, endPoint y: 458, distance: 128.4
click at [812, 73] on icon at bounding box center [819, 66] width 21 height 21
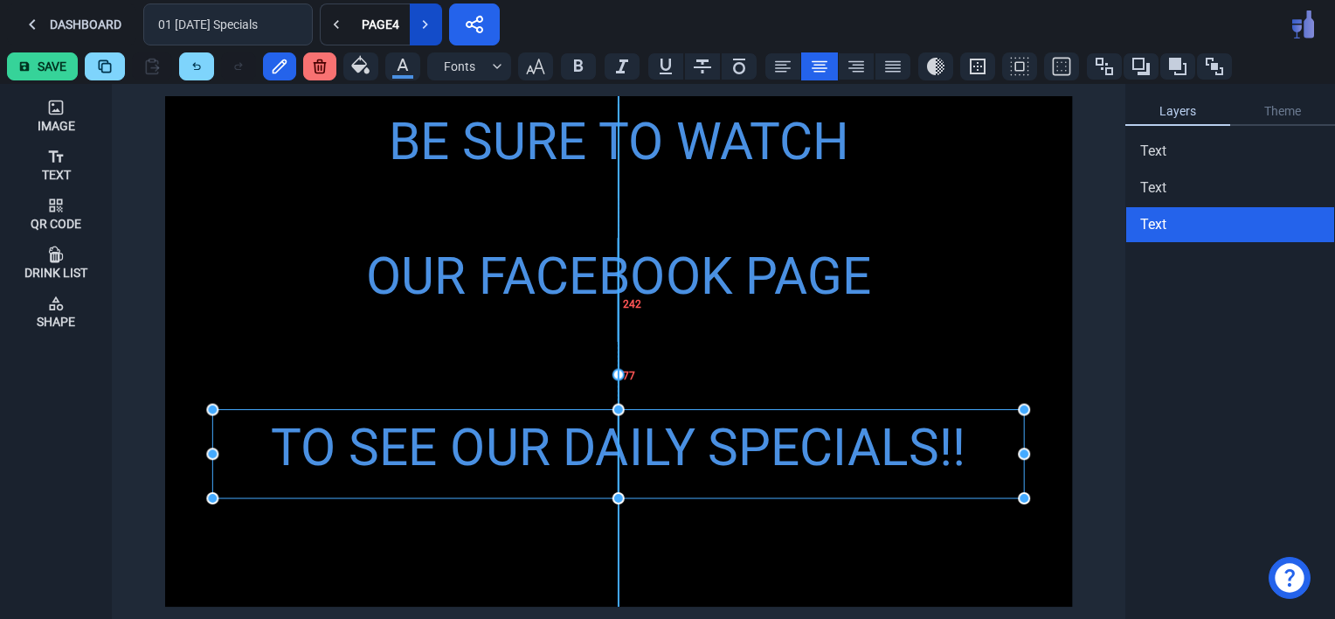
drag, startPoint x: 586, startPoint y: 451, endPoint x: 615, endPoint y: 449, distance: 28.9
click at [615, 449] on div "TO SEE OUR DAILY SPECIALS!!" at bounding box center [618, 448] width 812 height 77
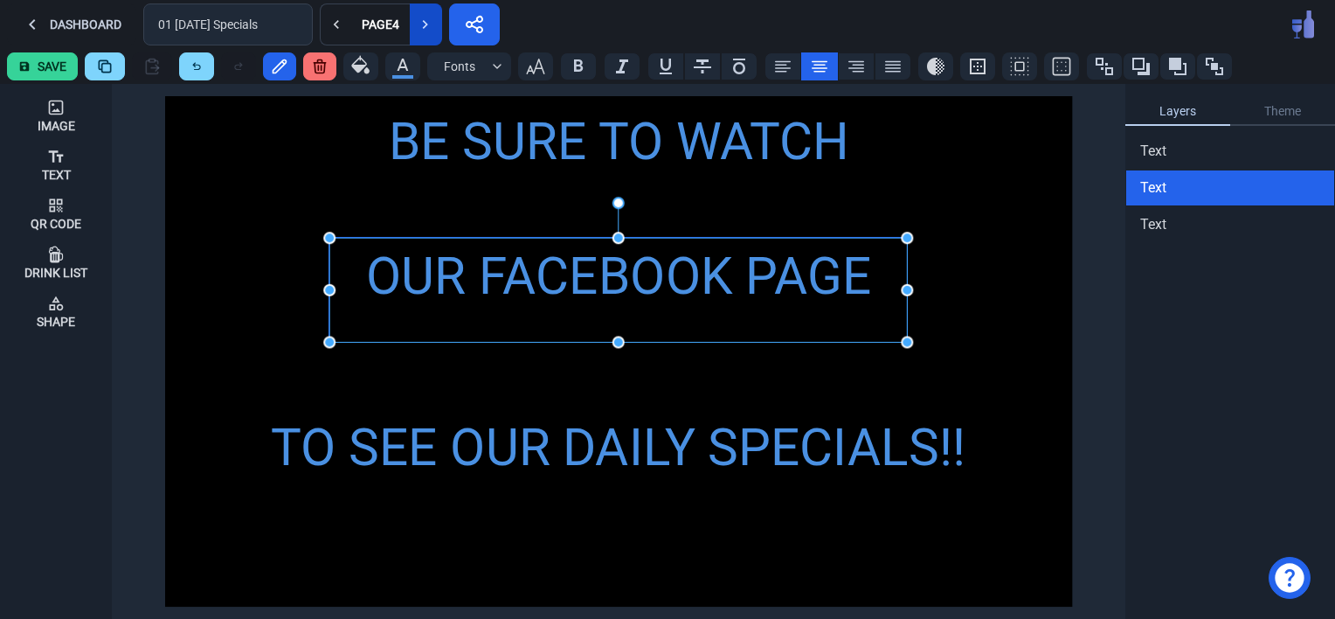
click at [648, 269] on div "OUR FACEBOOK PAGE" at bounding box center [617, 276] width 577 height 77
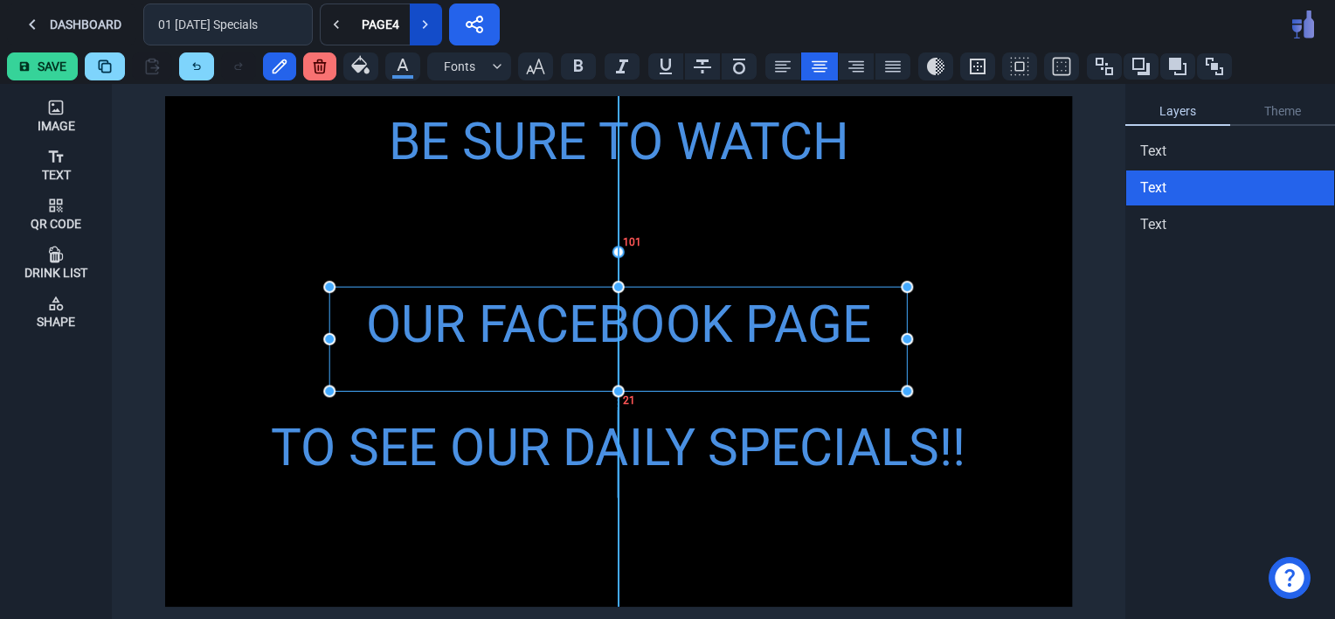
drag, startPoint x: 648, startPoint y: 269, endPoint x: 650, endPoint y: 318, distance: 49.0
click at [650, 318] on div "OUR FACEBOOK PAGE" at bounding box center [617, 325] width 577 height 77
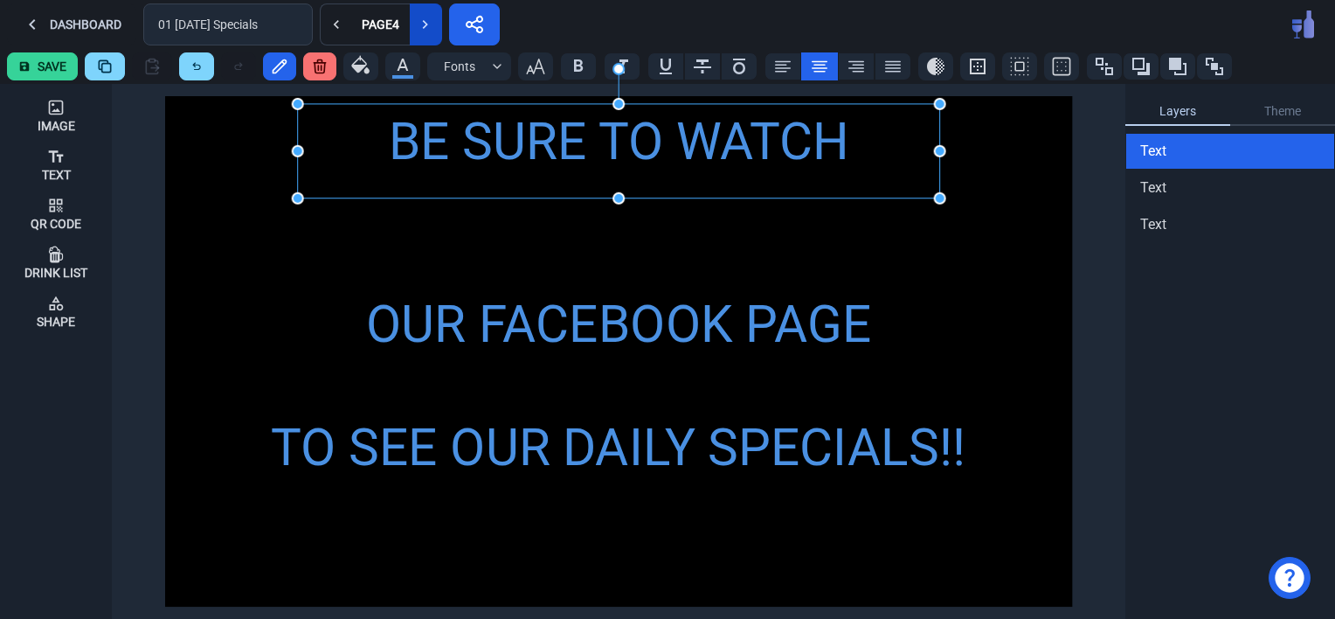
drag, startPoint x: 654, startPoint y: 133, endPoint x: 654, endPoint y: 180, distance: 47.2
click at [654, 180] on div "BE SURE TO WATCH" at bounding box center [619, 151] width 642 height 94
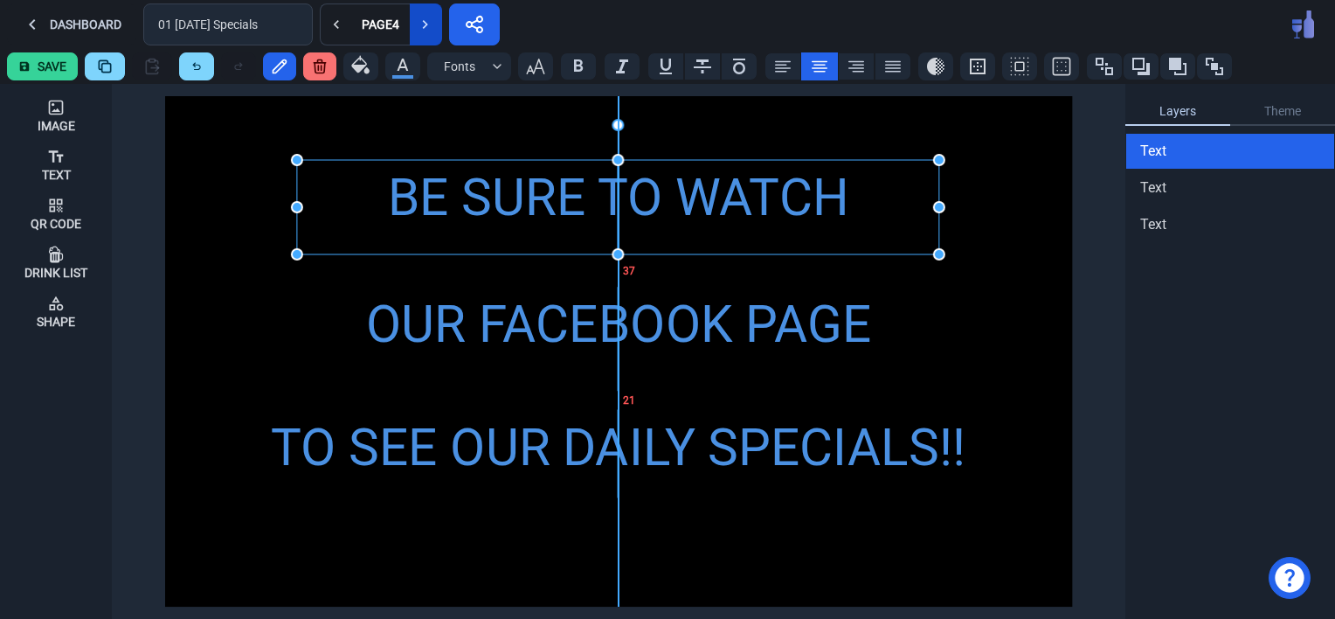
drag, startPoint x: 528, startPoint y: 143, endPoint x: 527, endPoint y: 199, distance: 55.9
click at [527, 199] on div "BE SURE TO WATCH" at bounding box center [618, 198] width 642 height 77
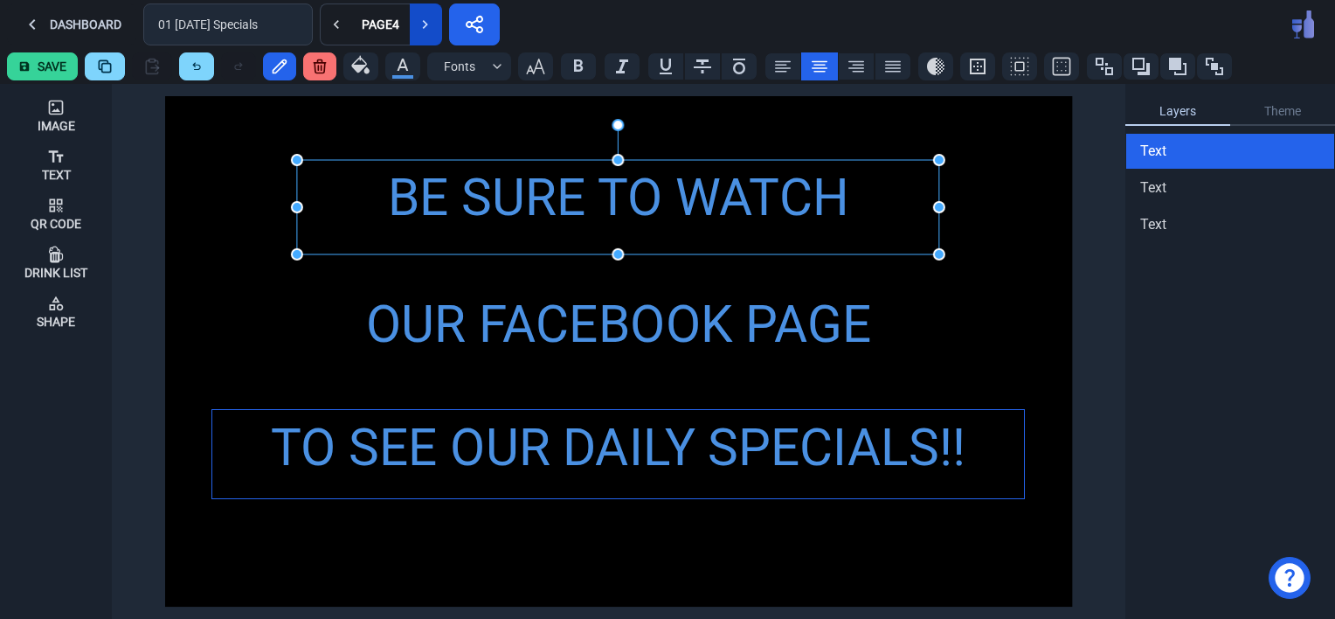
click at [764, 475] on div "TO SEE OUR DAILY SPECIALS!!" at bounding box center [618, 448] width 812 height 77
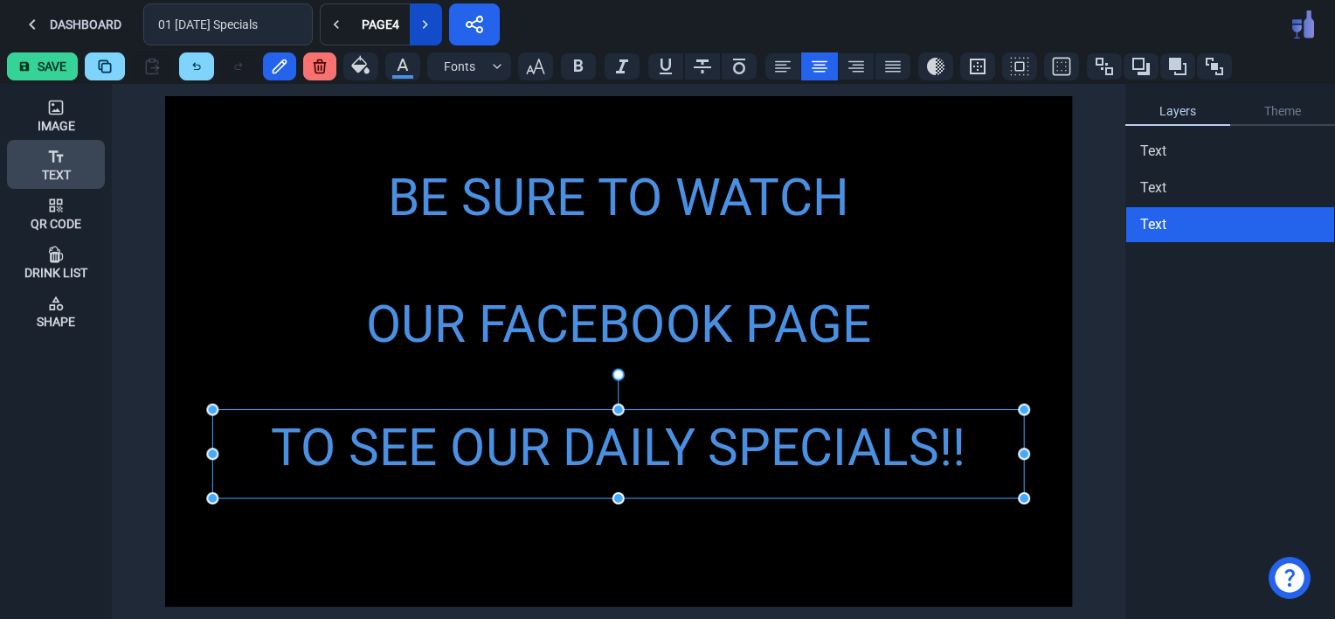
click at [52, 156] on icon at bounding box center [56, 155] width 15 height 11
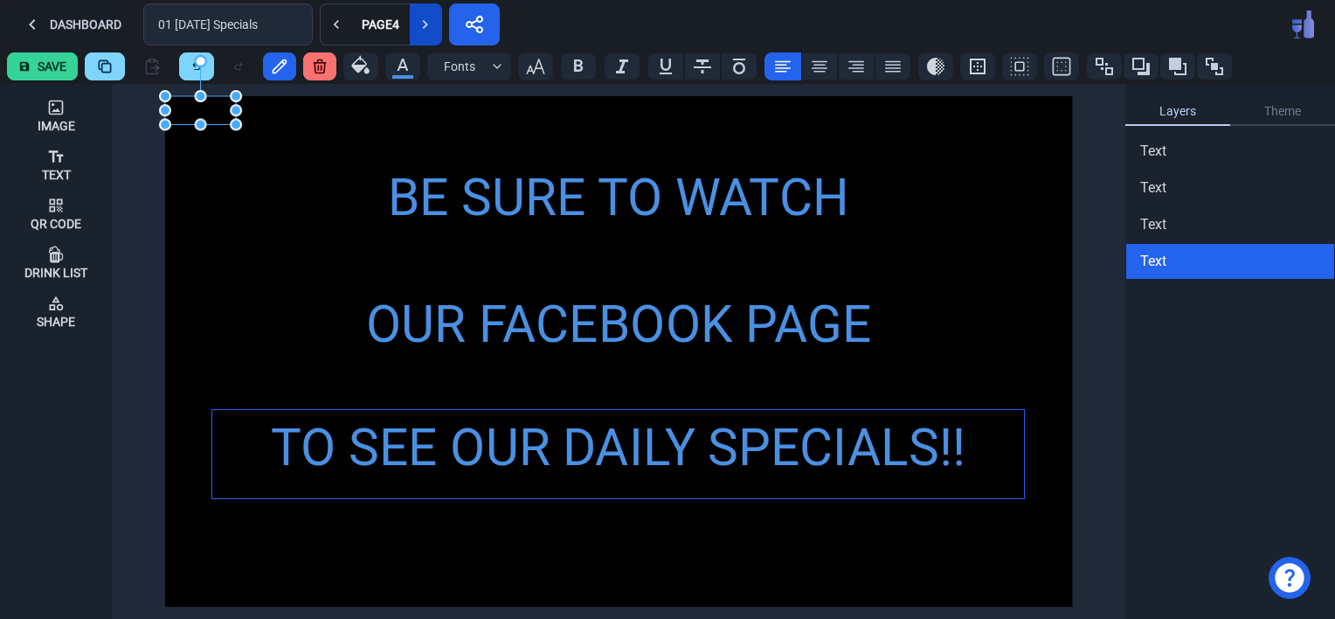
click at [703, 456] on div "TO SEE OUR DAILY SPECIALS!!" at bounding box center [618, 448] width 812 height 77
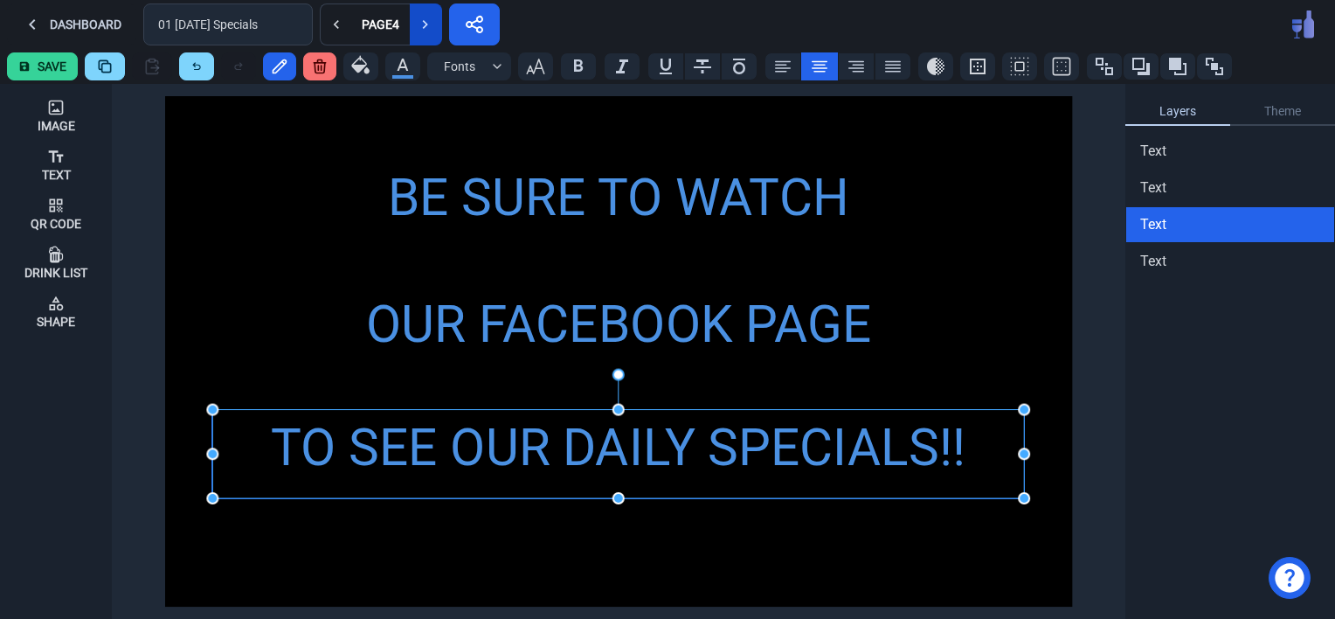
click at [703, 456] on div "TO SEE OUR DAILY SPECIALS!!" at bounding box center [618, 448] width 812 height 77
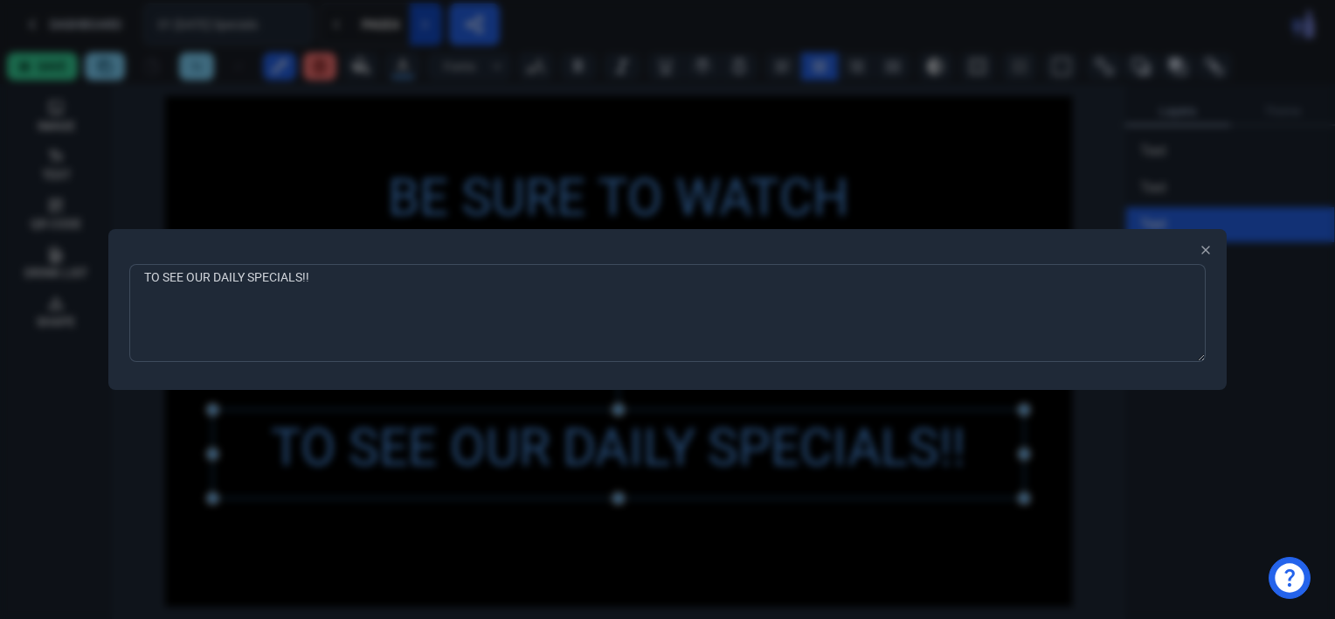
click at [342, 281] on textarea "TO SEE OUR DAILY SPECIALS!!" at bounding box center [667, 313] width 1076 height 98
type textarea "TO SEE OUR DAILY SPECIALS"
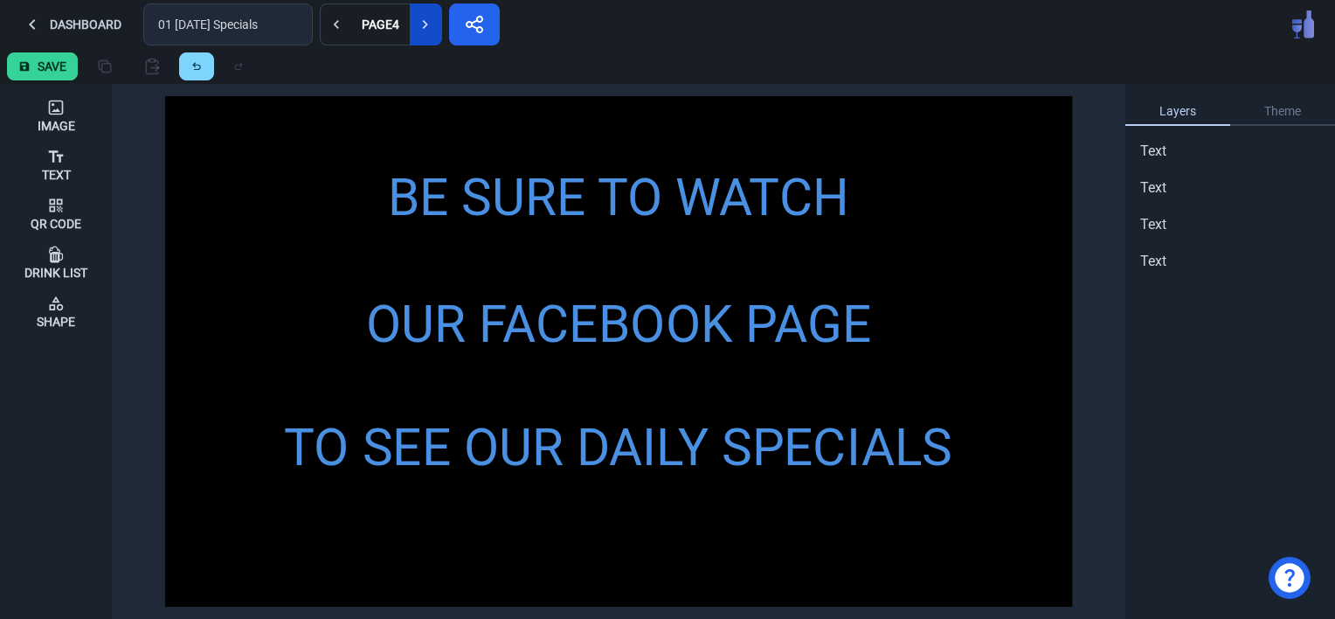
click at [203, 282] on div "BE SURE TO WATCH OUR FACEBOOK PAGE TO SEE OUR DAILY SPECIALS" at bounding box center [618, 351] width 907 height 510
click at [52, 164] on div "Text" at bounding box center [56, 164] width 29 height 47
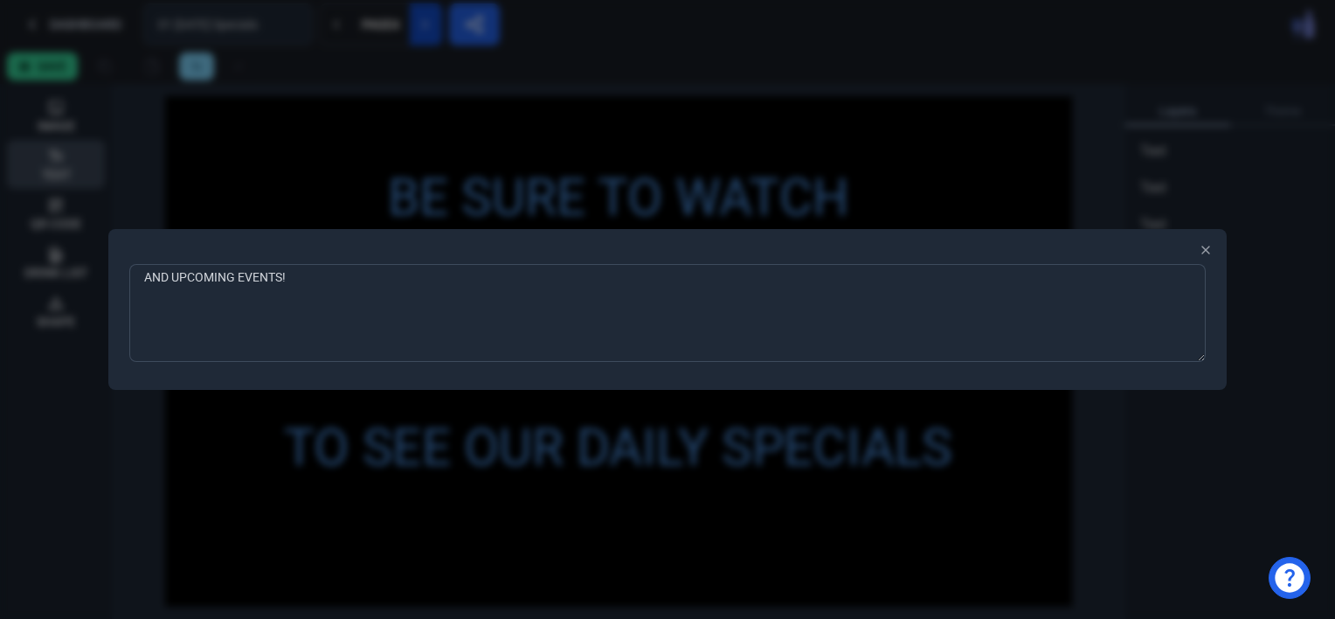
type textarea "AND UPCOMING EVENTS!!"
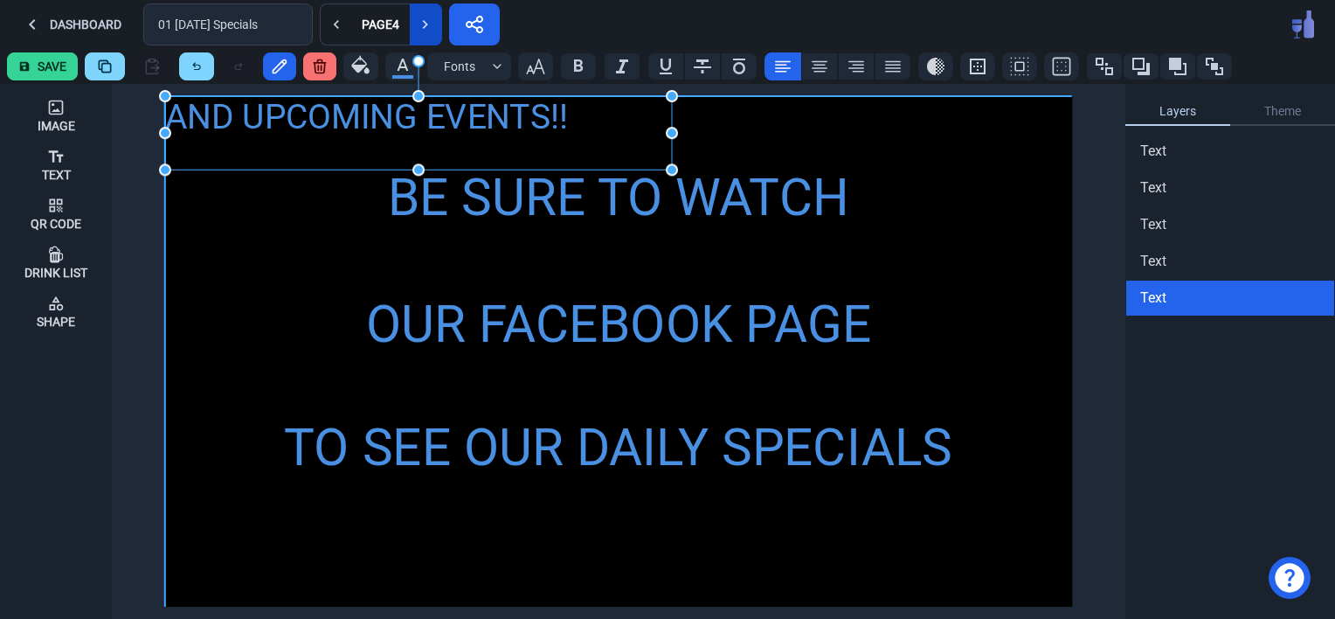
drag, startPoint x: 239, startPoint y: 126, endPoint x: 675, endPoint y: 171, distance: 438.3
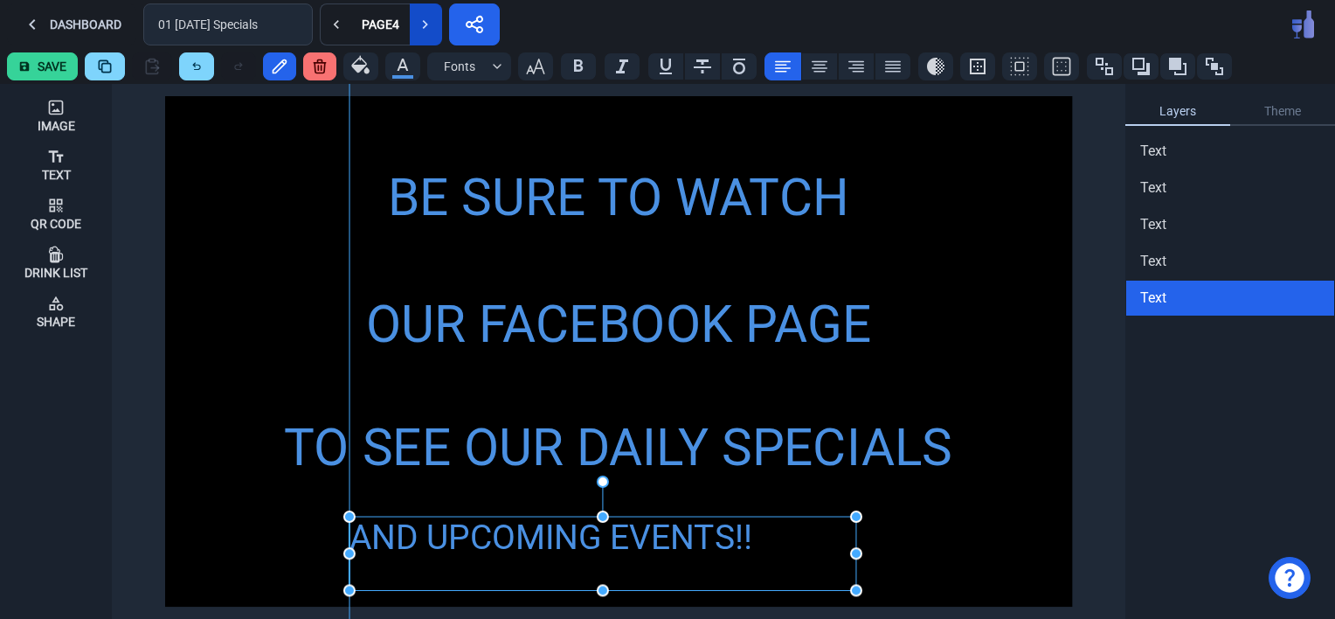
drag, startPoint x: 297, startPoint y: 121, endPoint x: 479, endPoint y: 538, distance: 454.6
click at [479, 538] on div "AND UPCOMING EVENTS!!" at bounding box center [602, 552] width 507 height 73
click at [528, 70] on icon "button" at bounding box center [535, 67] width 18 height 16
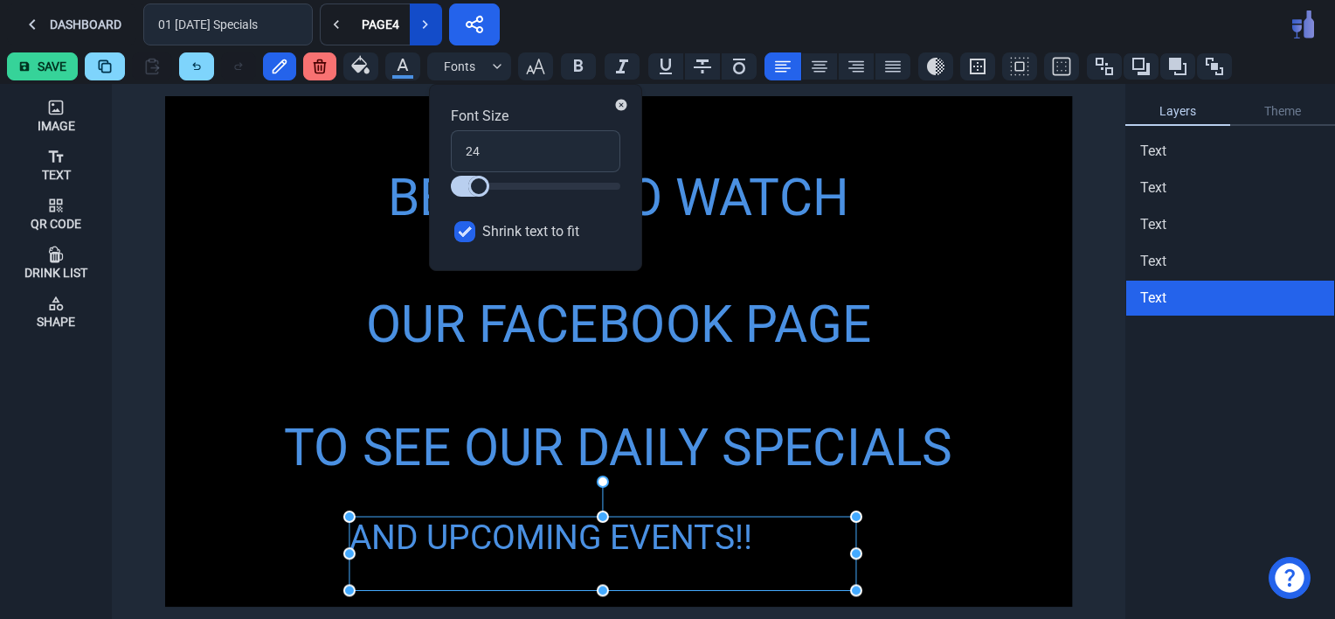
click at [465, 228] on input "Shrink text to fit" at bounding box center [464, 231] width 21 height 21
checkbox input "false"
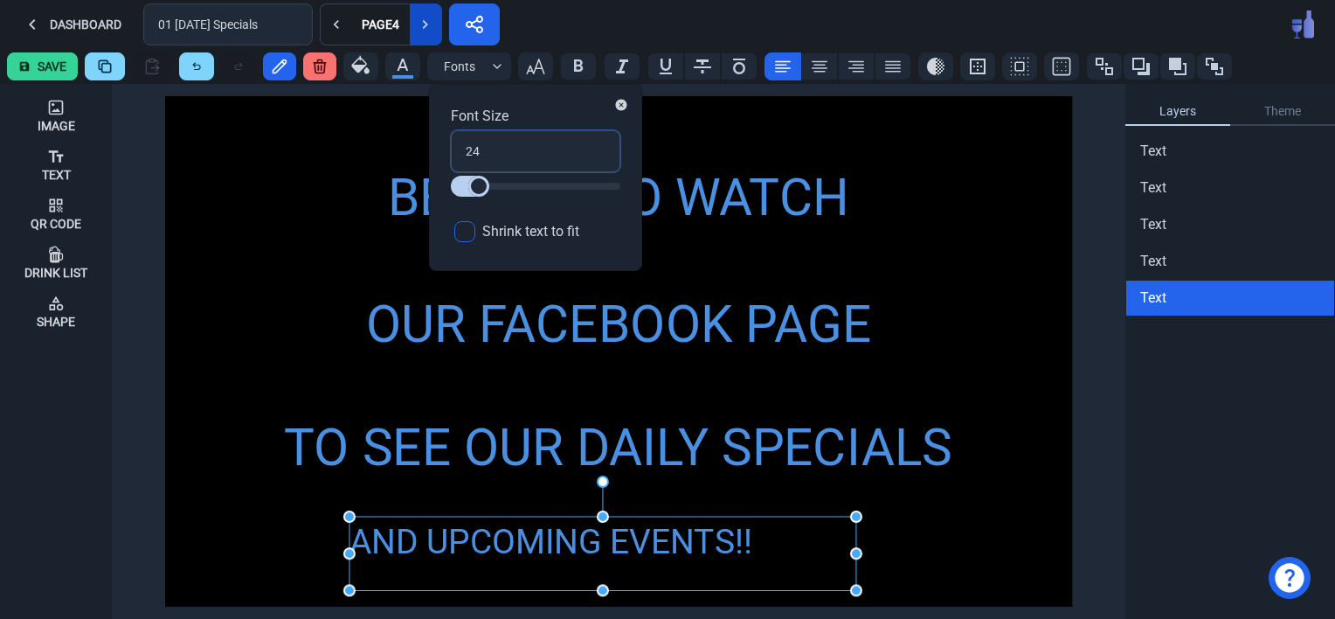
drag, startPoint x: 481, startPoint y: 154, endPoint x: 442, endPoint y: 154, distance: 39.3
click at [442, 154] on div "Font Size 24 Shrink text to fit" at bounding box center [535, 177] width 213 height 187
type input "3"
type input "36"
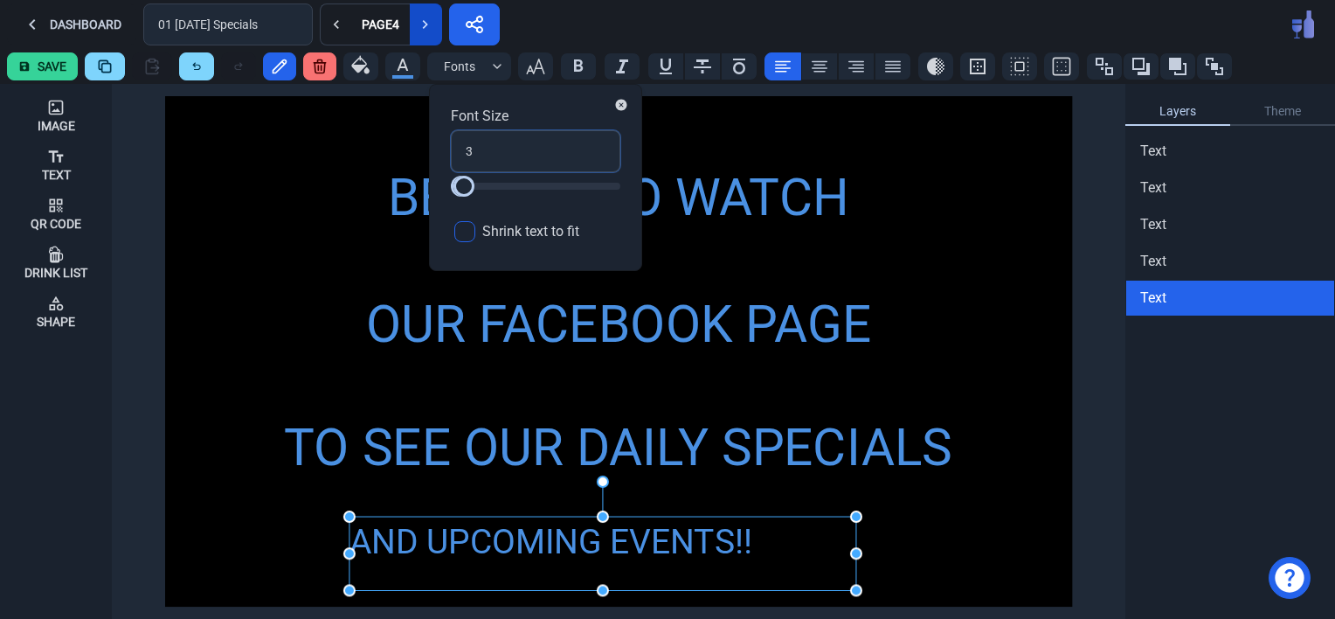
type input "36"
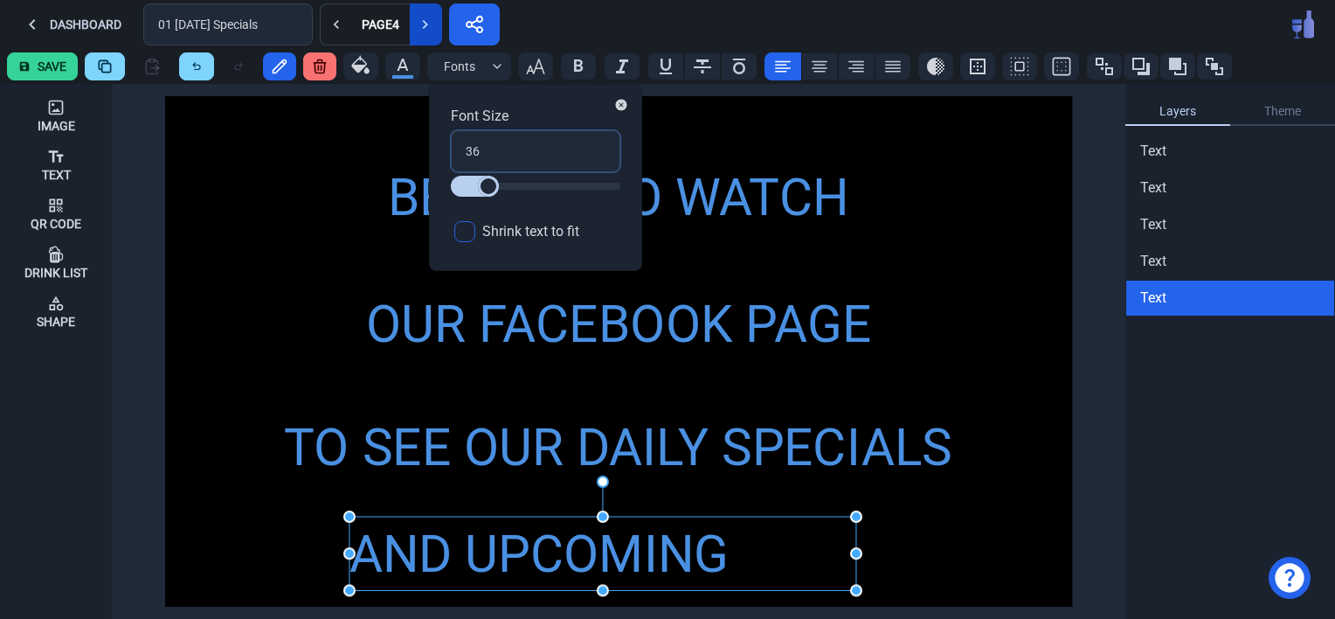
type input "36"
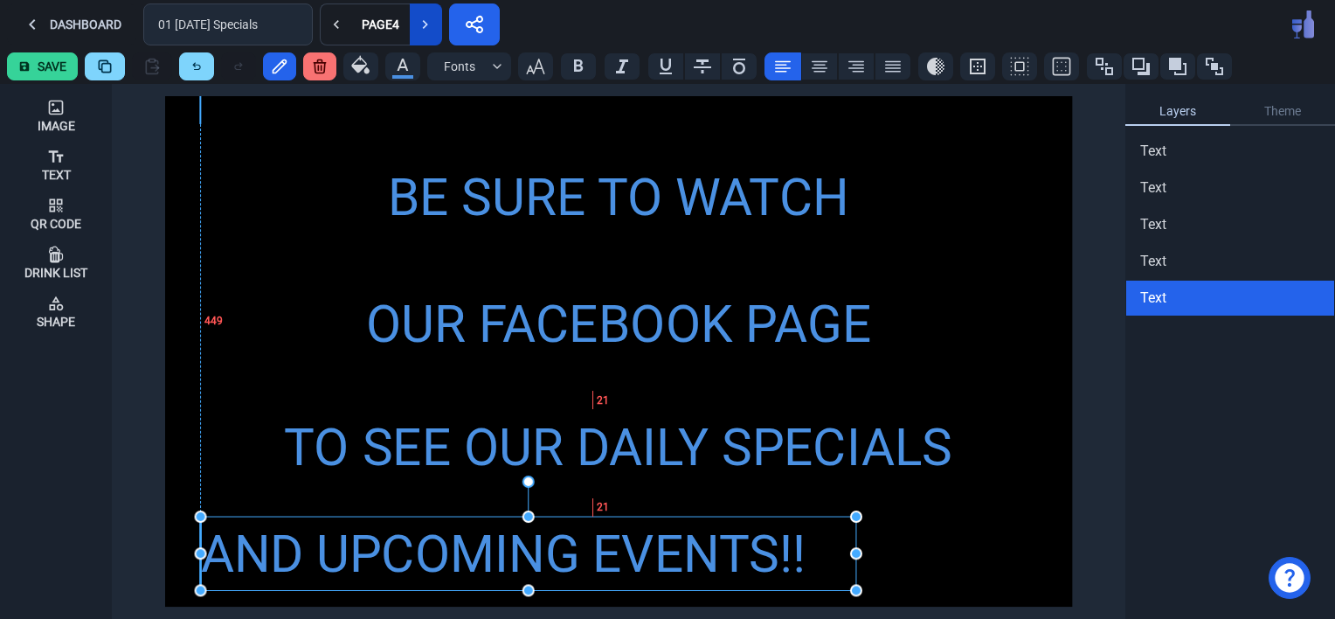
drag, startPoint x: 349, startPoint y: 556, endPoint x: 203, endPoint y: 545, distance: 147.1
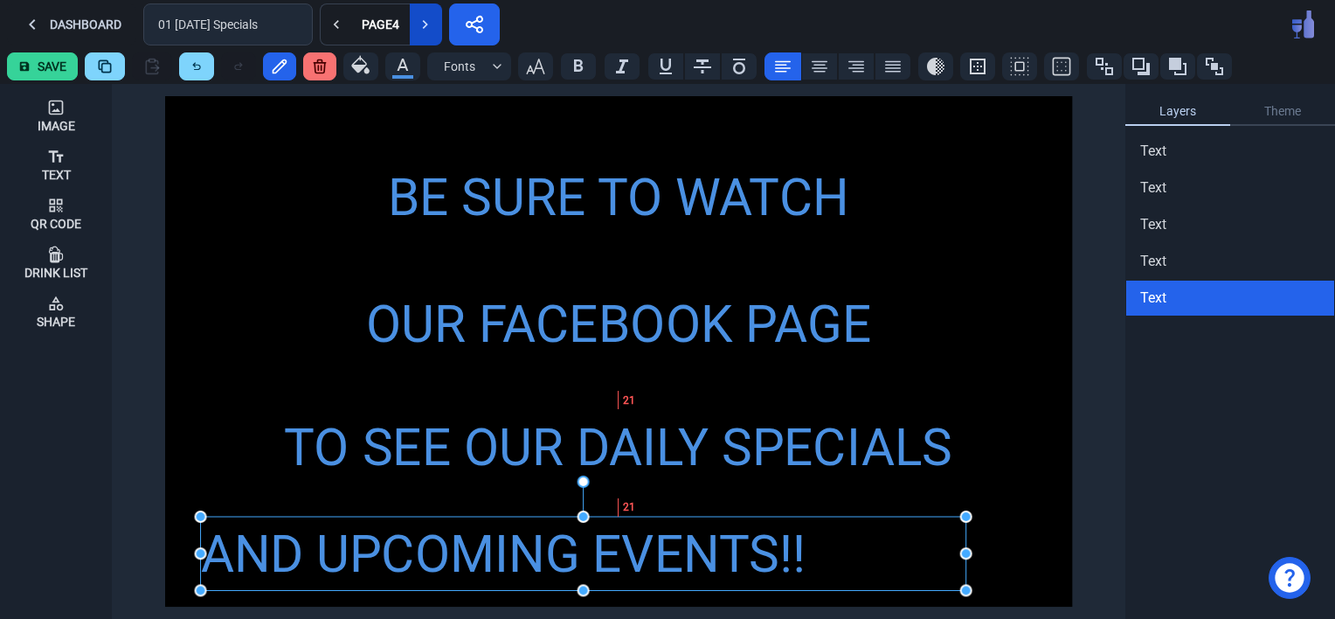
drag, startPoint x: 857, startPoint y: 555, endPoint x: 967, endPoint y: 556, distance: 110.1
click at [814, 61] on icon at bounding box center [820, 66] width 16 height 11
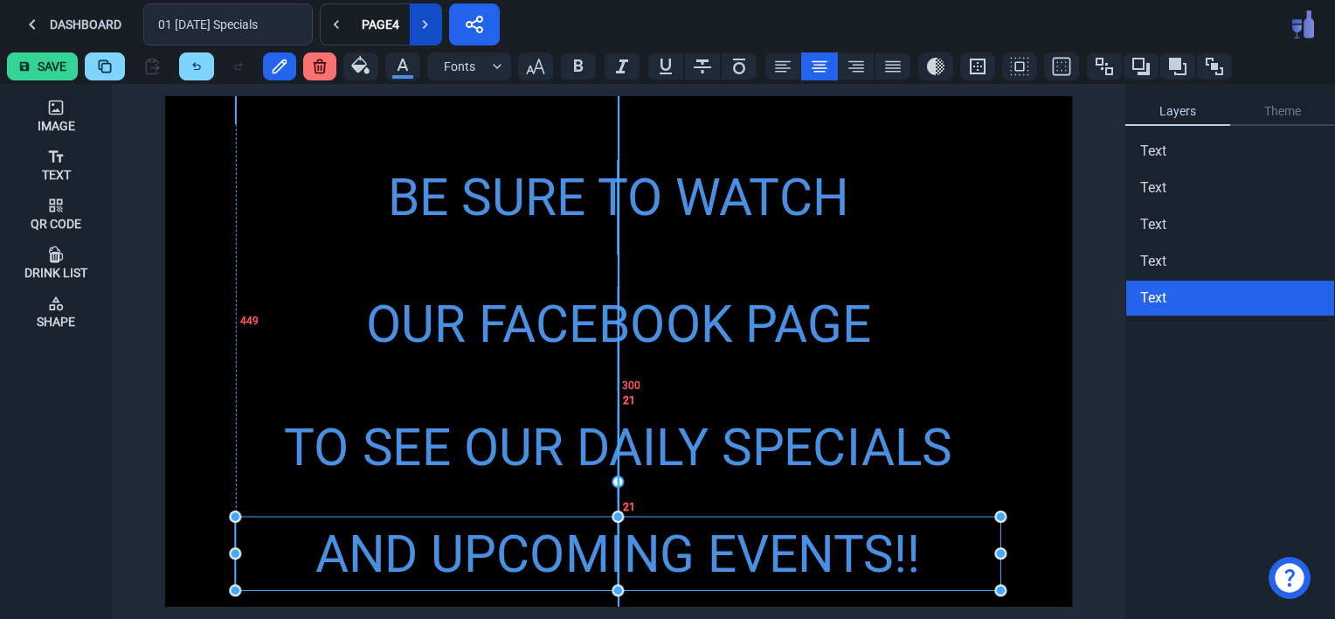
drag, startPoint x: 407, startPoint y: 552, endPoint x: 441, endPoint y: 551, distance: 34.1
click at [441, 551] on div "AND UPCOMING EVENTS!!" at bounding box center [617, 554] width 765 height 77
click at [174, 276] on div "BE SURE TO WATCH OUR FACEBOOK PAGE TO SEE OUR DAILY SPECIALS AND UPCOMING EVENT…" at bounding box center [618, 351] width 907 height 510
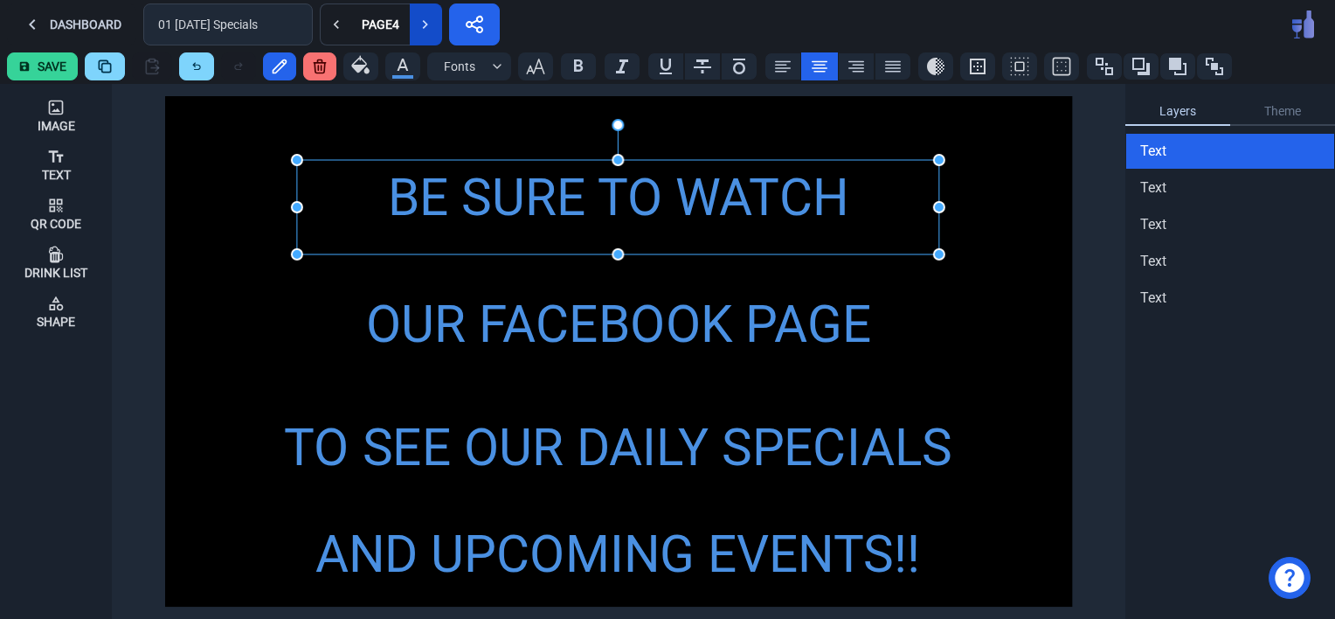
drag, startPoint x: 604, startPoint y: 199, endPoint x: 604, endPoint y: 185, distance: 14.0
click at [604, 185] on div "BE SURE TO WATCH" at bounding box center [618, 198] width 642 height 77
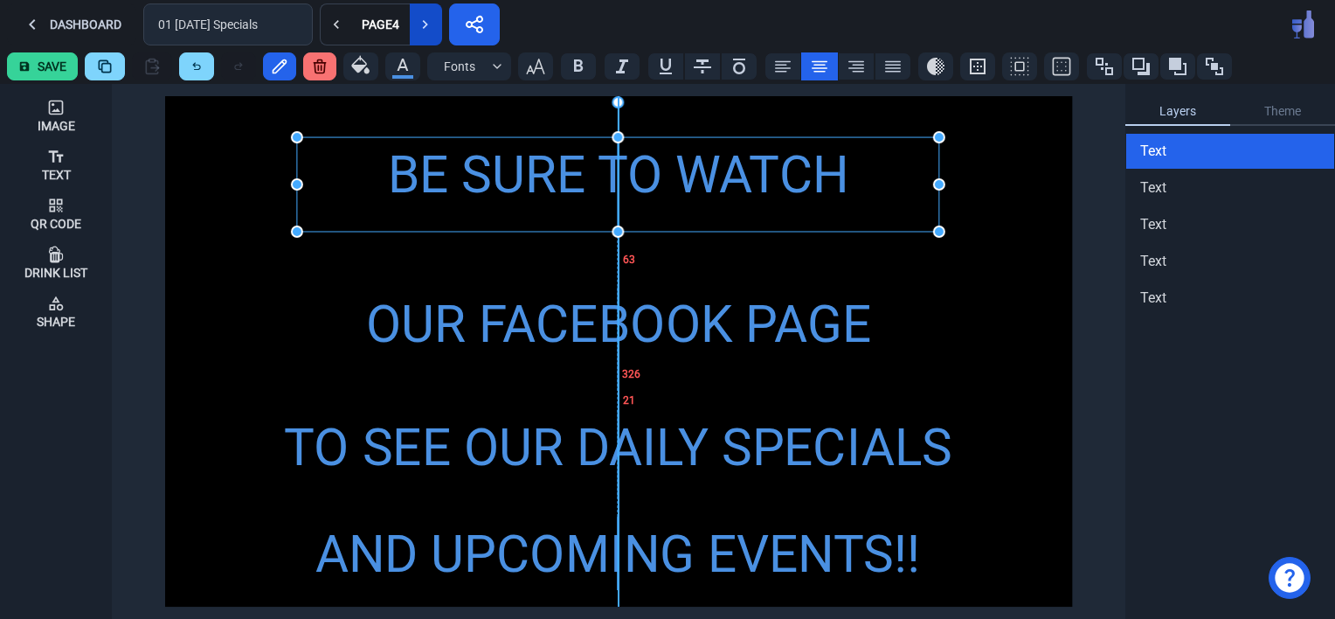
drag, startPoint x: 544, startPoint y: 212, endPoint x: 544, endPoint y: 190, distance: 22.7
click at [544, 190] on div "BE SURE TO WATCH" at bounding box center [618, 175] width 642 height 77
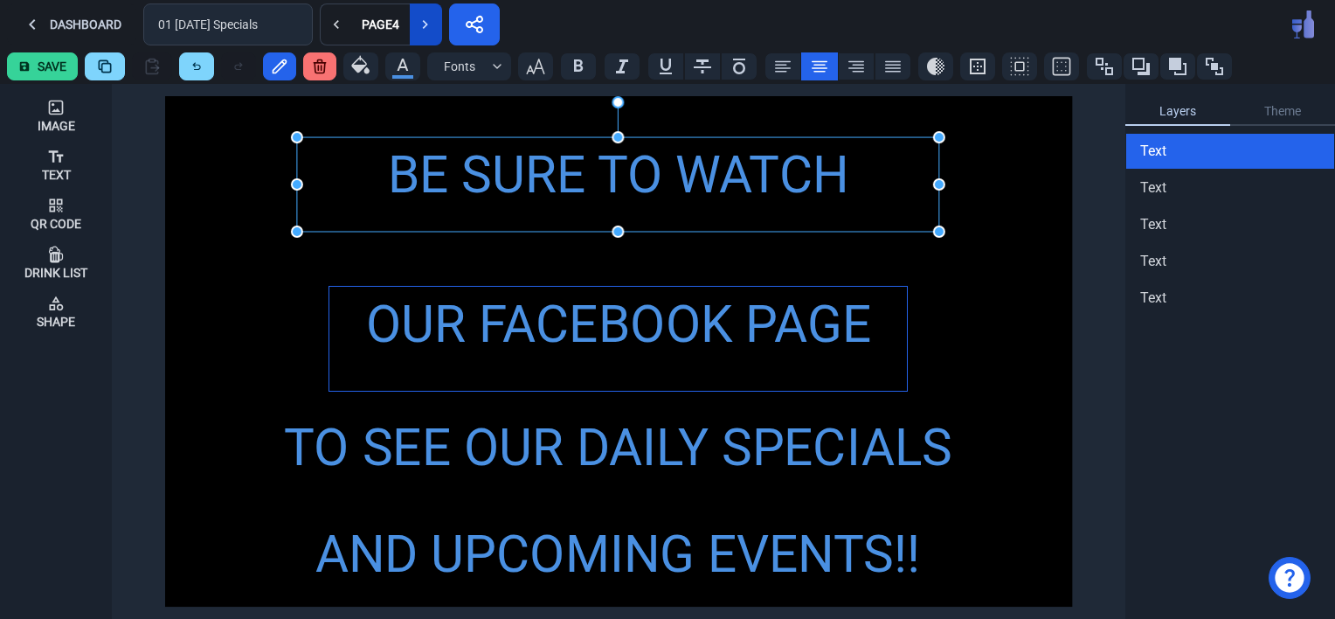
click at [555, 332] on div "OUR FACEBOOK PAGE" at bounding box center [617, 325] width 577 height 77
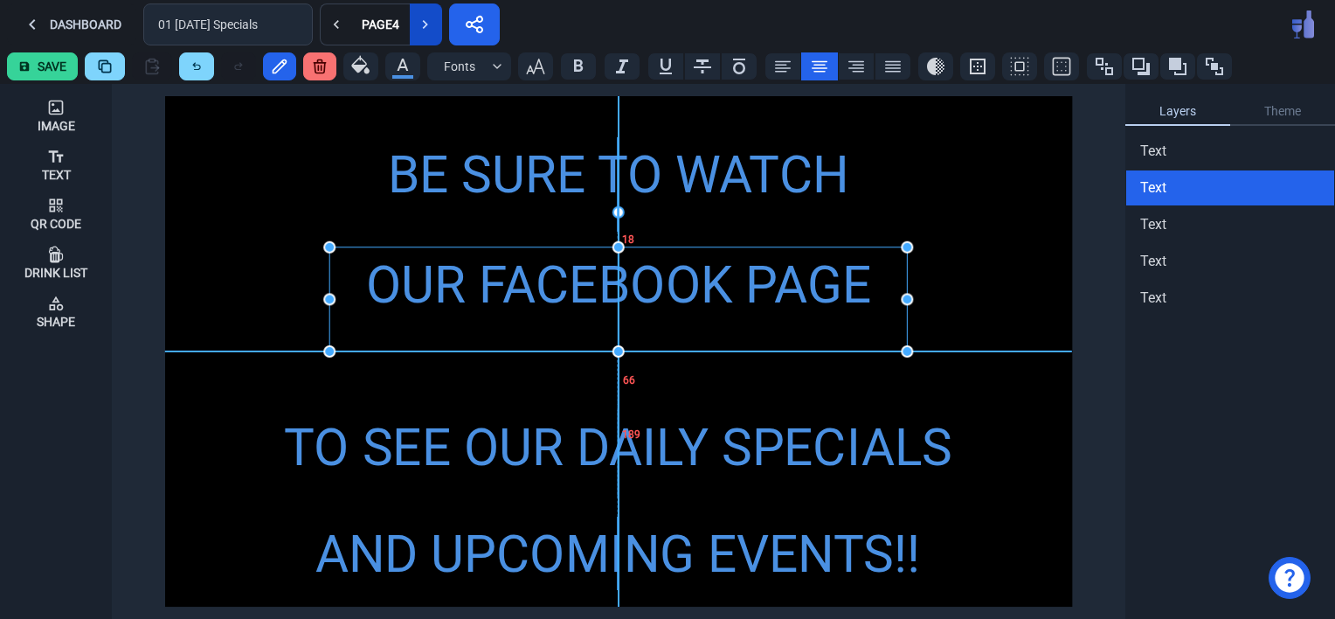
drag, startPoint x: 555, startPoint y: 332, endPoint x: 555, endPoint y: 295, distance: 36.7
click at [555, 295] on div "OUR FACEBOOK PAGE" at bounding box center [617, 285] width 577 height 77
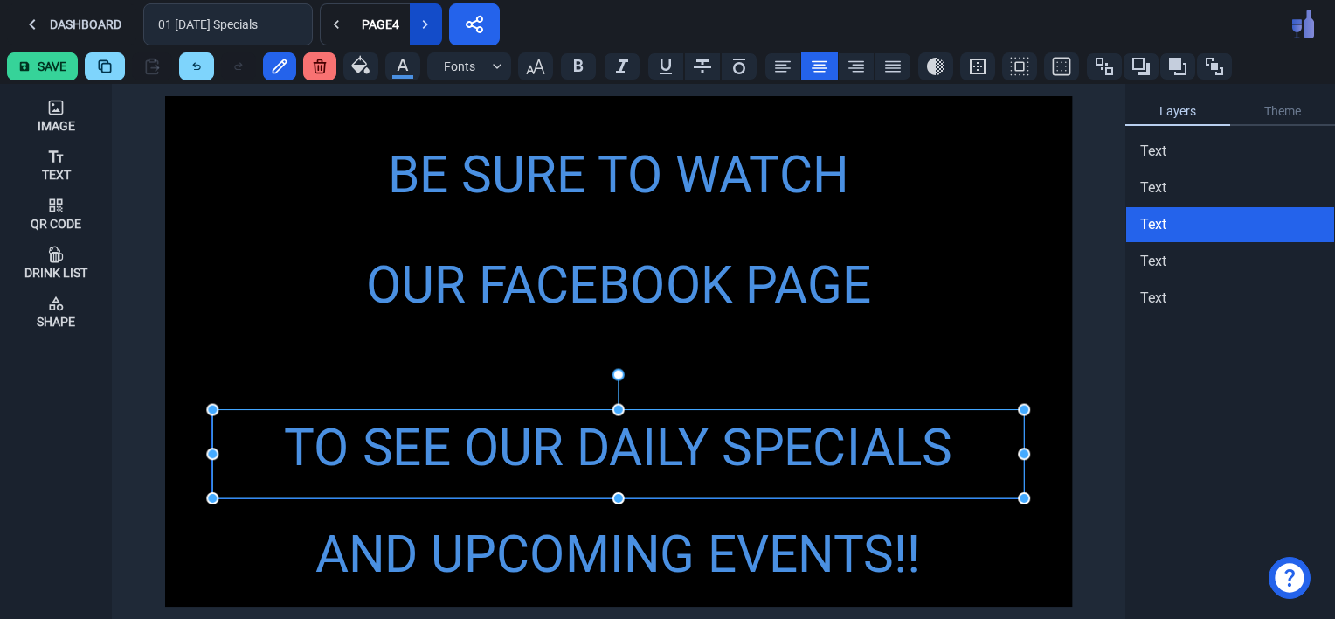
click at [557, 447] on div "TO SEE OUR DAILY SPECIALS" at bounding box center [618, 448] width 812 height 77
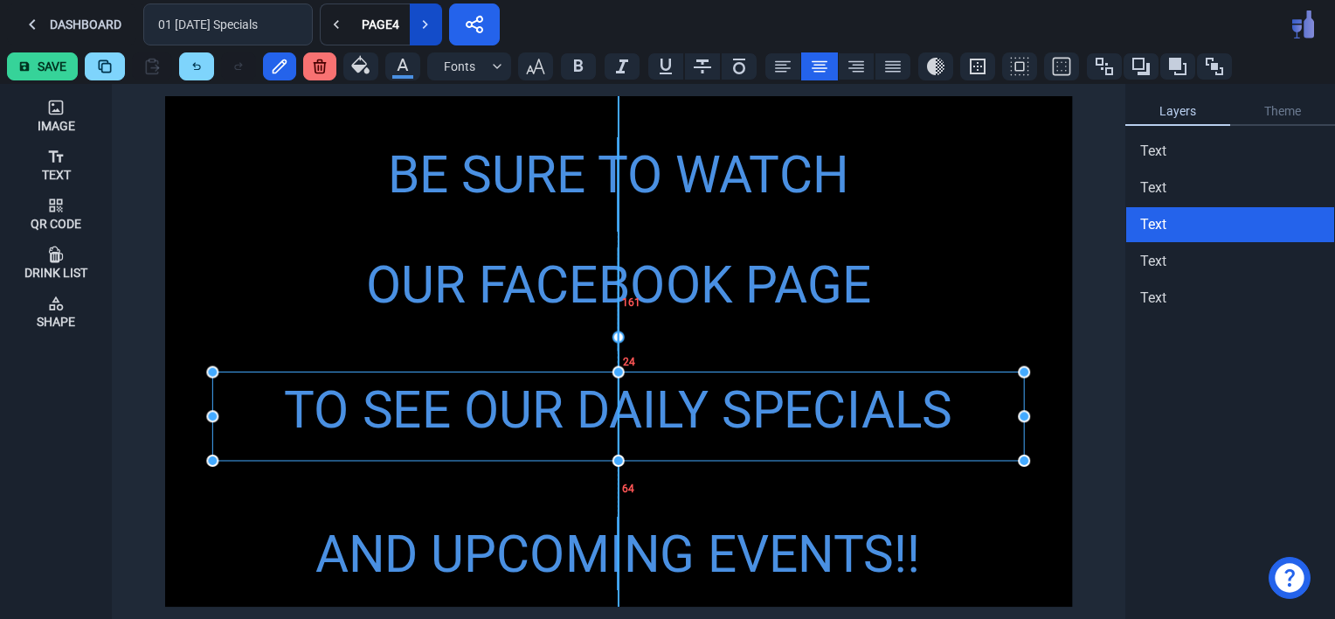
drag, startPoint x: 557, startPoint y: 447, endPoint x: 557, endPoint y: 410, distance: 37.6
click at [557, 410] on div "TO SEE OUR DAILY SPECIALS" at bounding box center [618, 410] width 812 height 77
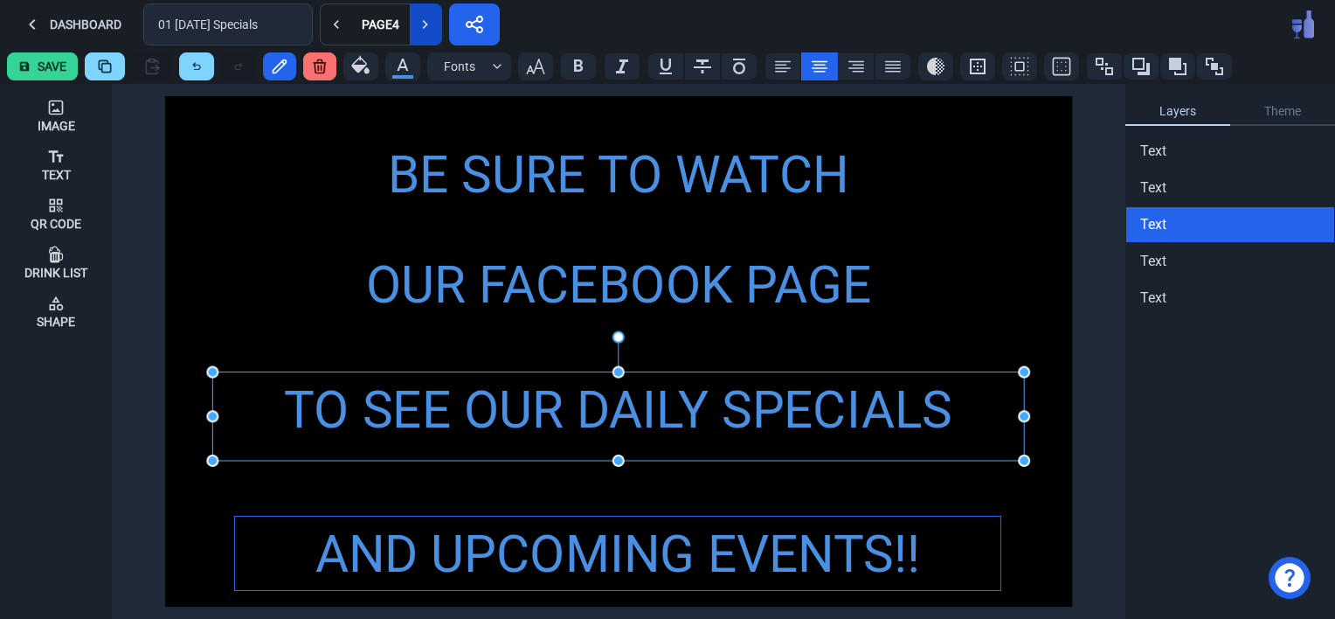
click at [520, 563] on div "AND UPCOMING EVENTS!!" at bounding box center [617, 554] width 765 height 77
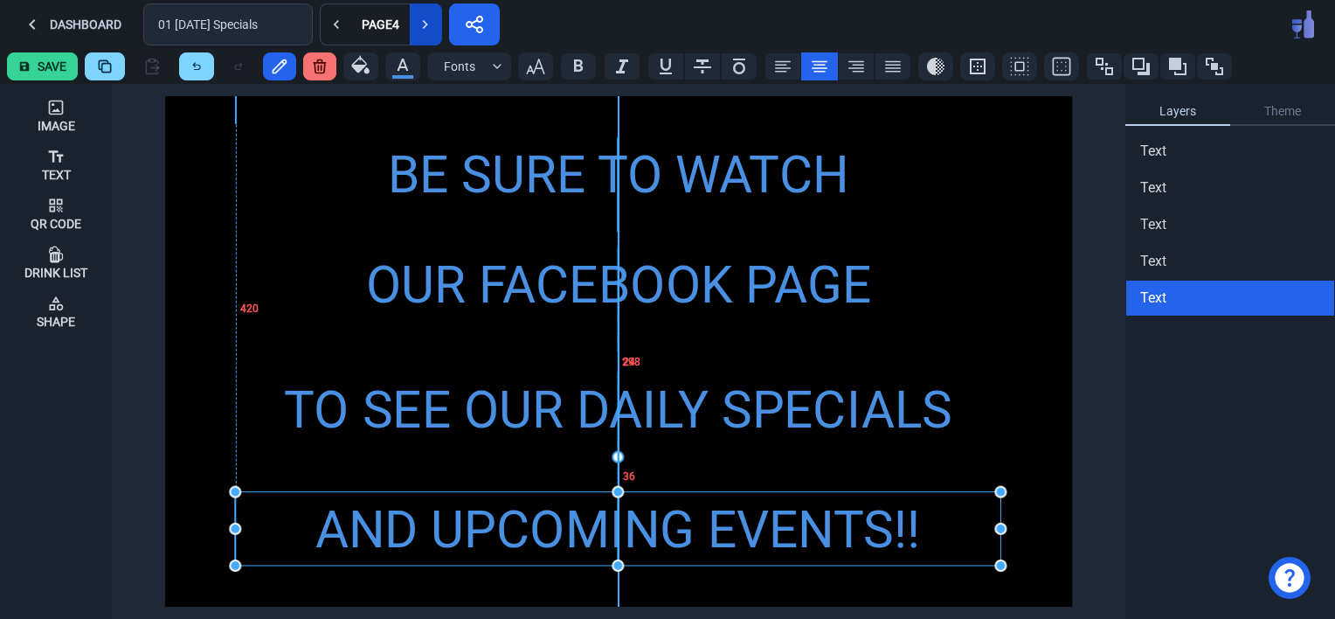
drag, startPoint x: 520, startPoint y: 559, endPoint x: 520, endPoint y: 535, distance: 24.5
click at [520, 535] on div "AND UPCOMING EVENTS!!" at bounding box center [617, 530] width 765 height 77
click at [237, 266] on div "BE SURE TO WATCH OUR FACEBOOK PAGE TO SEE OUR DAILY SPECIALS AND UPCOMING EVENT…" at bounding box center [618, 351] width 907 height 510
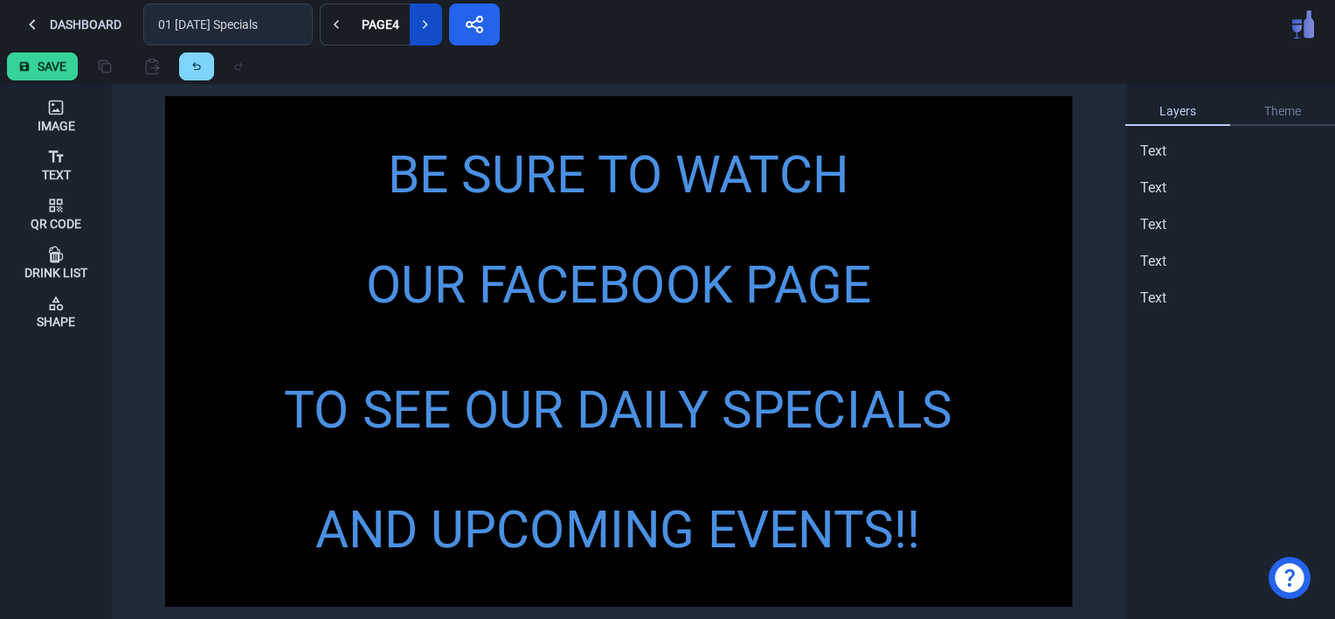
click at [34, 63] on button "Save" at bounding box center [42, 66] width 71 height 28
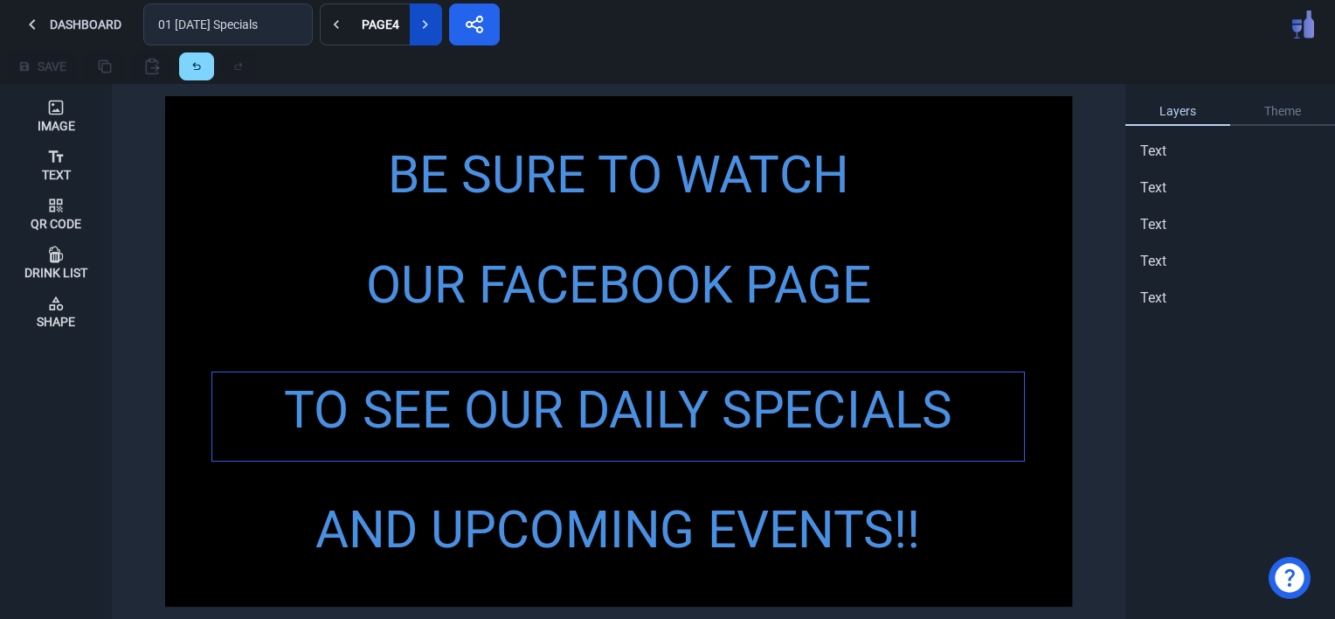
click at [507, 412] on div "TO SEE OUR DAILY SPECIALS" at bounding box center [618, 410] width 812 height 77
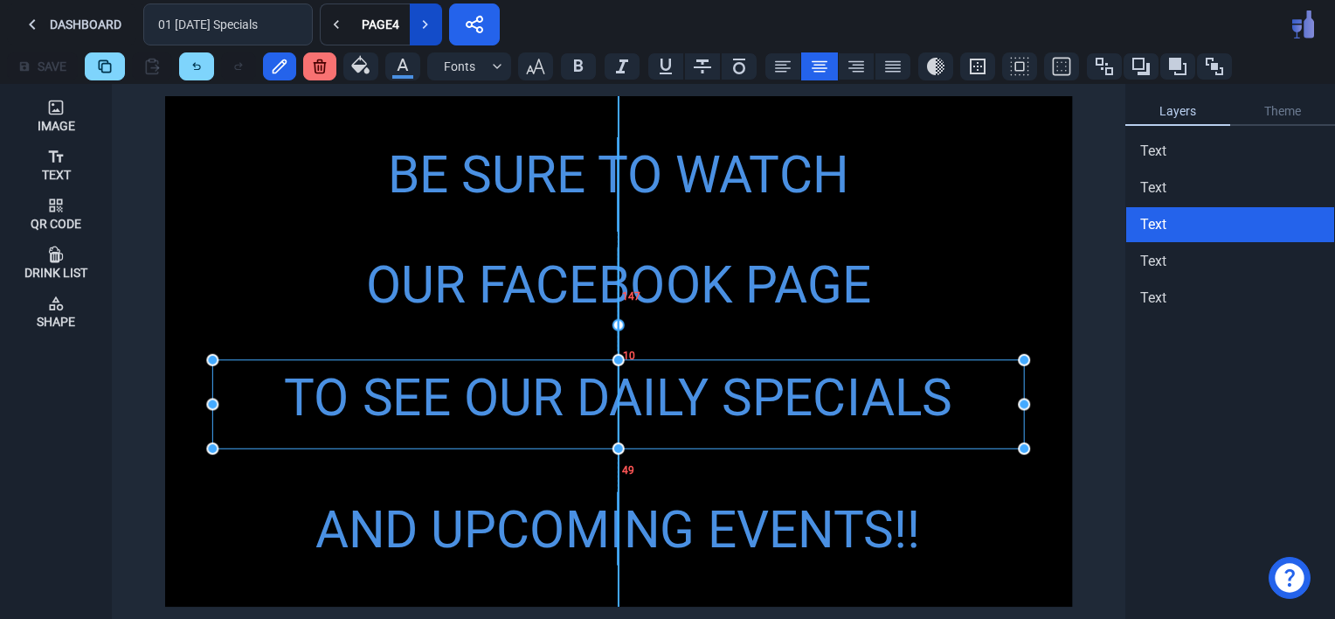
drag, startPoint x: 507, startPoint y: 412, endPoint x: 507, endPoint y: 400, distance: 12.2
click at [507, 400] on div "TO SEE OUR DAILY SPECIALS" at bounding box center [618, 398] width 812 height 77
click at [507, 407] on div "TO SEE OUR DAILY SPECIALS" at bounding box center [618, 398] width 812 height 77
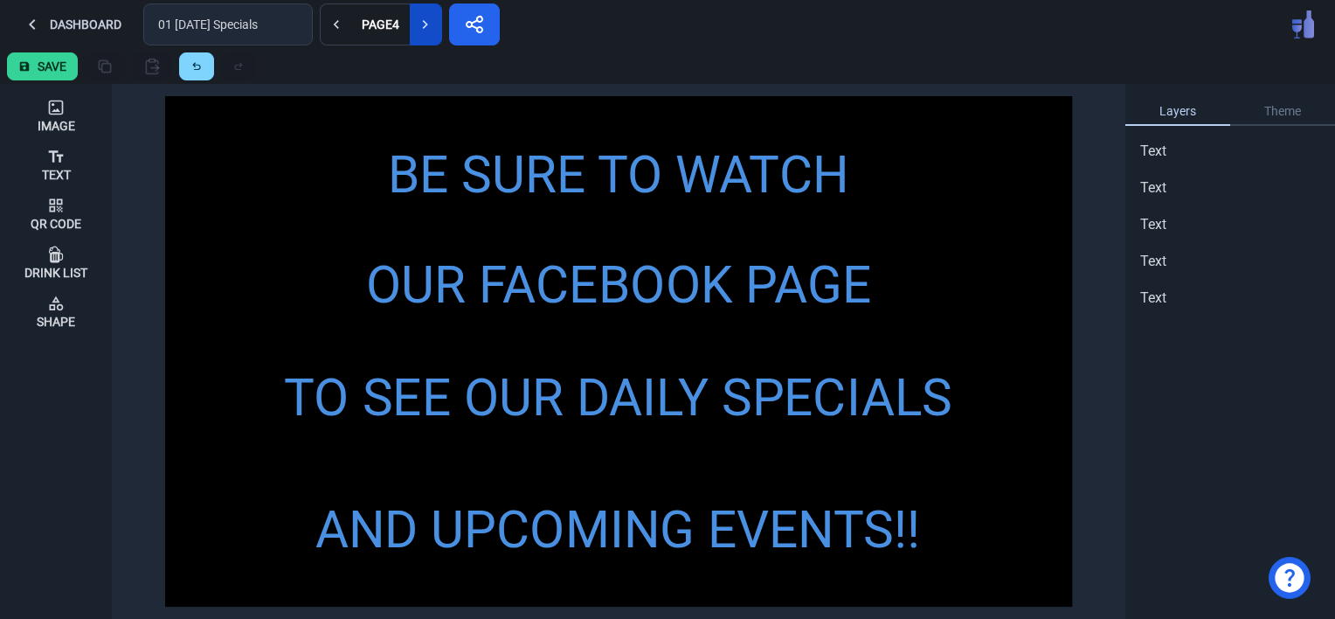
click at [259, 254] on div "BE SURE TO WATCH OUR FACEBOOK PAGE TO SEE OUR DAILY SPECIALS AND UPCOMING EVENT…" at bounding box center [618, 351] width 907 height 510
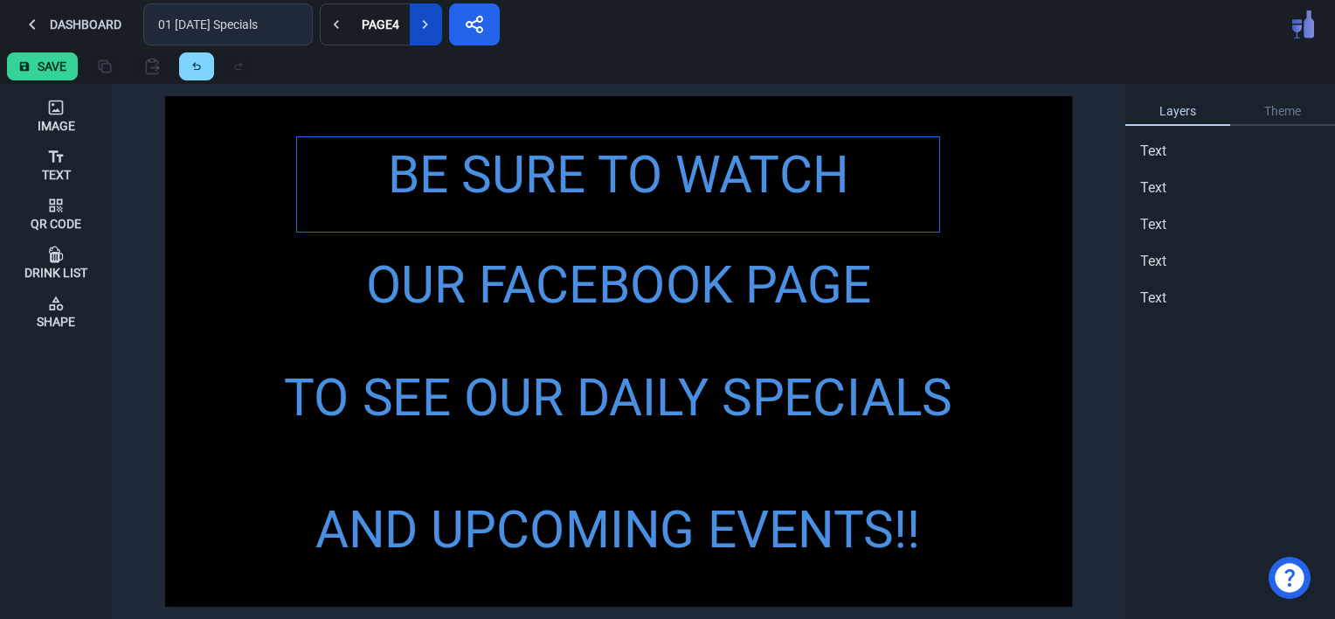
click at [515, 175] on div "BE SURE TO WATCH" at bounding box center [618, 175] width 642 height 77
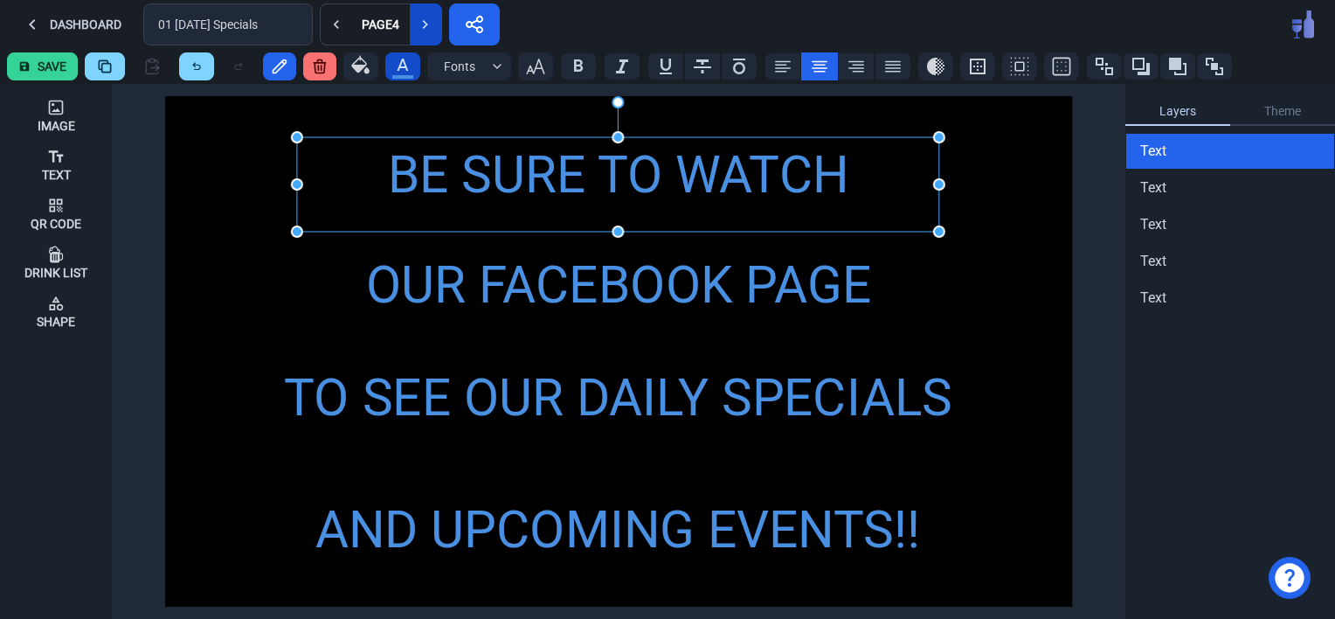
click at [408, 63] on icon "button" at bounding box center [402, 64] width 21 height 21
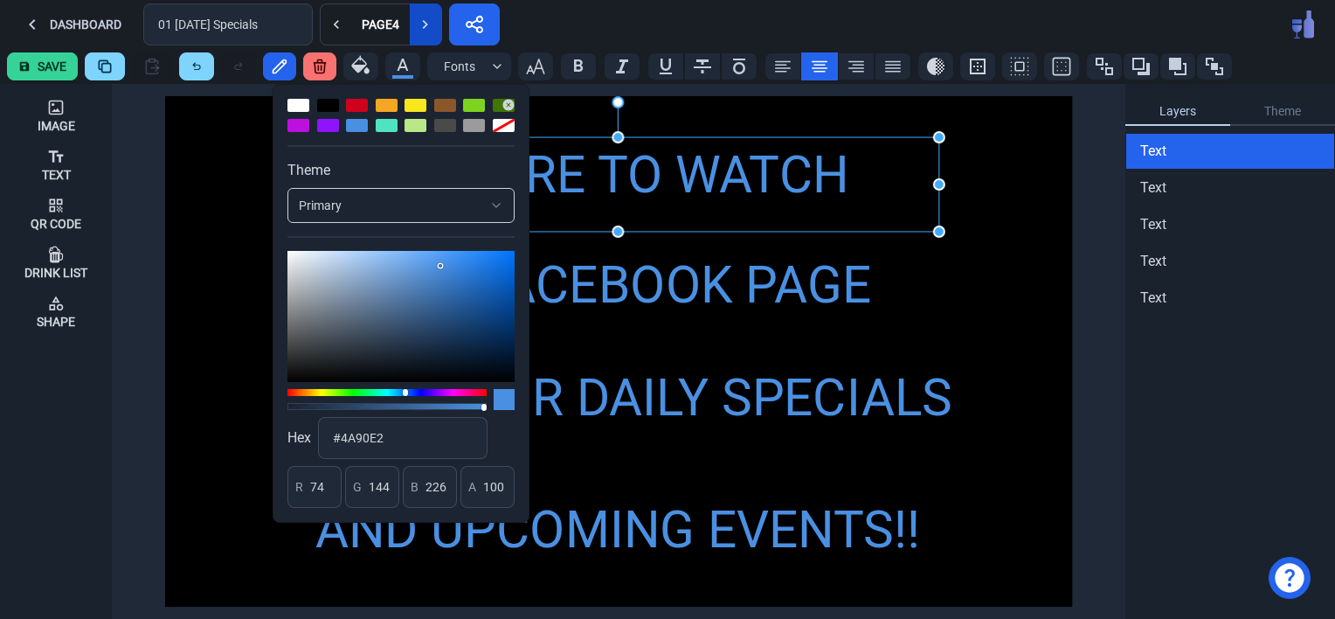
click at [351, 100] on div at bounding box center [357, 105] width 22 height 13
type input "208"
type input "2"
type input "27"
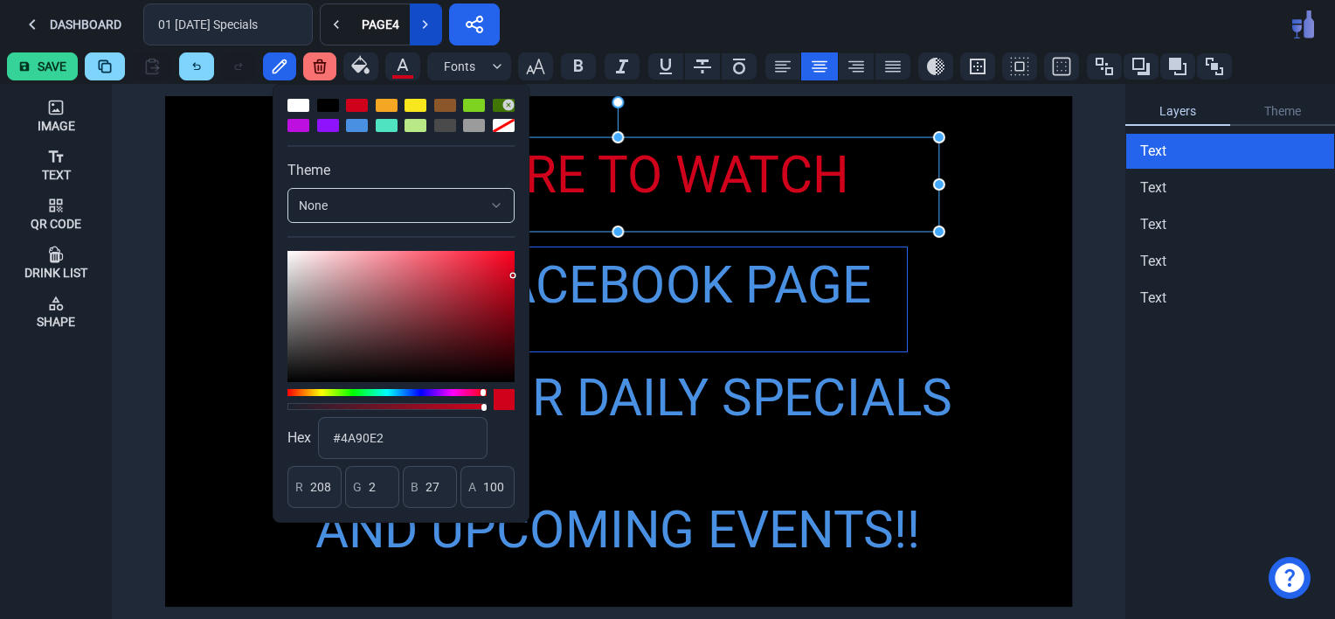
click at [646, 305] on div "OUR FACEBOOK PAGE" at bounding box center [617, 285] width 577 height 77
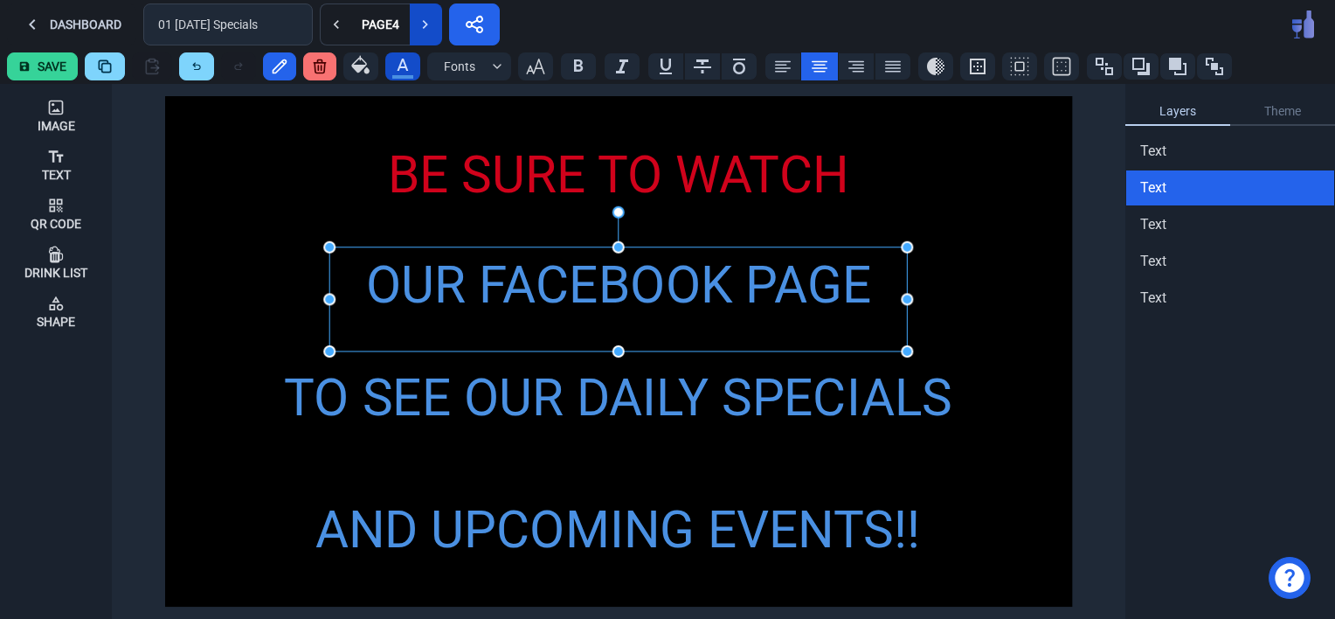
click at [397, 64] on icon "button" at bounding box center [402, 64] width 21 height 21
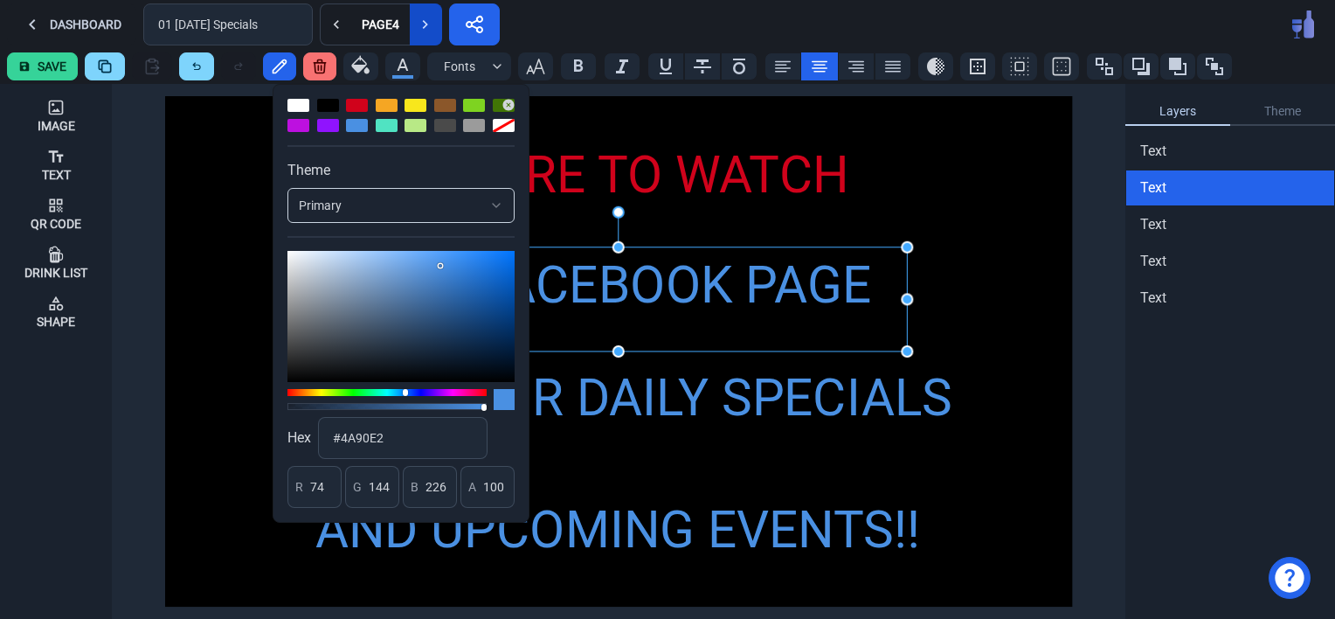
click at [295, 112] on div at bounding box center [400, 115] width 227 height 33
click at [300, 101] on div at bounding box center [298, 105] width 22 height 13
type input "255"
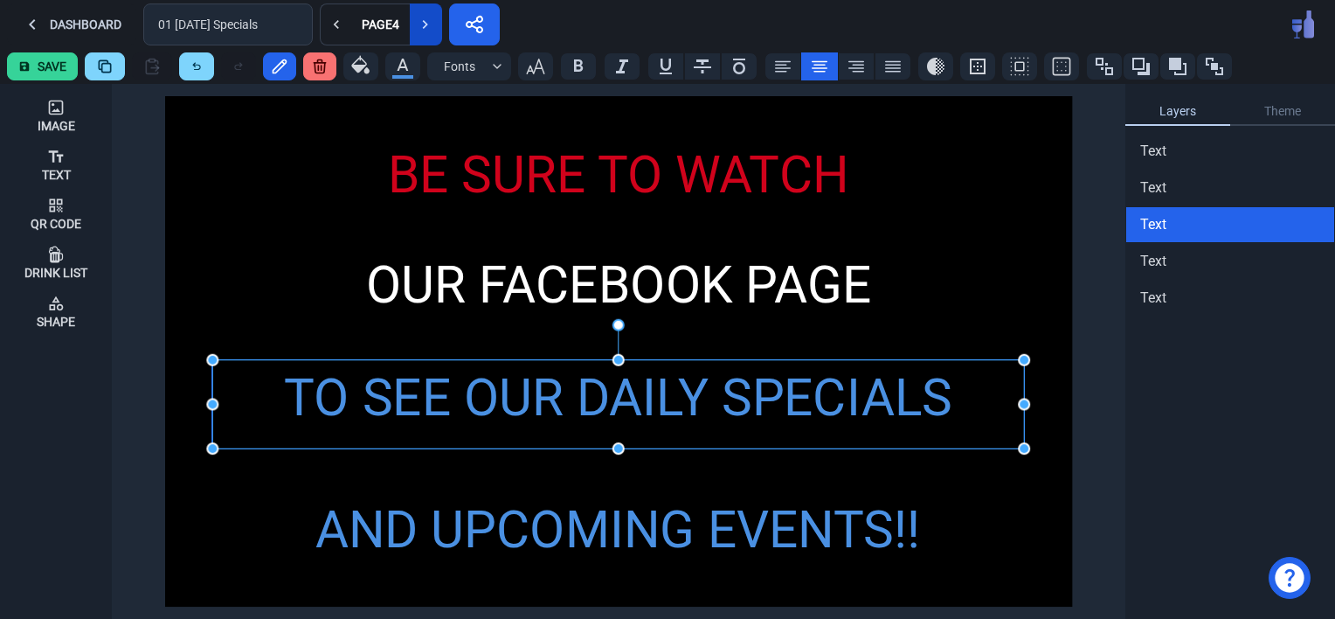
click at [638, 404] on div "TO SEE OUR DAILY SPECIALS" at bounding box center [618, 398] width 812 height 77
click at [595, 542] on div "AND UPCOMING EVENTS!!" at bounding box center [617, 530] width 765 height 77
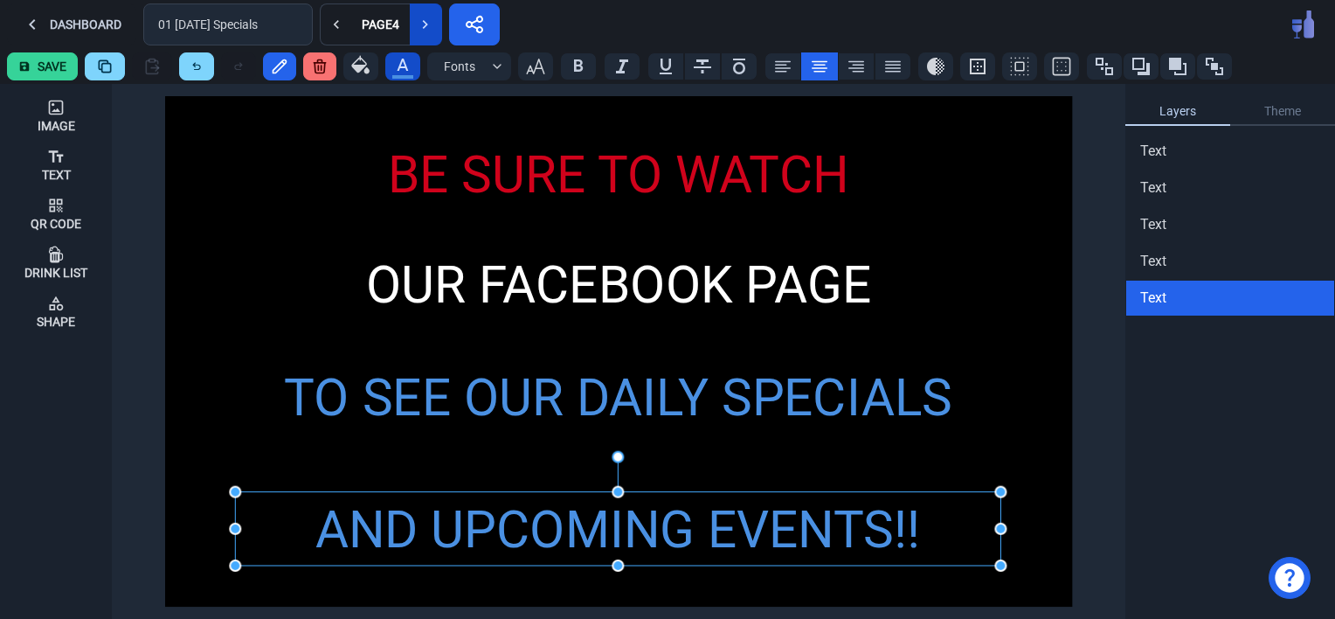
click at [398, 72] on icon "button" at bounding box center [402, 64] width 21 height 21
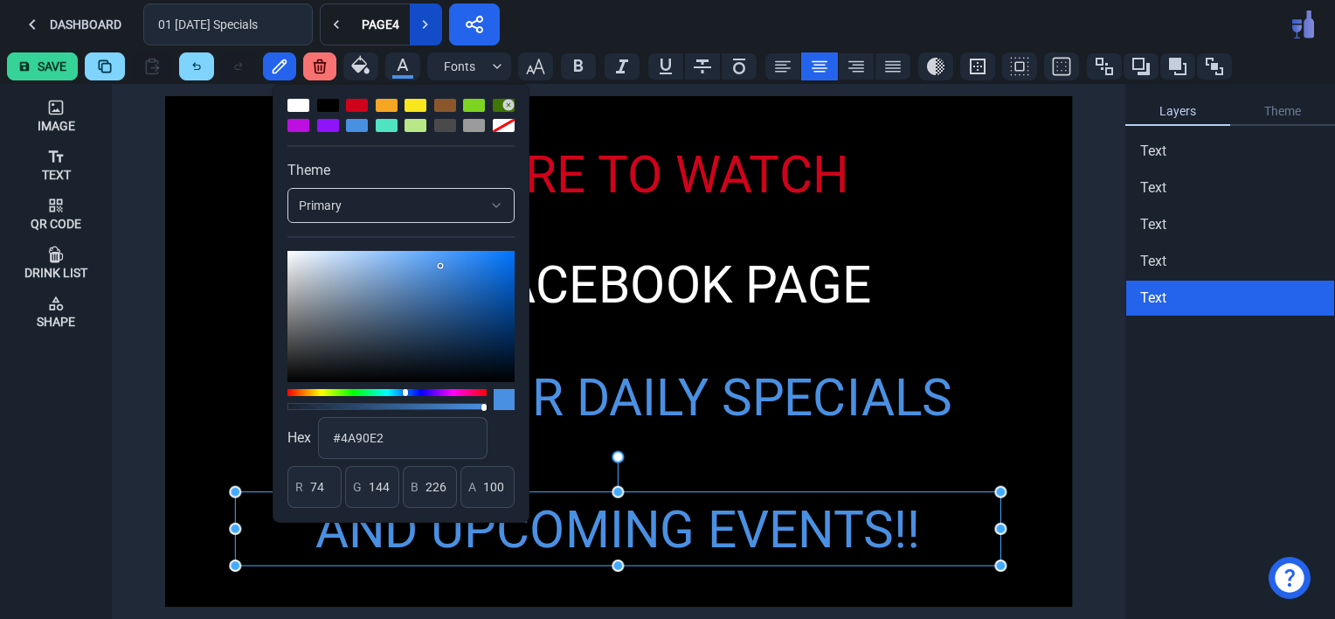
click at [408, 114] on div at bounding box center [400, 115] width 227 height 33
click at [411, 99] on div at bounding box center [415, 105] width 22 height 13
type input "248"
type input "231"
type input "28"
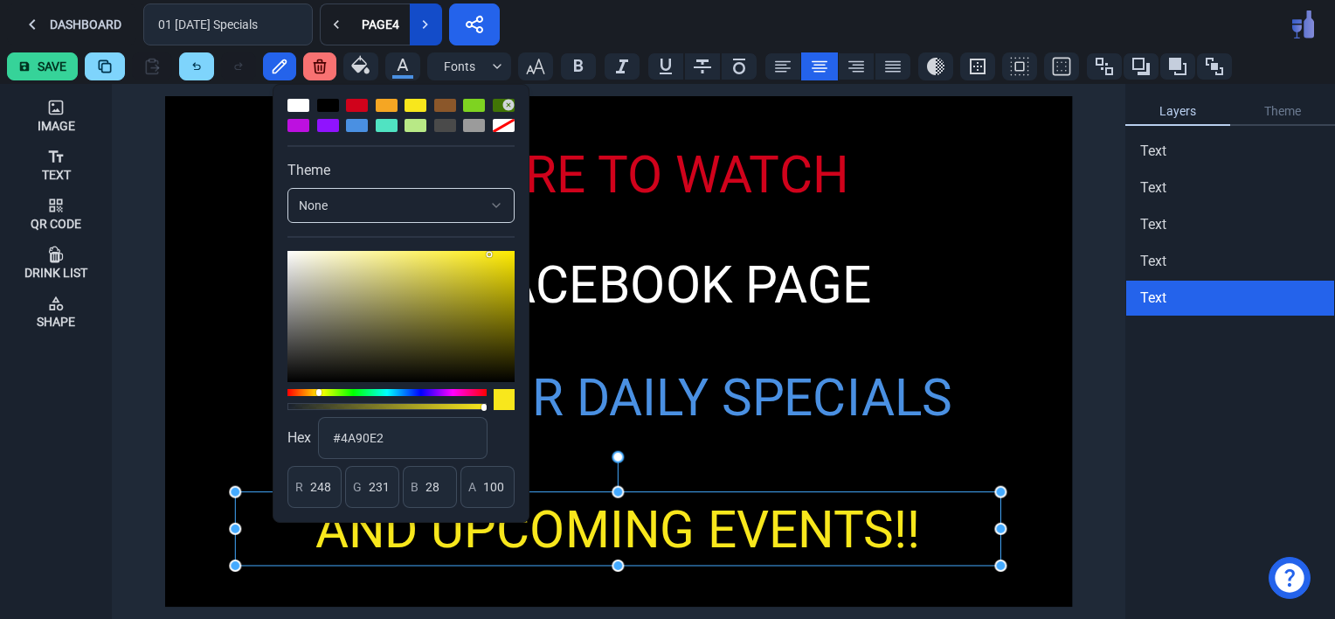
click at [214, 206] on div "BE SURE TO WATCH OUR FACEBOOK PAGE TO SEE OUR DAILY SPECIALS AND UPCOMING EVENT…" at bounding box center [618, 351] width 907 height 510
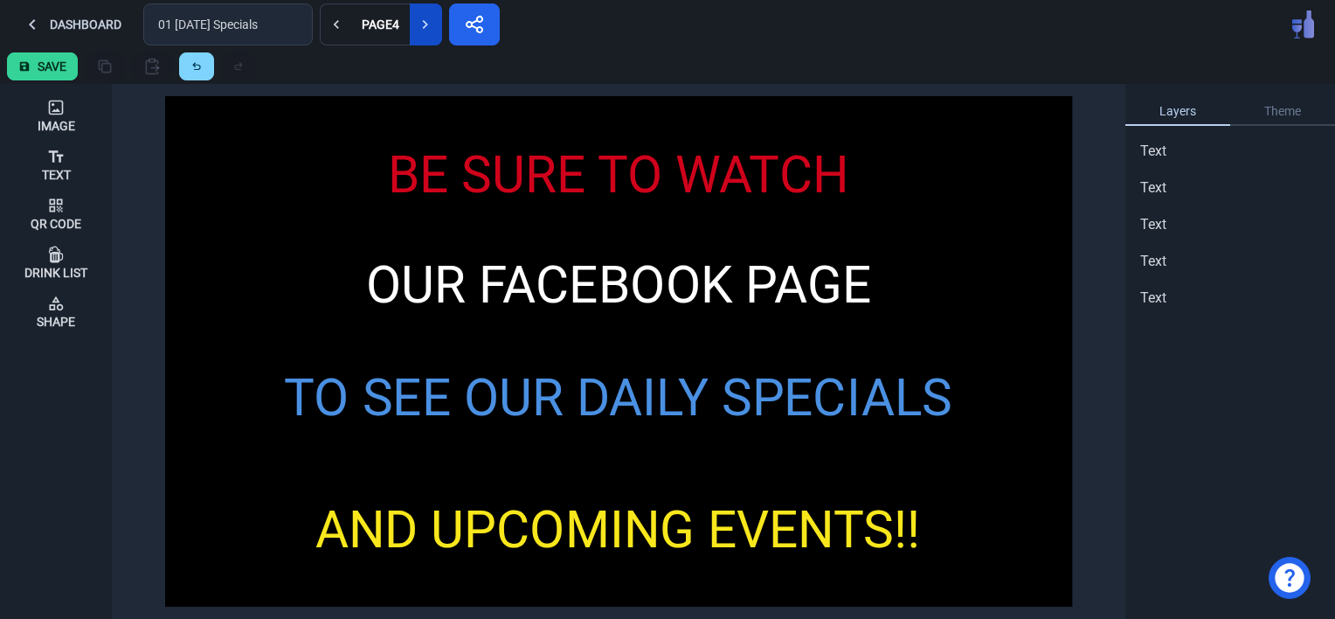
click at [39, 63] on button "Save" at bounding box center [42, 66] width 71 height 28
click at [85, 17] on button "Dashboard" at bounding box center [71, 24] width 129 height 42
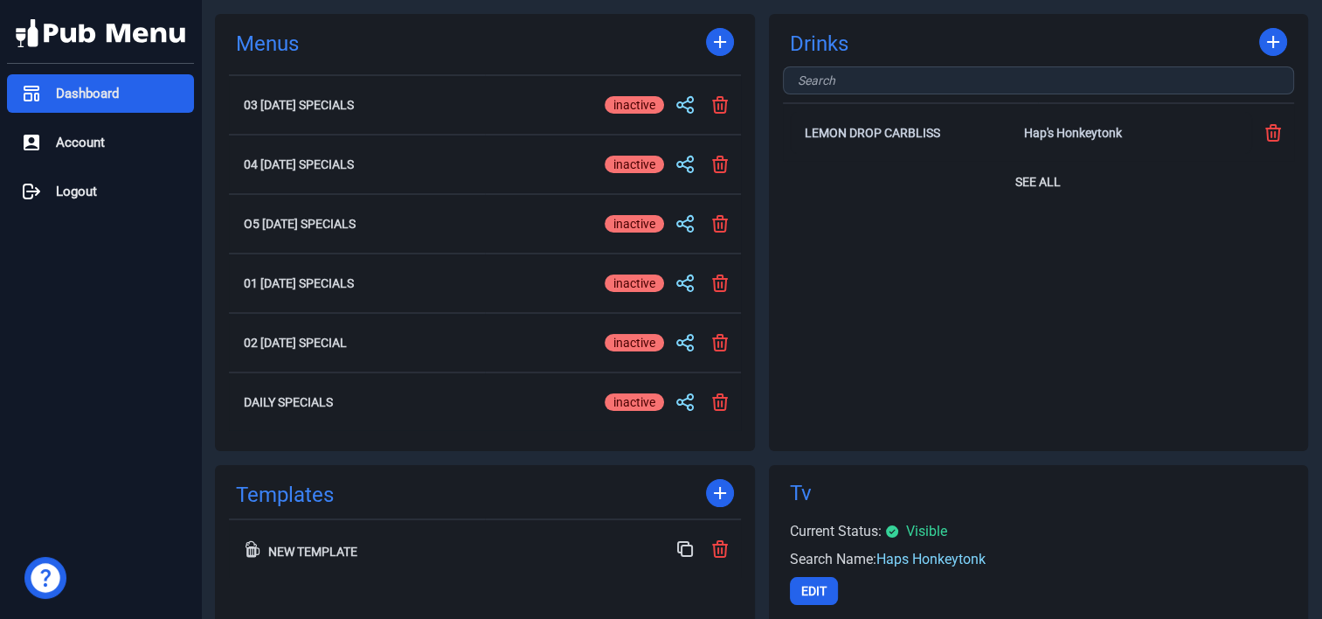
click at [639, 278] on div "active" at bounding box center [630, 282] width 50 height 17
click at [639, 278] on input "active inactive" at bounding box center [634, 283] width 59 height 21
checkbox input "true"
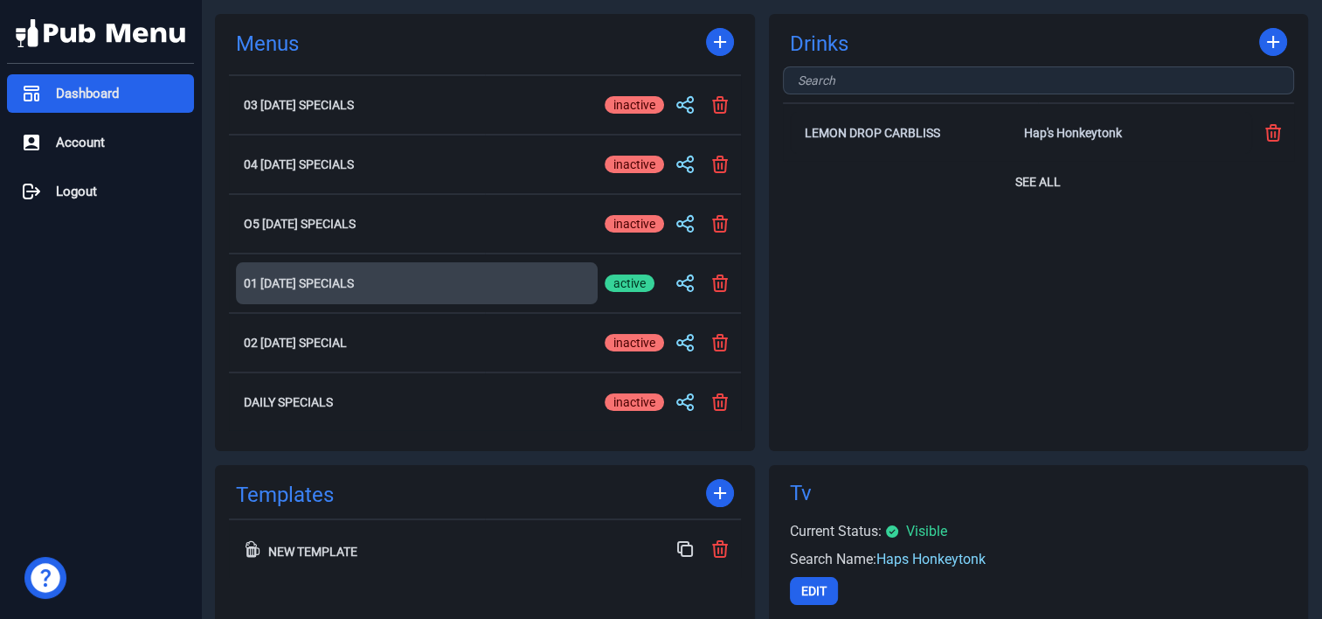
click at [285, 283] on h2 "01 [DATE] Specials" at bounding box center [417, 283] width 346 height 12
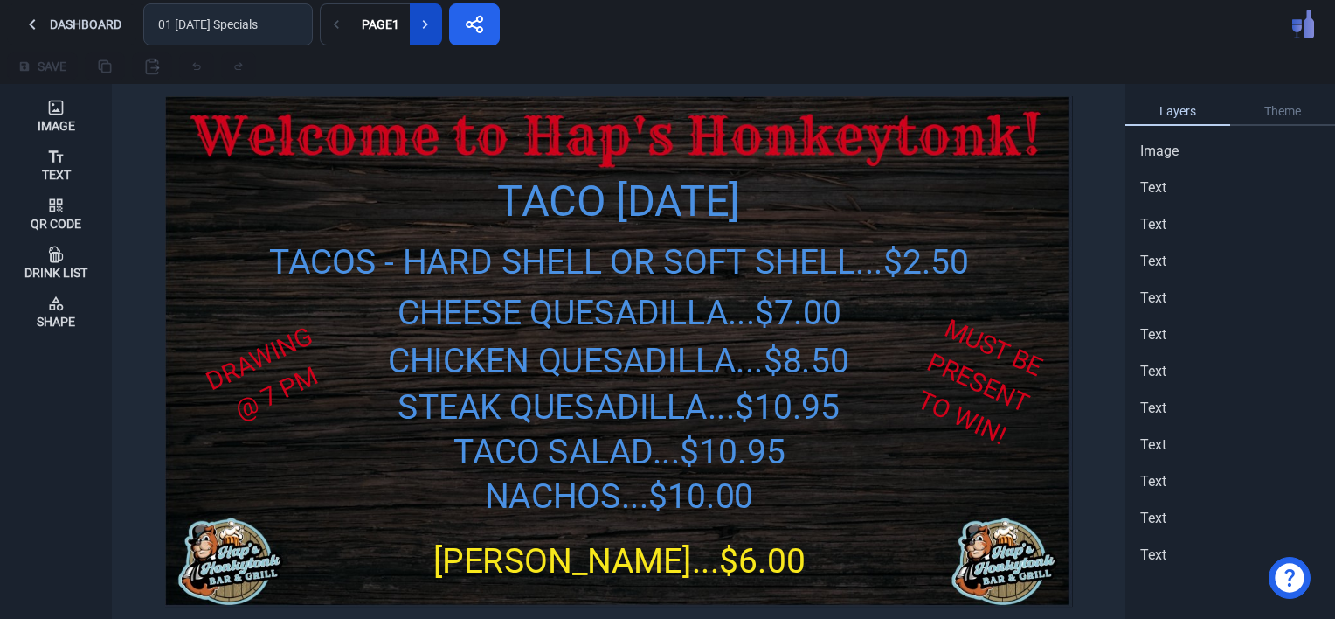
click at [417, 22] on icon at bounding box center [425, 24] width 17 height 17
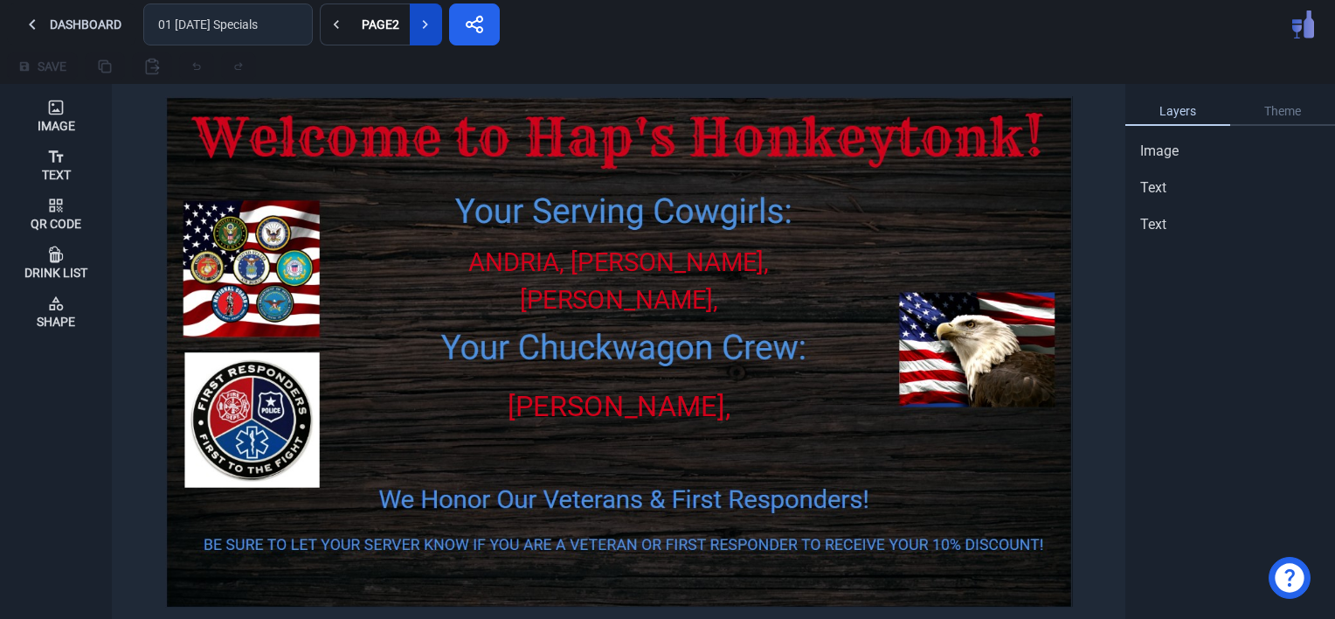
click at [417, 22] on icon at bounding box center [425, 24] width 17 height 17
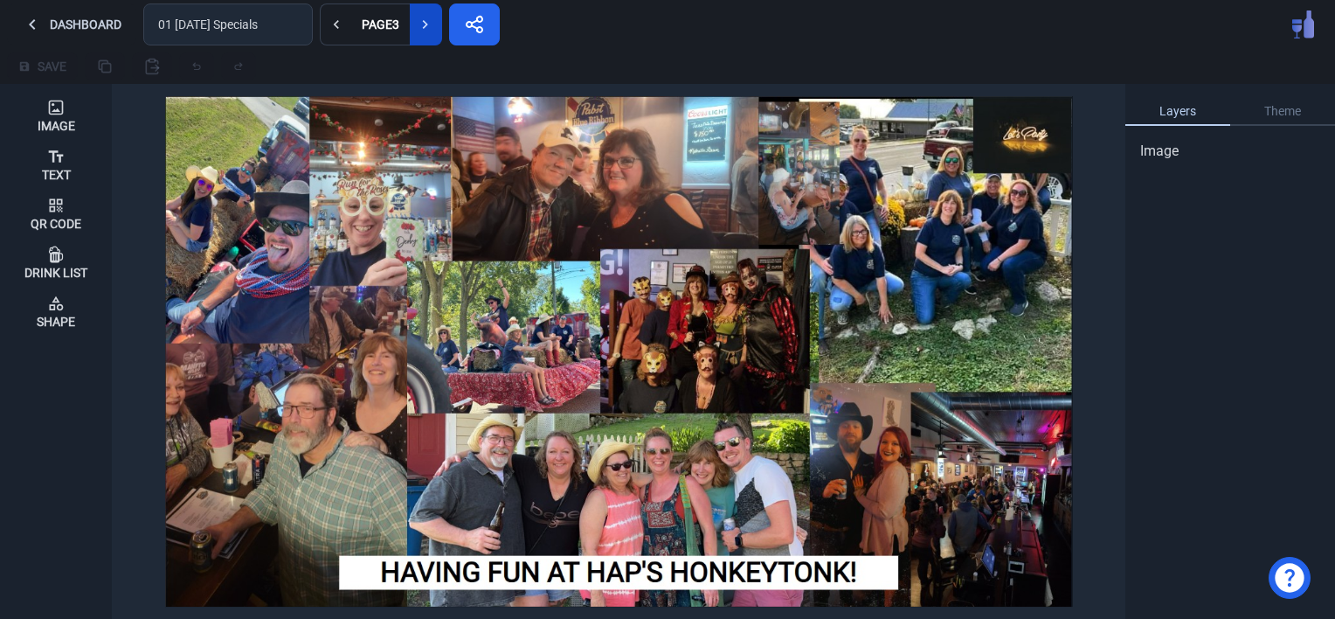
click at [417, 22] on icon at bounding box center [425, 24] width 17 height 17
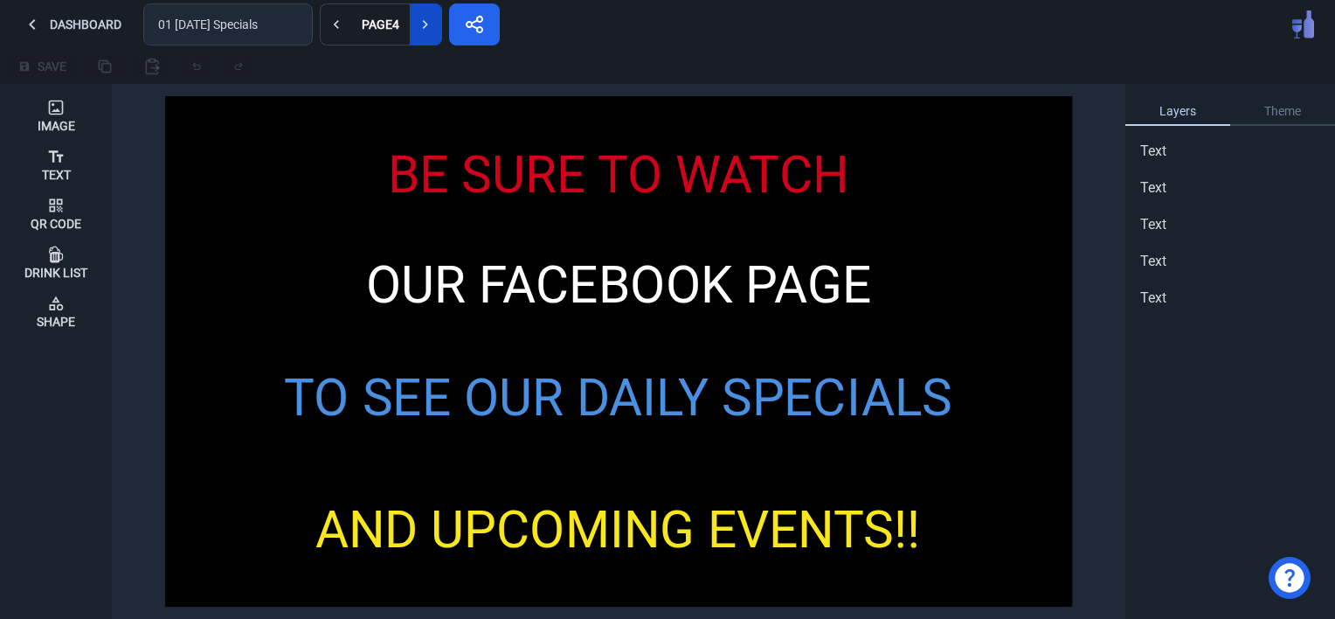
click at [417, 22] on icon at bounding box center [425, 24] width 17 height 17
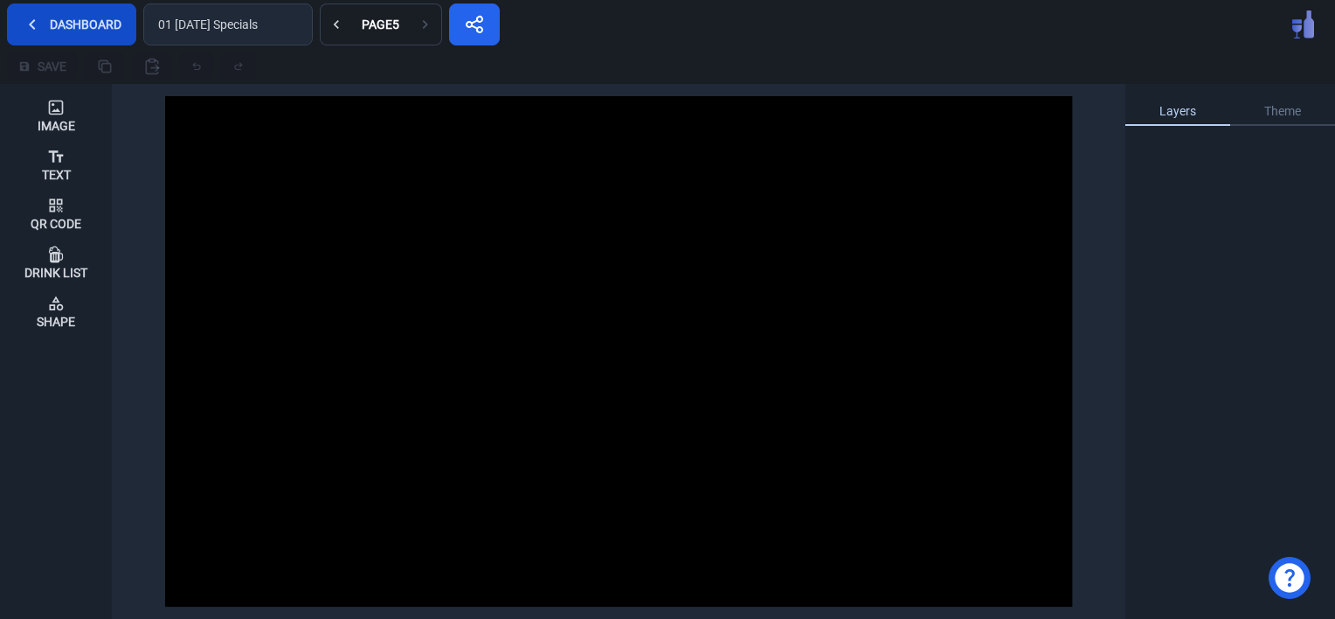
click at [56, 26] on button "Dashboard" at bounding box center [71, 24] width 129 height 42
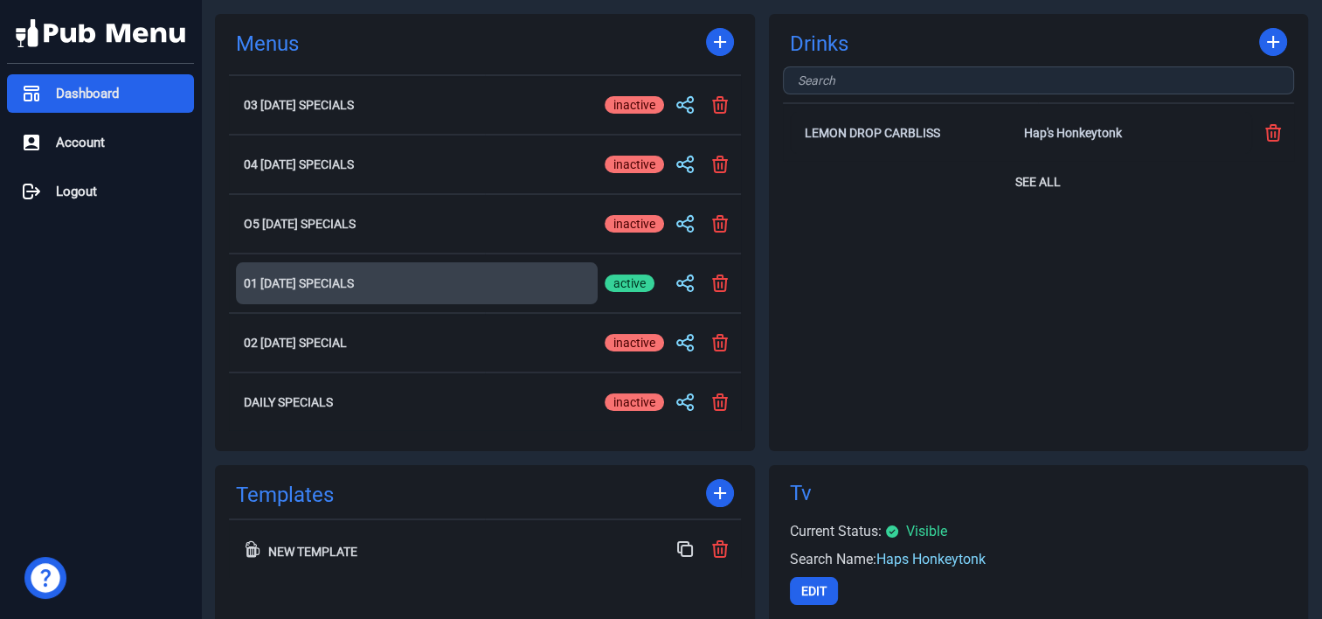
click at [316, 289] on h2 "01 [DATE] Specials" at bounding box center [417, 283] width 346 height 12
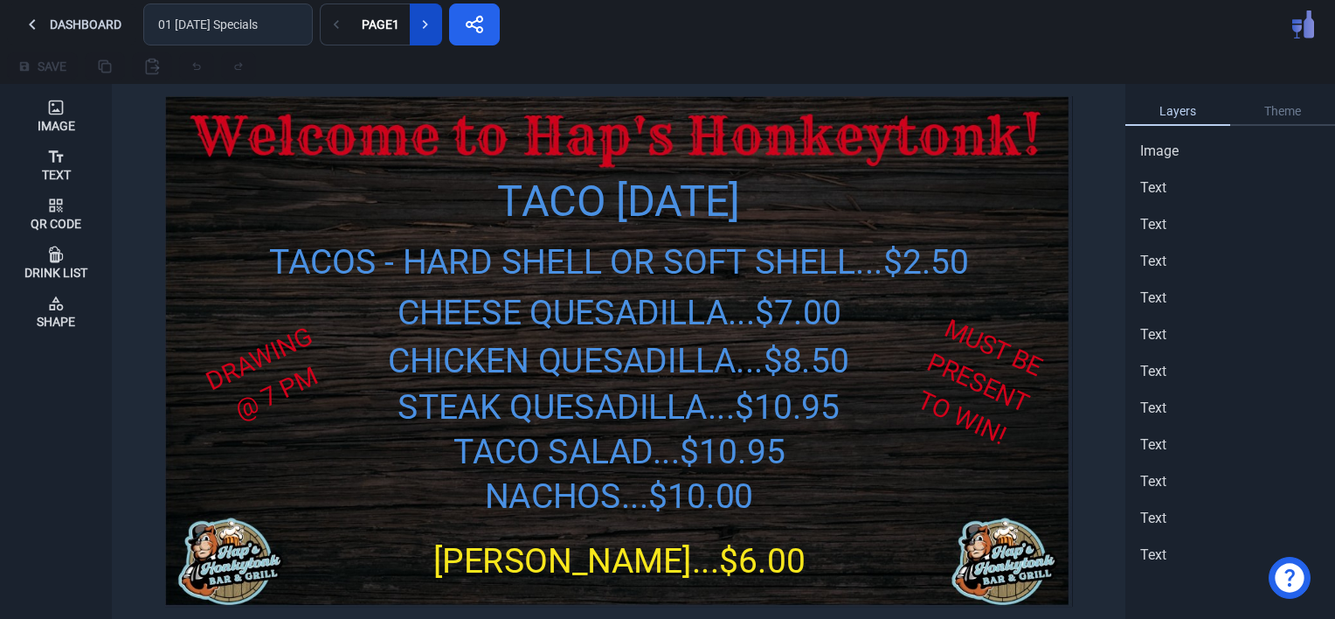
click at [426, 21] on icon at bounding box center [425, 24] width 17 height 17
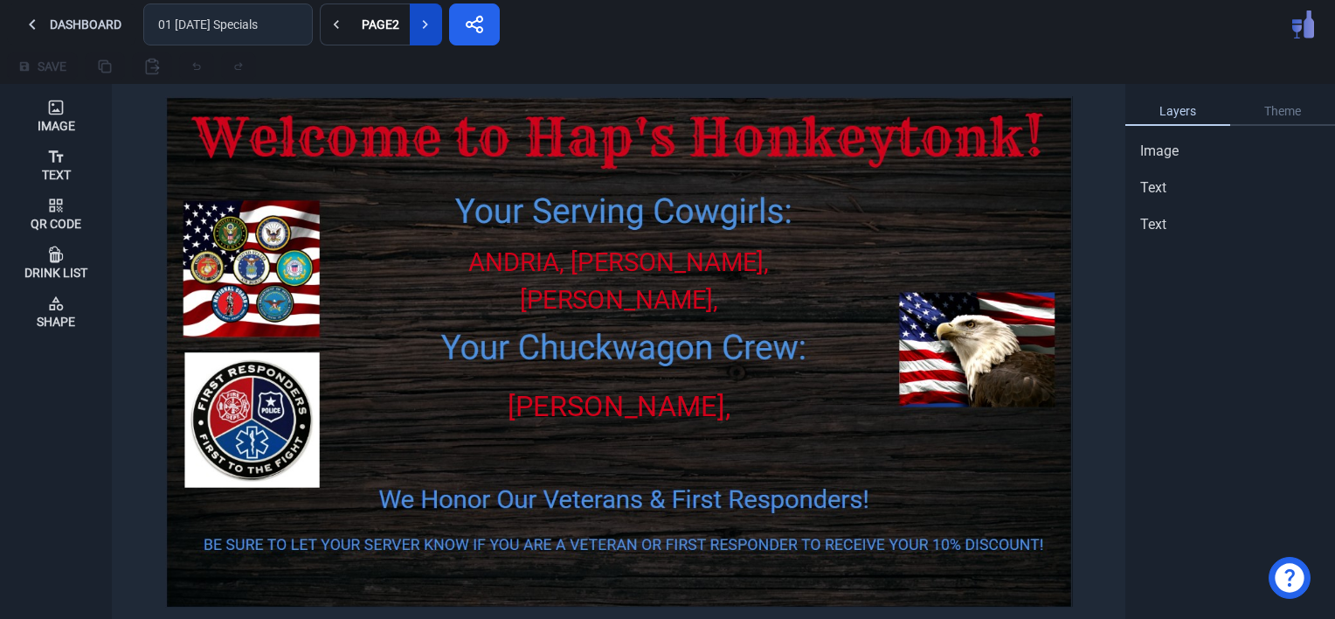
click at [426, 21] on icon at bounding box center [425, 24] width 17 height 17
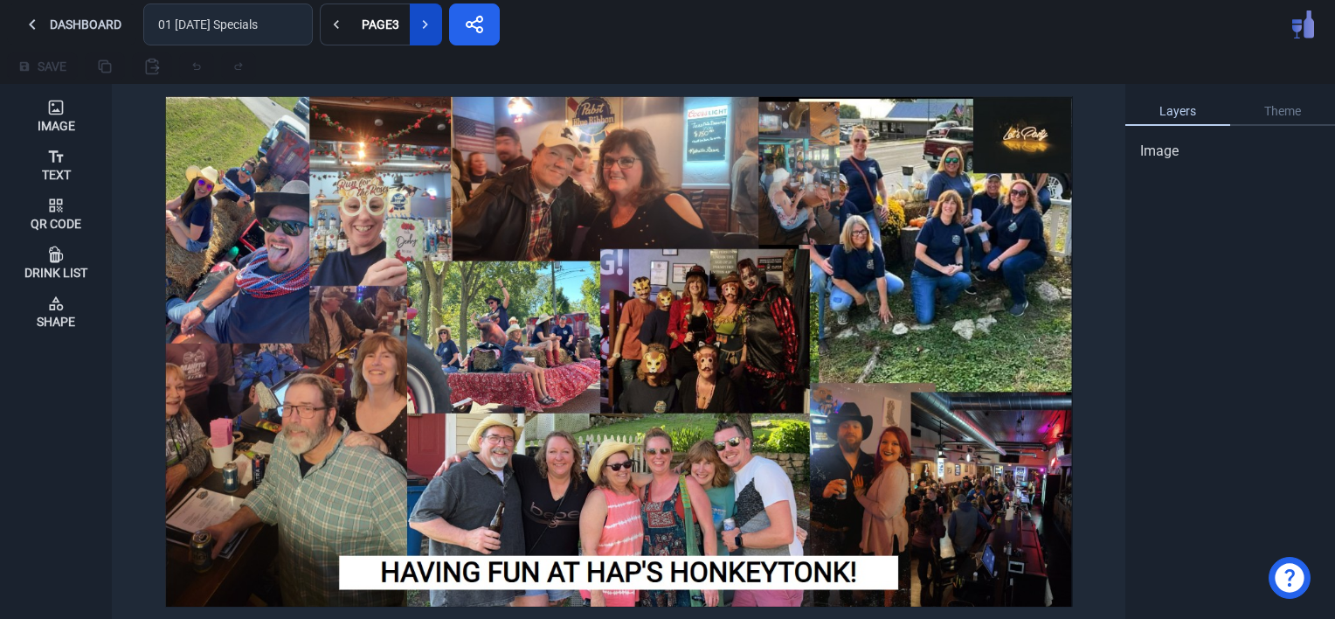
click at [426, 21] on icon at bounding box center [425, 24] width 17 height 17
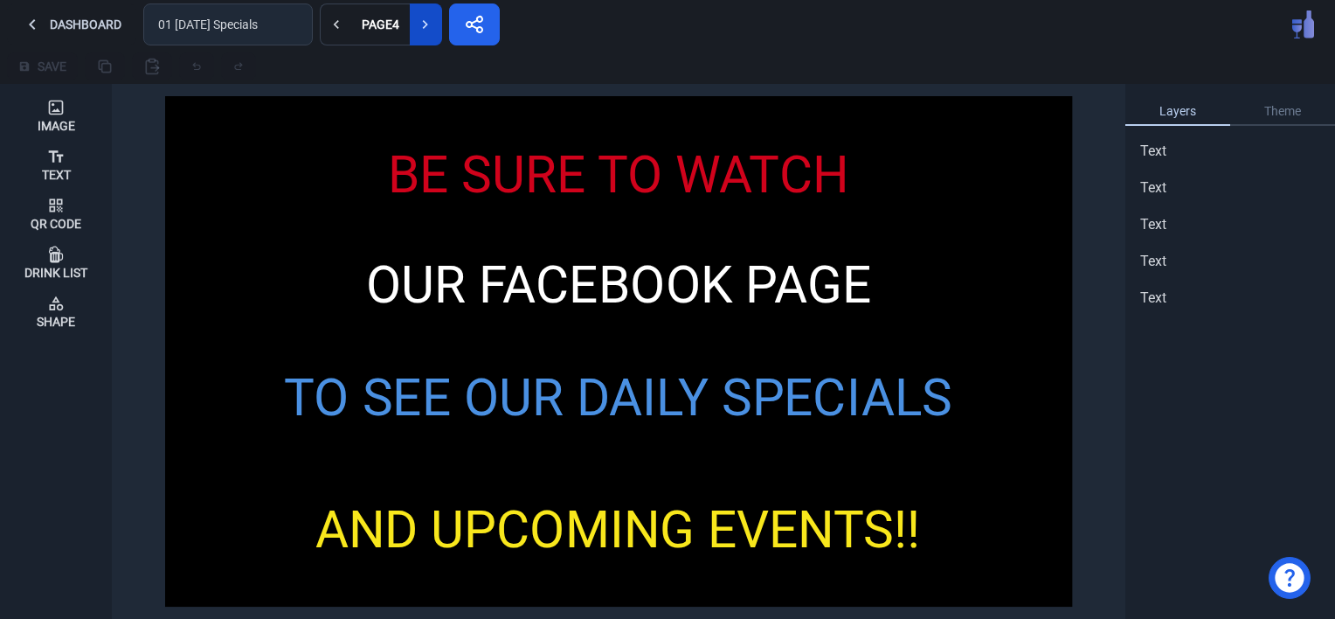
click at [426, 21] on icon at bounding box center [425, 24] width 17 height 17
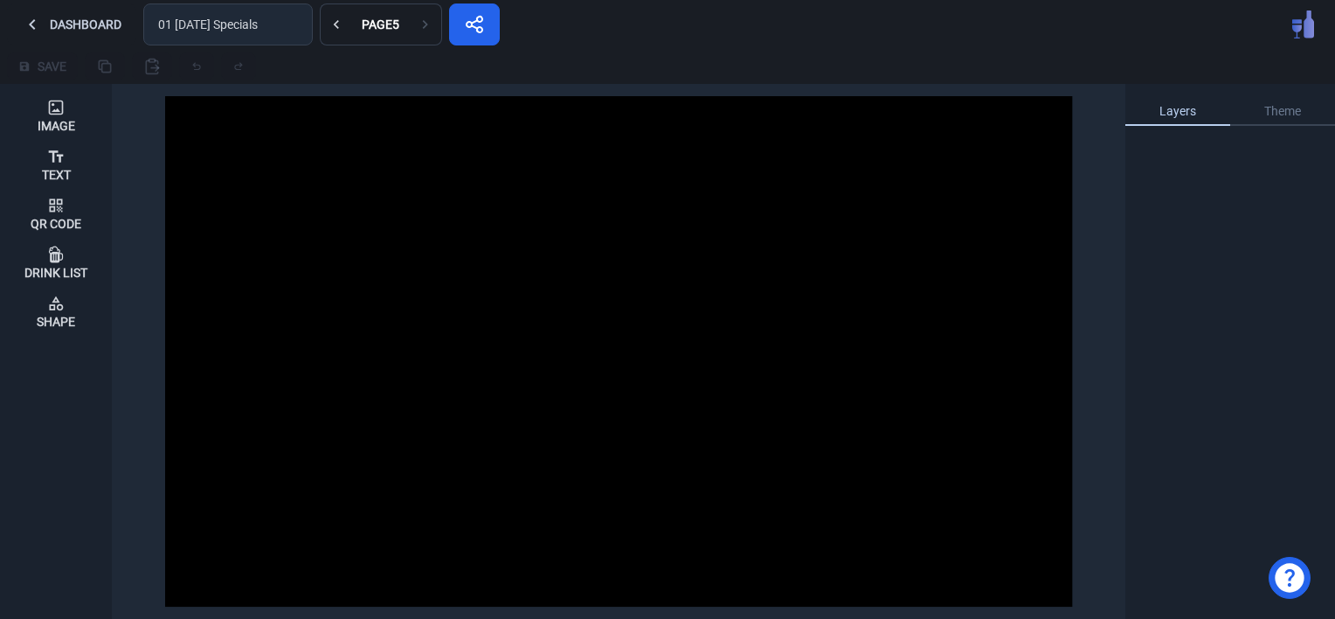
drag, startPoint x: 359, startPoint y: 17, endPoint x: 749, endPoint y: 40, distance: 390.3
click at [749, 40] on div "Dashboard 01 [DATE] Specials Page 5" at bounding box center [667, 24] width 1335 height 49
click at [378, 21] on div "Page 5" at bounding box center [380, 24] width 45 height 12
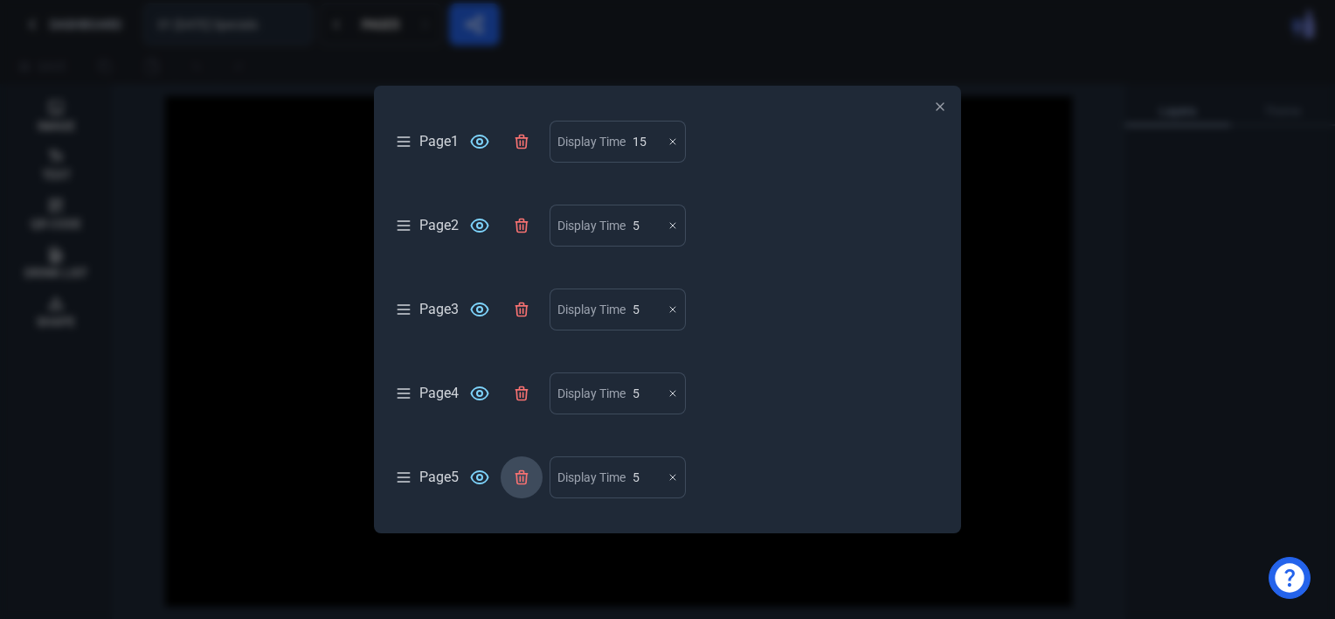
click at [525, 467] on button at bounding box center [522, 477] width 42 height 42
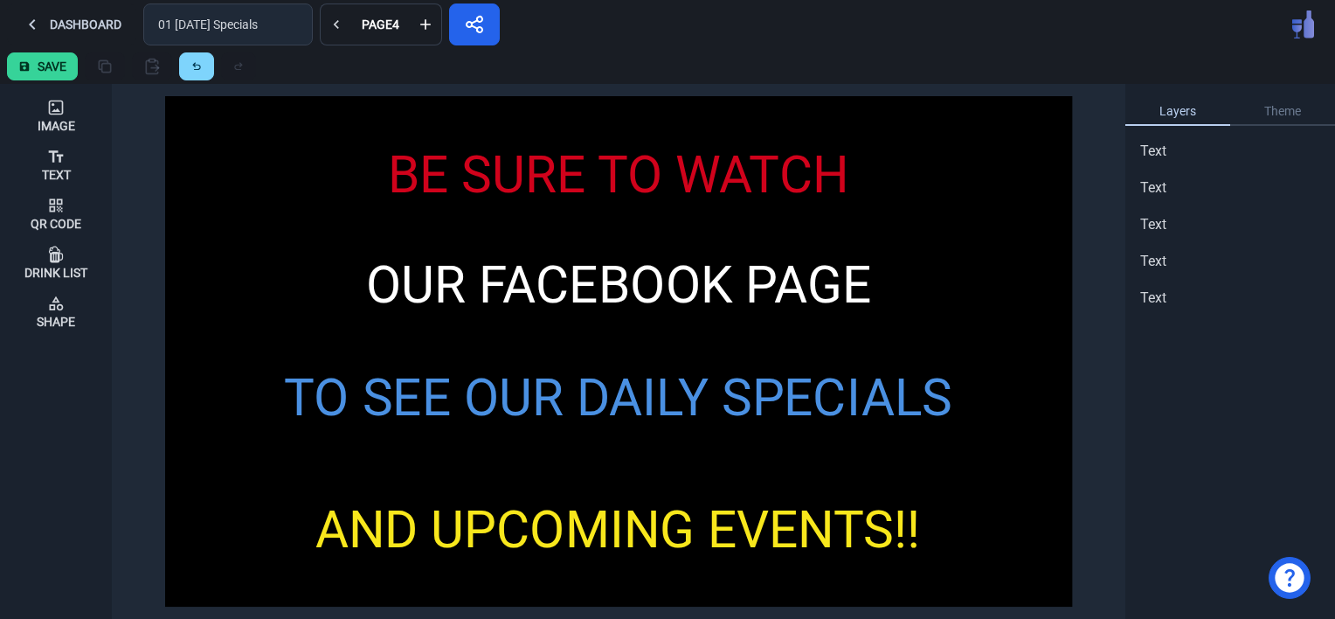
click at [52, 61] on button "Save" at bounding box center [42, 66] width 71 height 28
